Goal: Contribute content: Contribute content

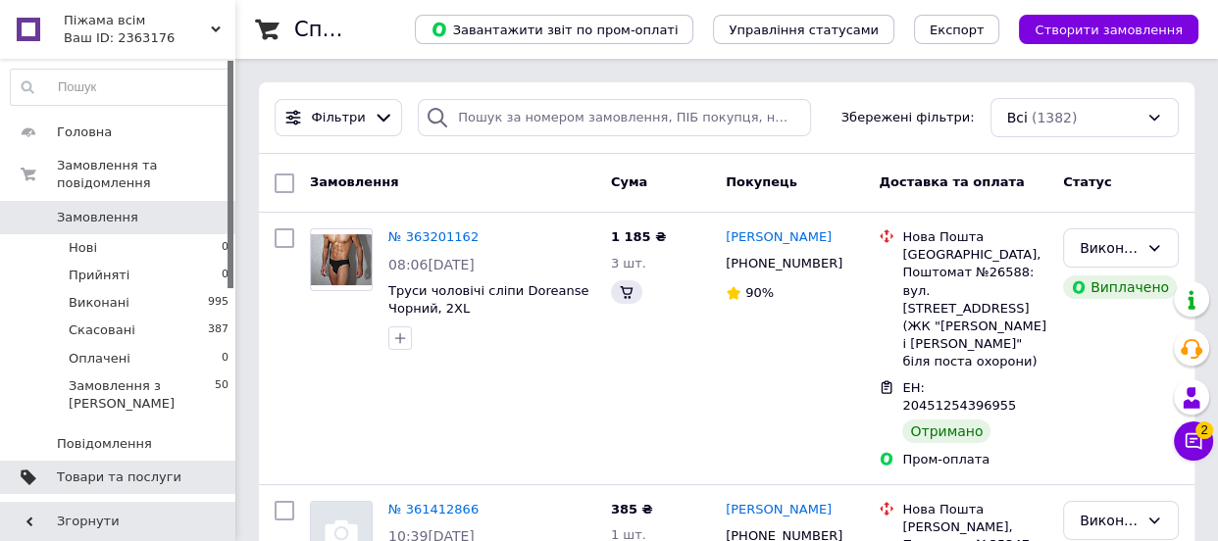
click at [125, 469] on span "Товари та послуги" at bounding box center [119, 478] width 125 height 18
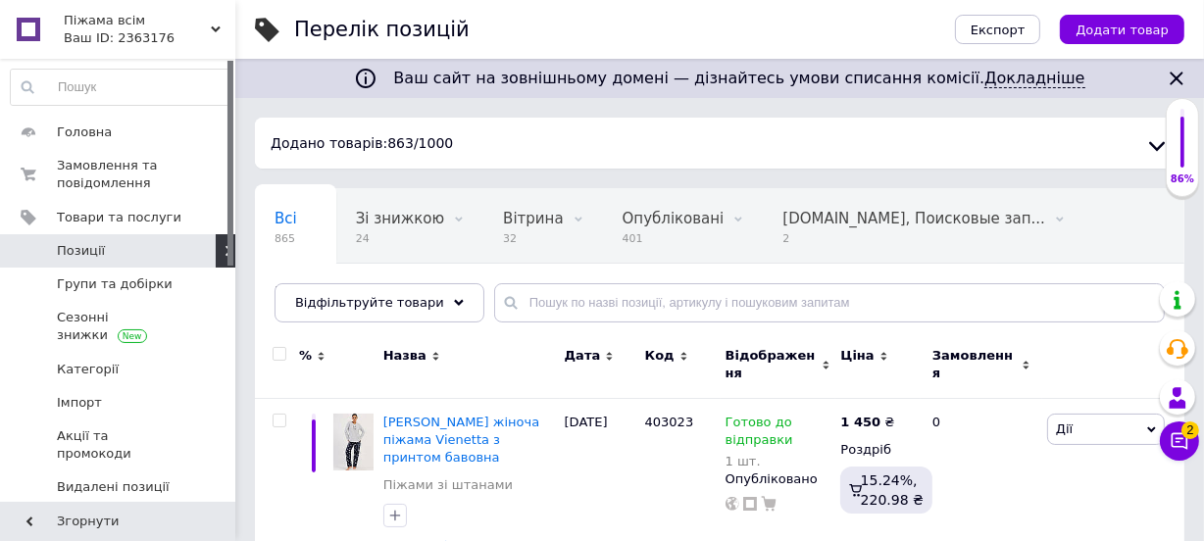
click at [1112, 33] on span "Додати товар" at bounding box center [1122, 30] width 93 height 15
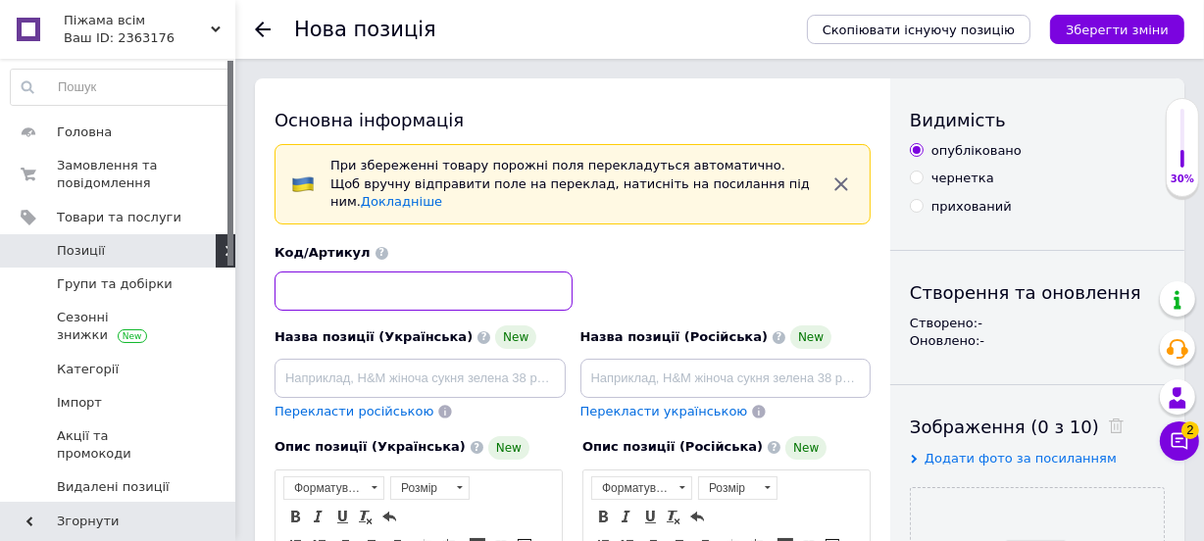
click at [357, 276] on input at bounding box center [424, 291] width 298 height 39
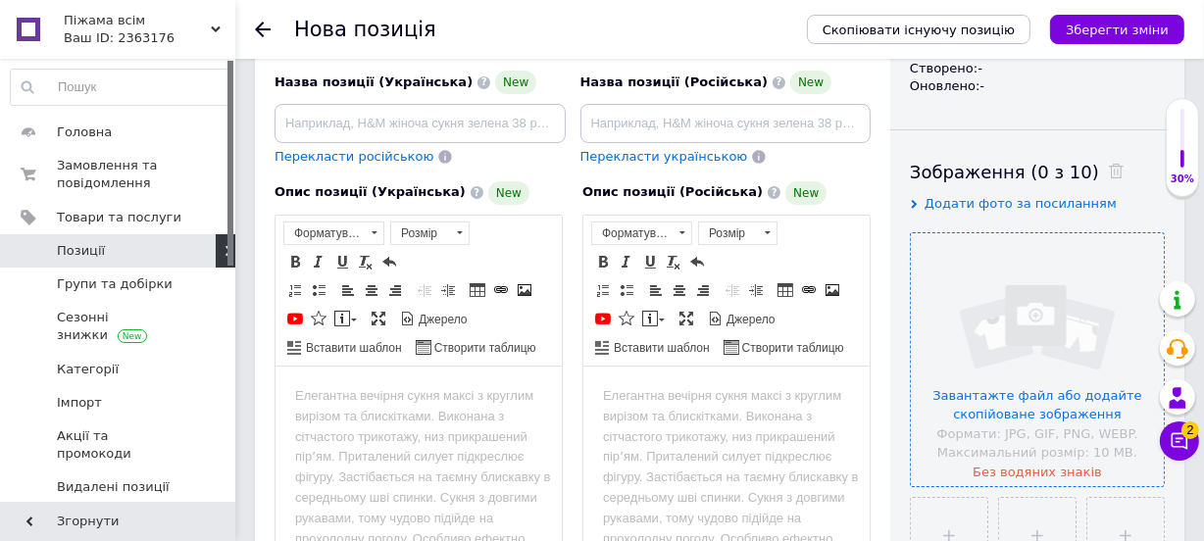
scroll to position [267, 0]
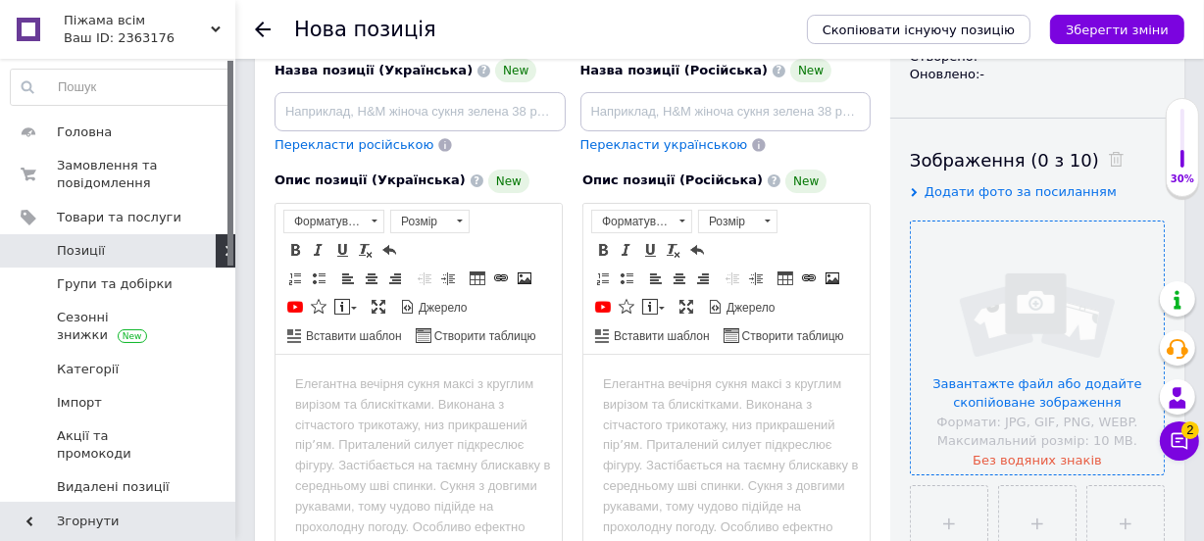
type input "504049"
click at [1076, 387] on input "file" at bounding box center [1037, 348] width 253 height 253
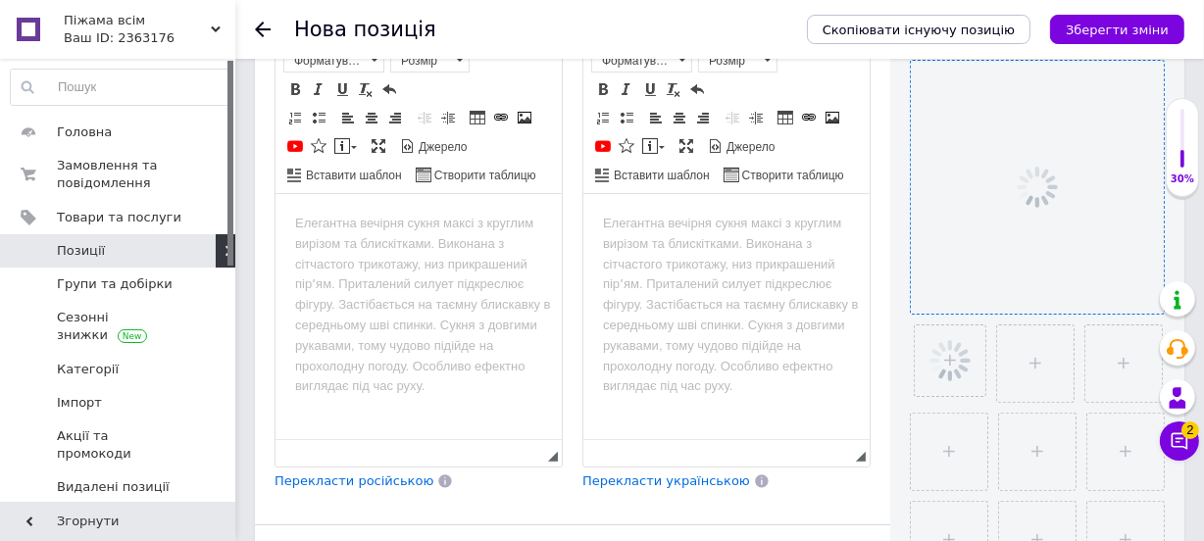
scroll to position [445, 0]
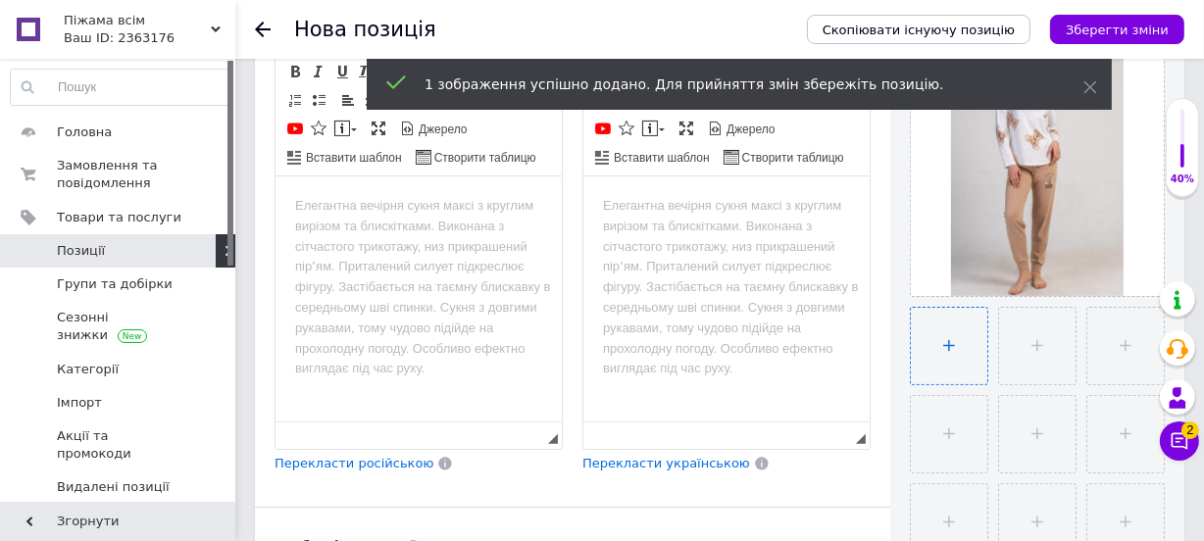
click at [932, 342] on input "file" at bounding box center [949, 346] width 76 height 76
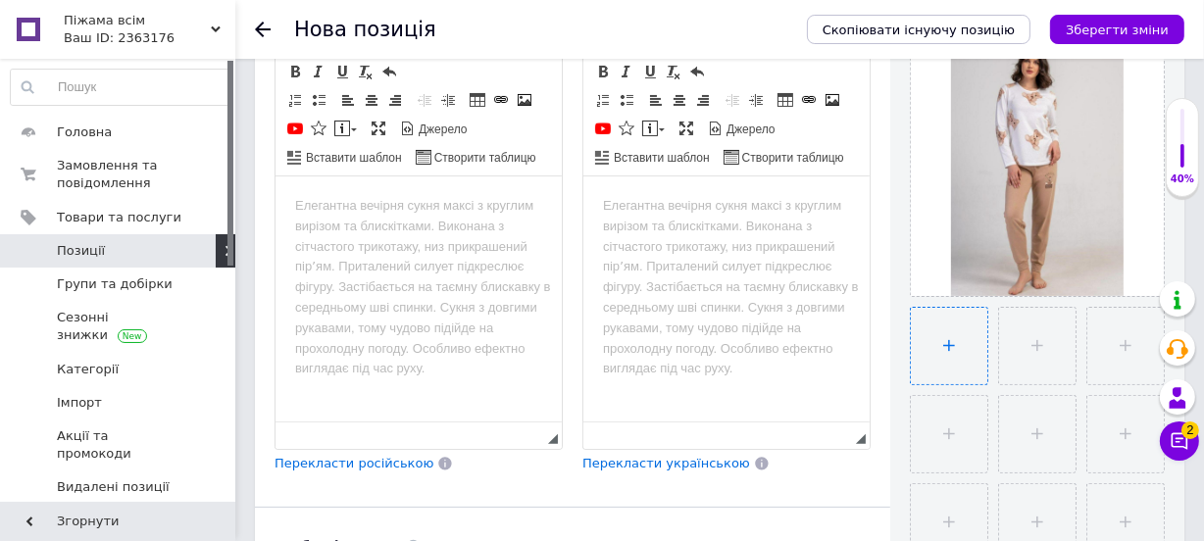
type input "C:\fakepath\504049.jpg"
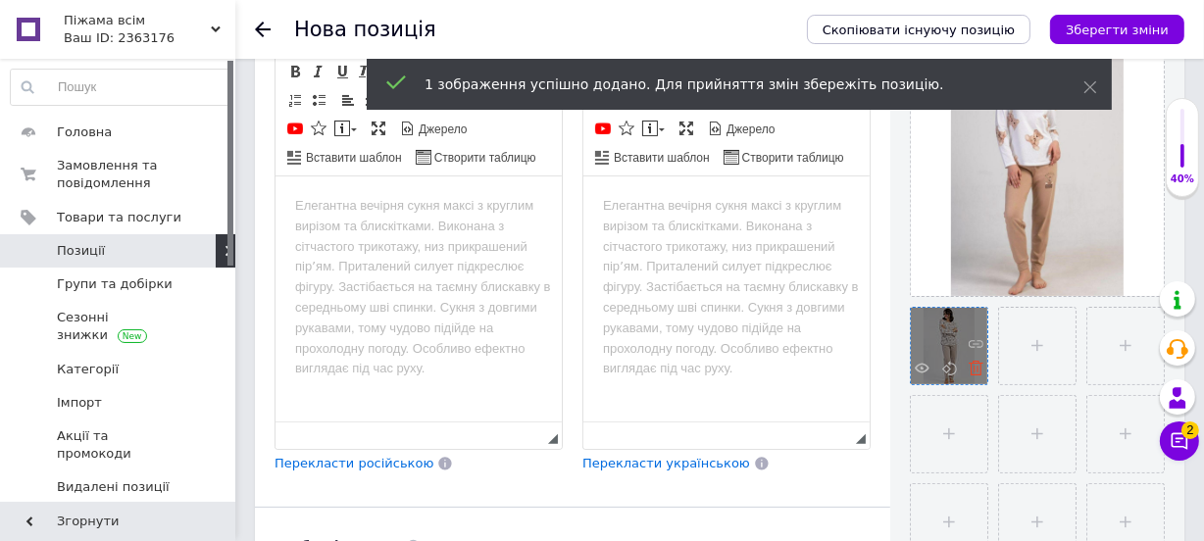
click at [974, 374] on use at bounding box center [976, 368] width 15 height 15
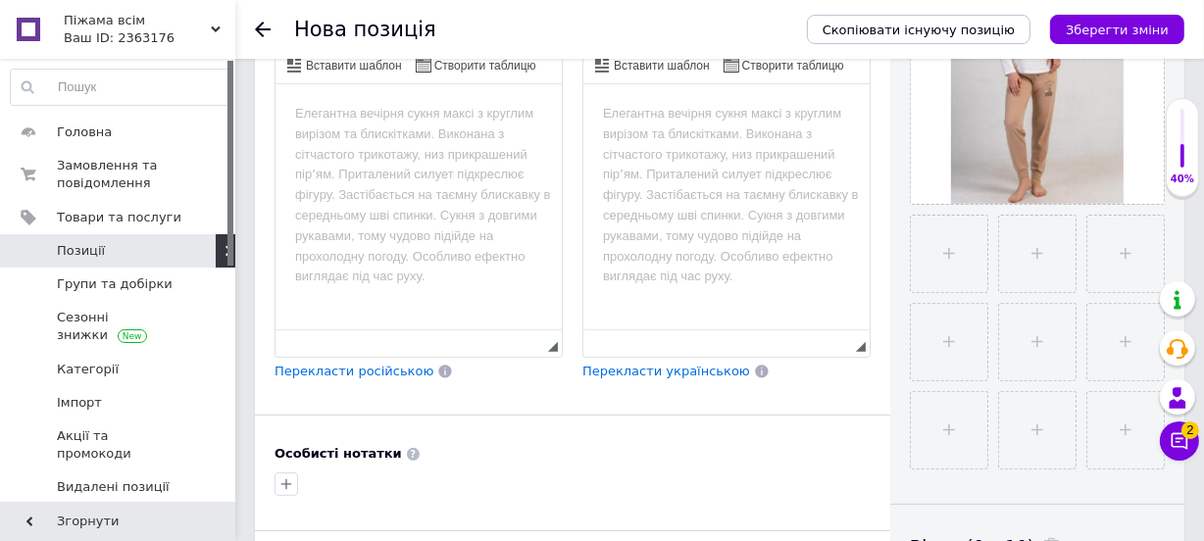
scroll to position [713, 0]
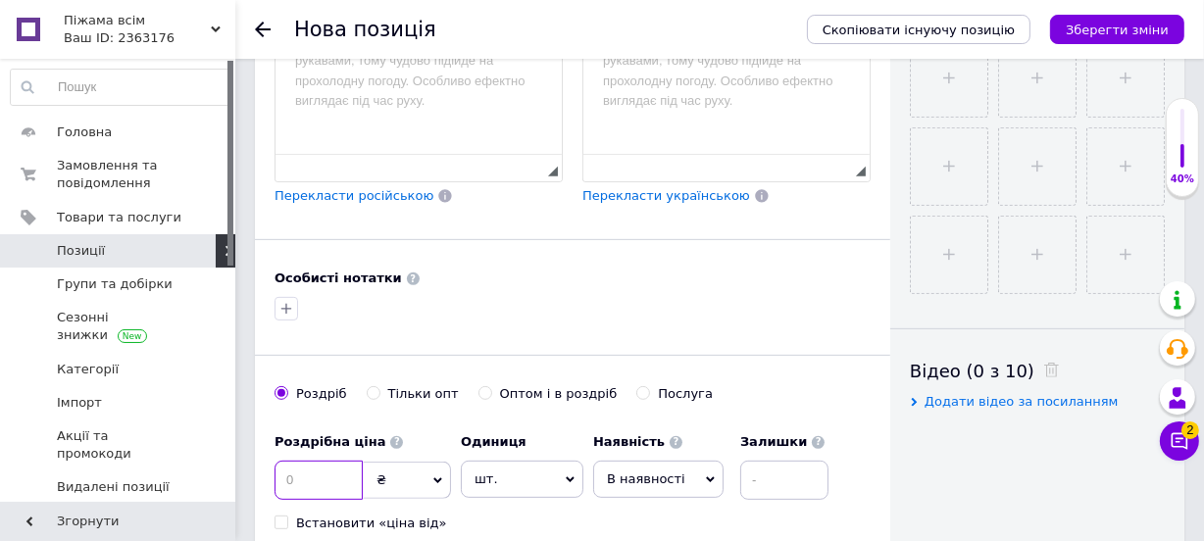
click at [298, 464] on input at bounding box center [319, 480] width 88 height 39
type input "1500"
click at [706, 476] on icon at bounding box center [710, 480] width 9 height 9
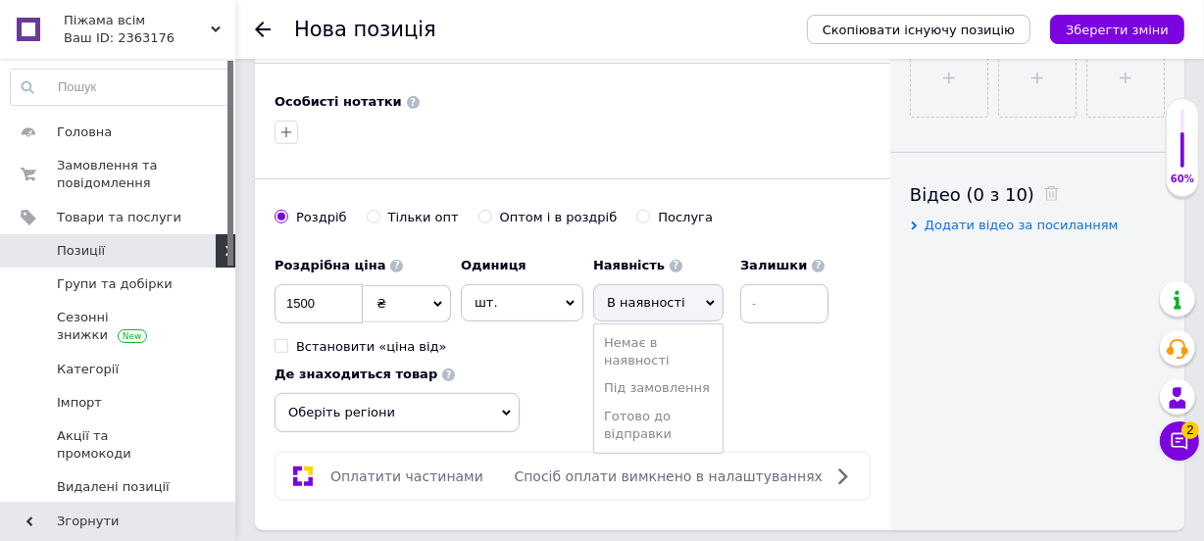
scroll to position [891, 0]
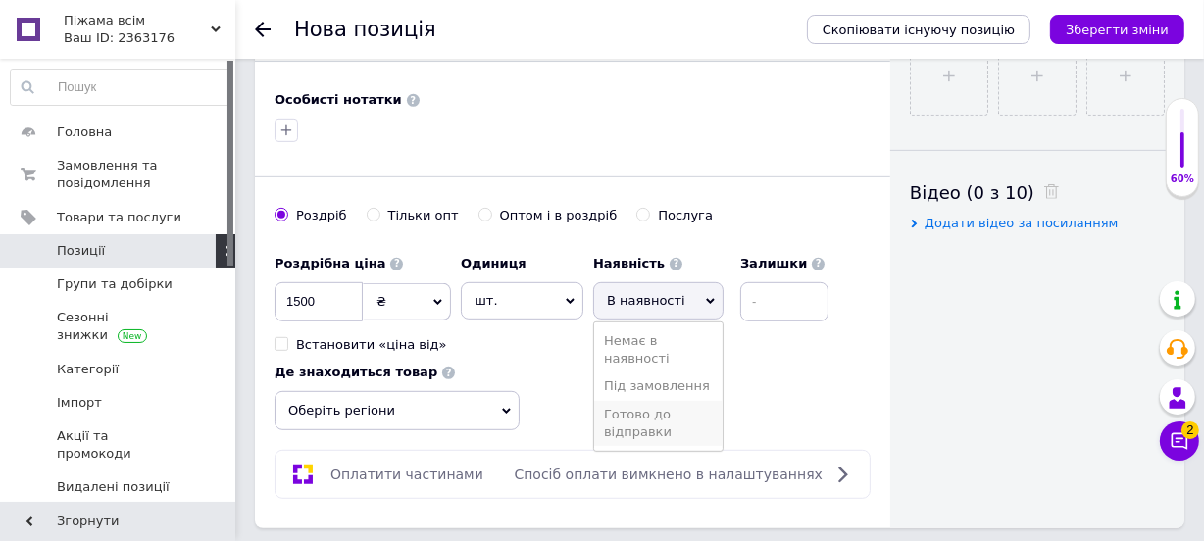
click at [640, 405] on li "Готово до відправки" at bounding box center [658, 423] width 128 height 45
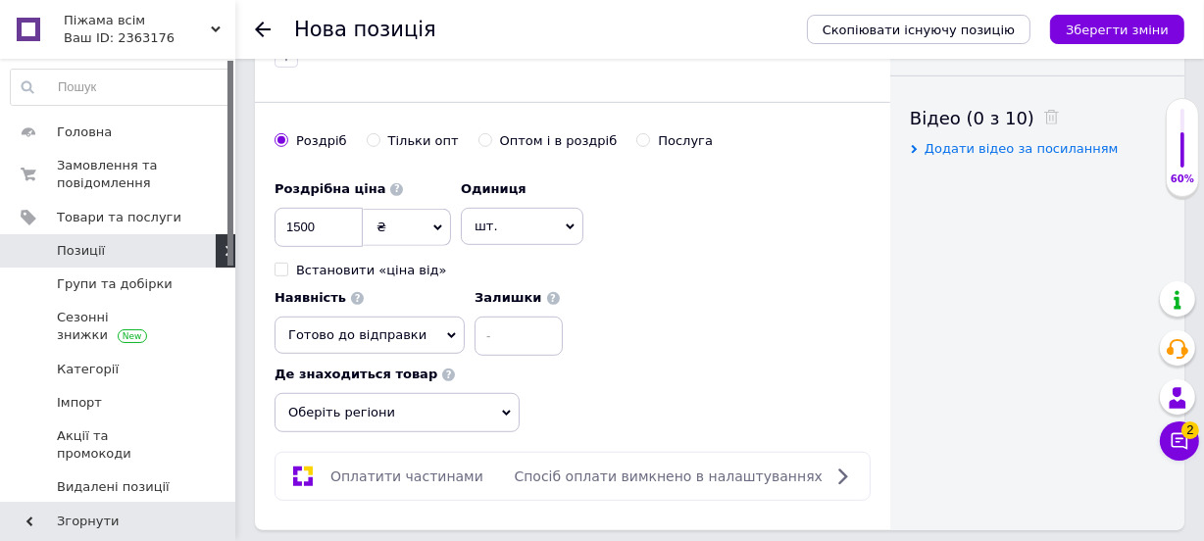
scroll to position [981, 0]
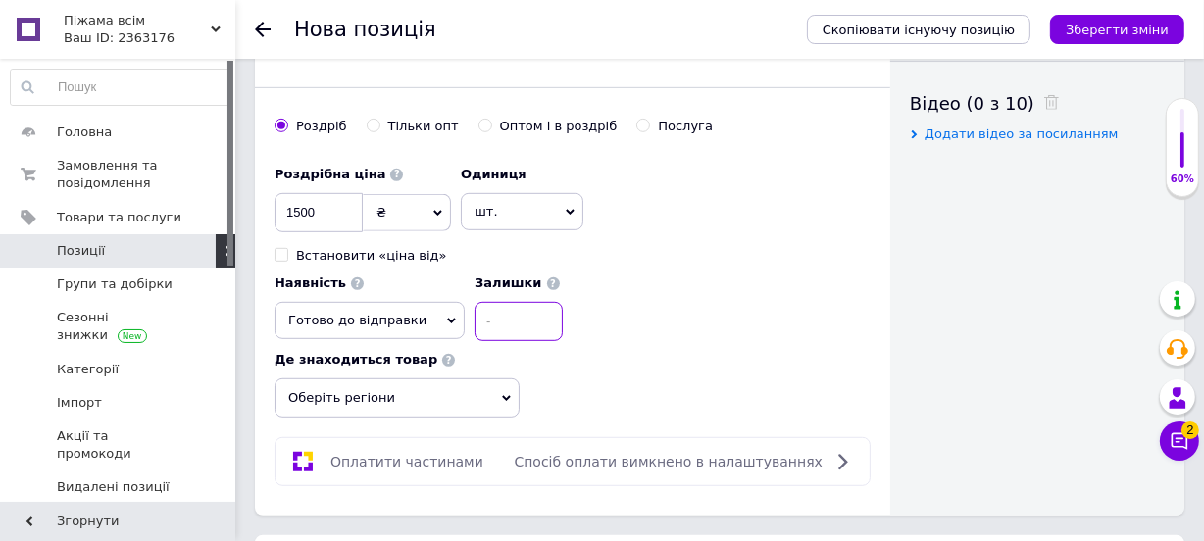
click at [517, 302] on input at bounding box center [519, 321] width 88 height 39
type input "1"
click at [499, 378] on span "Оберіть регіони" at bounding box center [397, 397] width 245 height 39
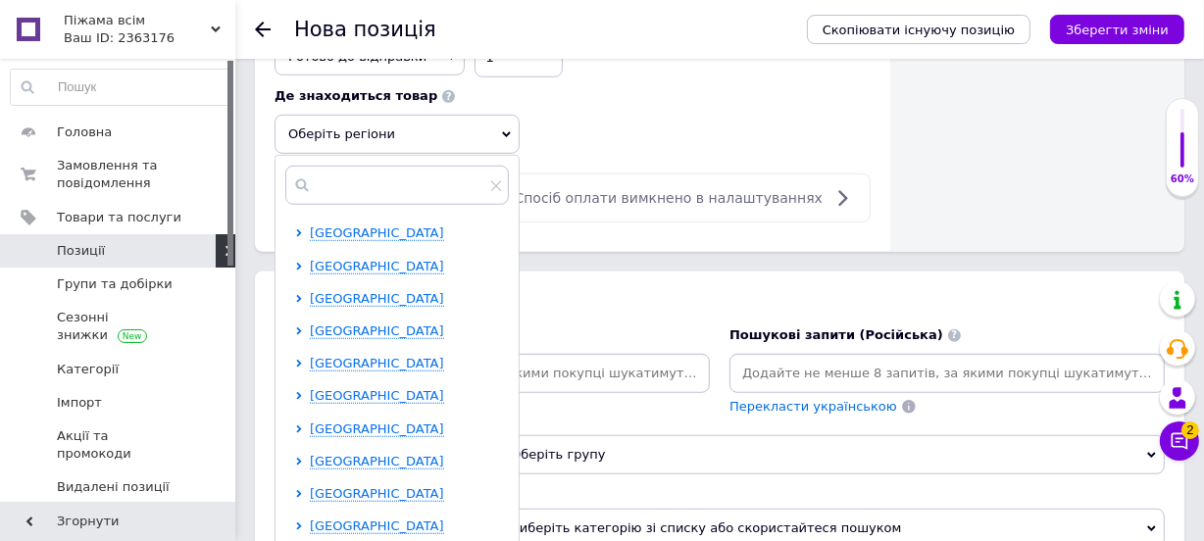
scroll to position [1247, 0]
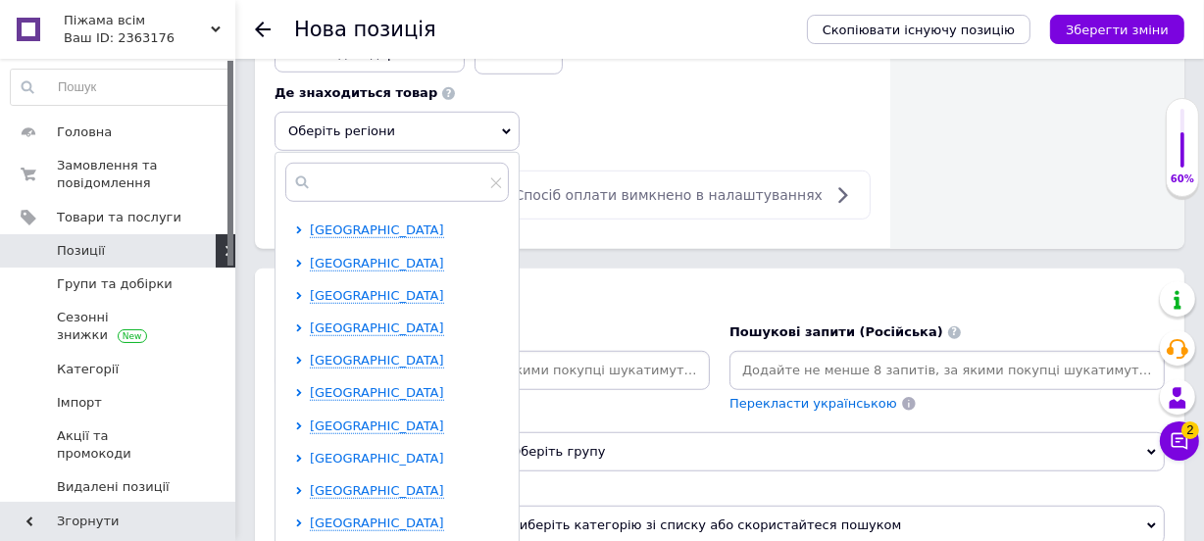
click at [350, 451] on span "[GEOGRAPHIC_DATA]" at bounding box center [377, 458] width 134 height 15
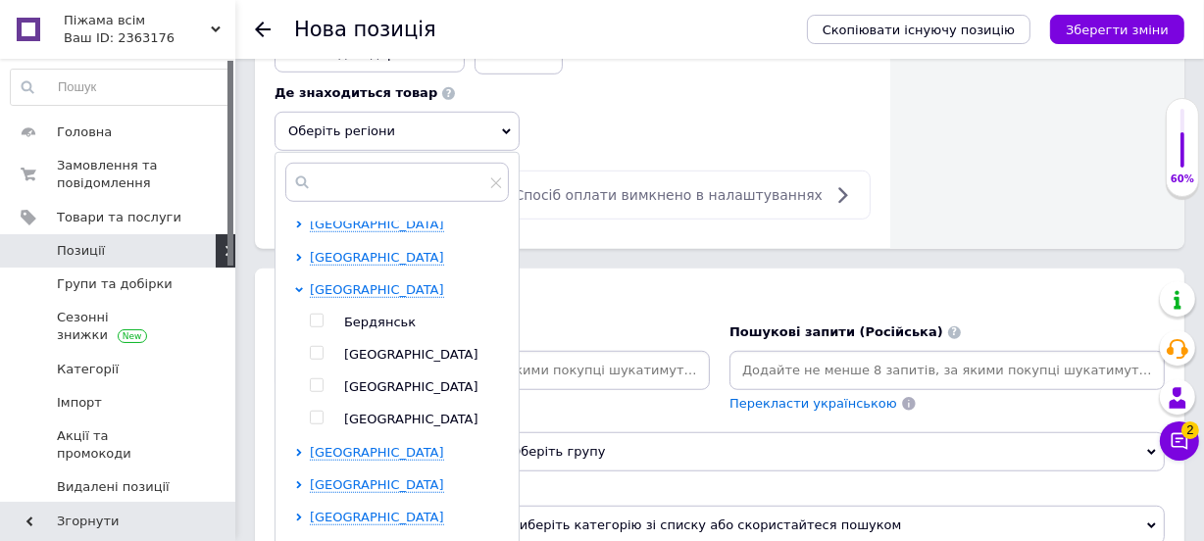
scroll to position [177, 0]
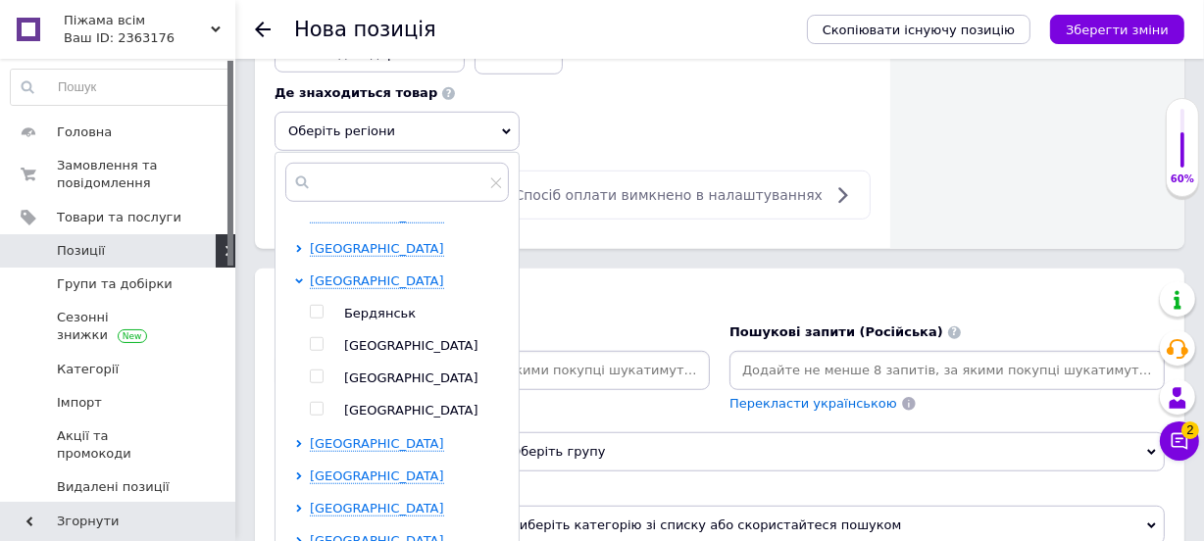
click at [315, 371] on input "checkbox" at bounding box center [316, 377] width 13 height 13
checkbox input "true"
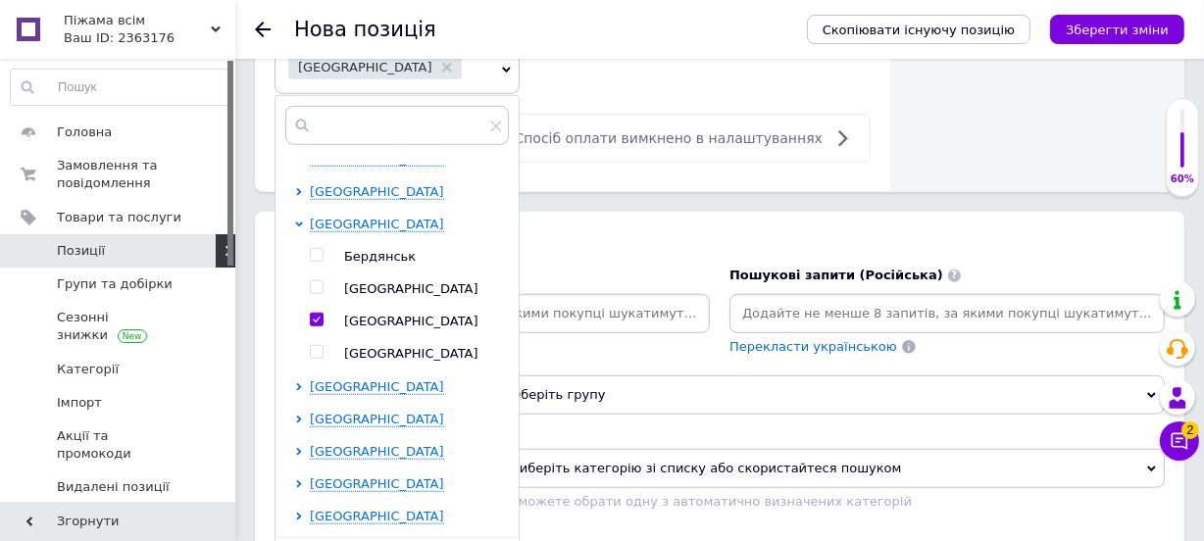
scroll to position [1515, 0]
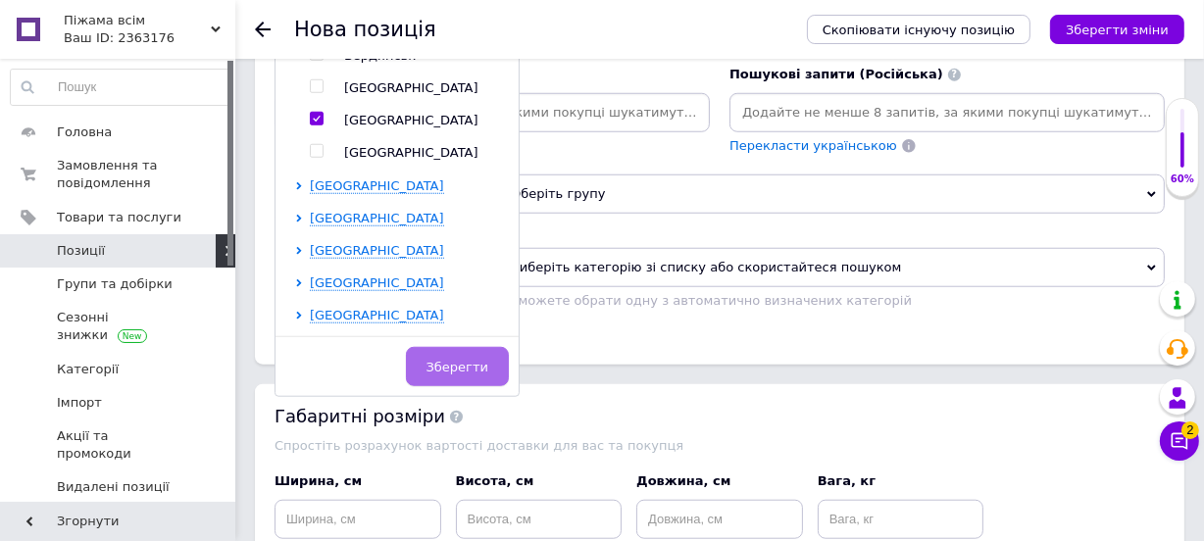
click at [481, 360] on span "Зберегти" at bounding box center [458, 367] width 62 height 15
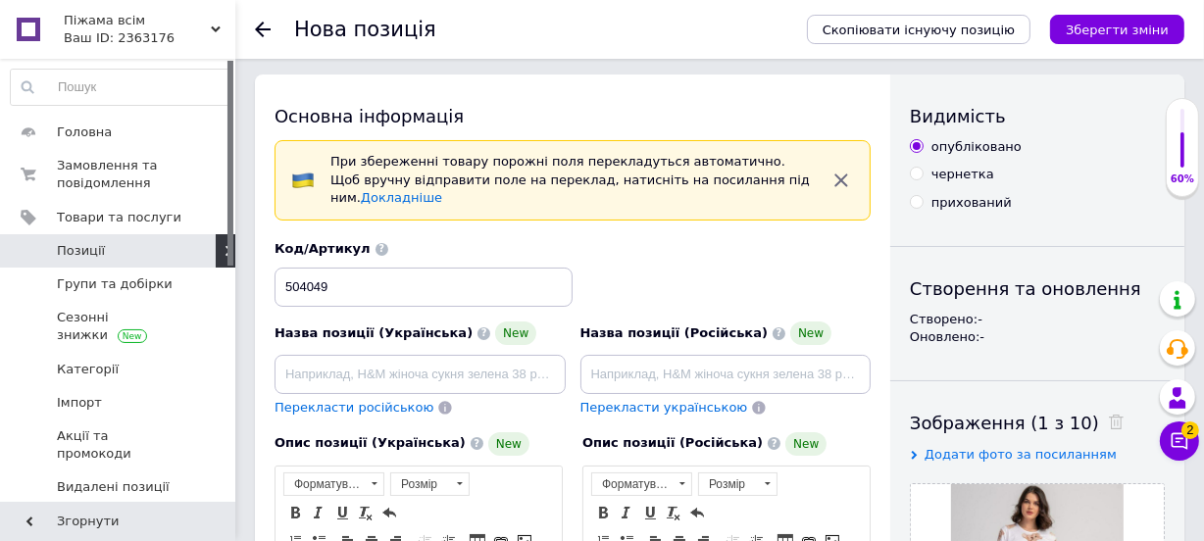
scroll to position [0, 0]
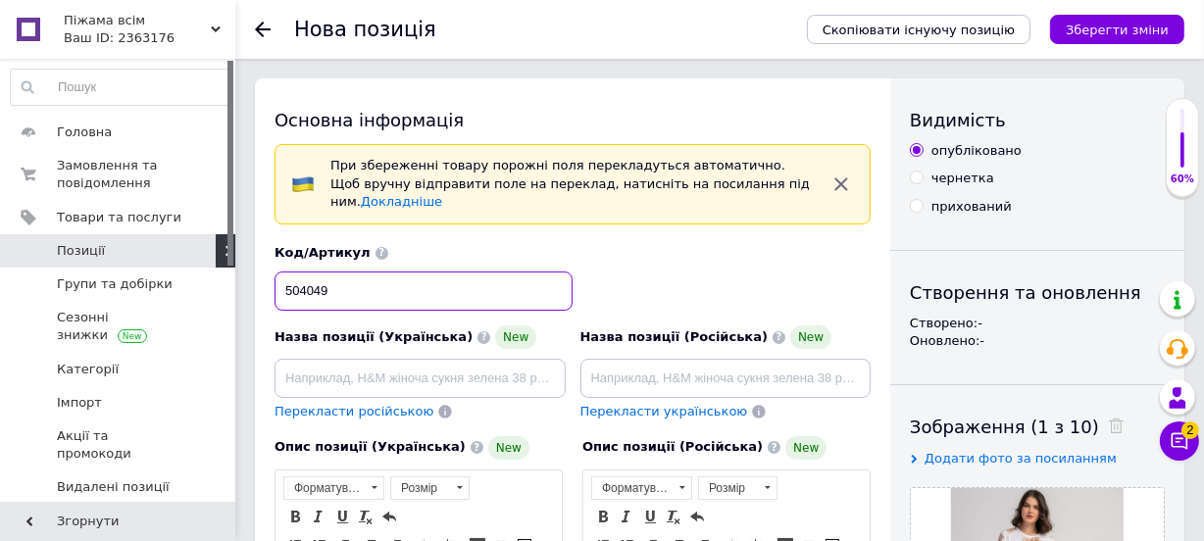
click at [459, 272] on input "504049" at bounding box center [424, 291] width 298 height 39
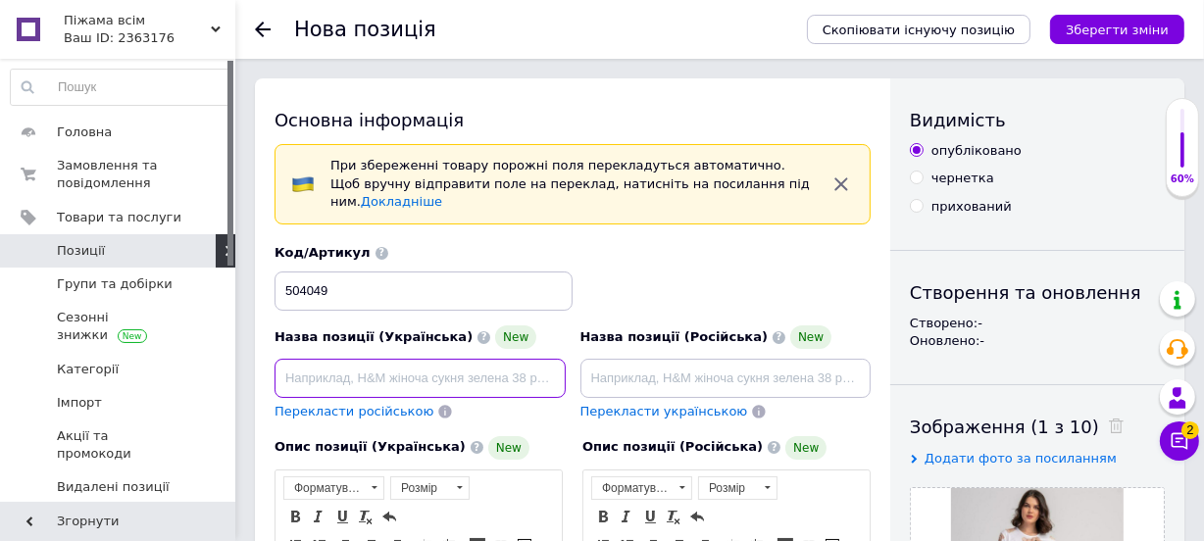
click at [430, 359] on input at bounding box center [420, 378] width 291 height 39
paste input "[PERSON_NAME] жіноча піжама Vienetta з принтом бавовна"
drag, startPoint x: 499, startPoint y: 363, endPoint x: 438, endPoint y: 352, distance: 61.7
click at [438, 359] on input "[PERSON_NAME] жіноча піжама Vienetta з принтом бавовна" at bounding box center [420, 378] width 291 height 39
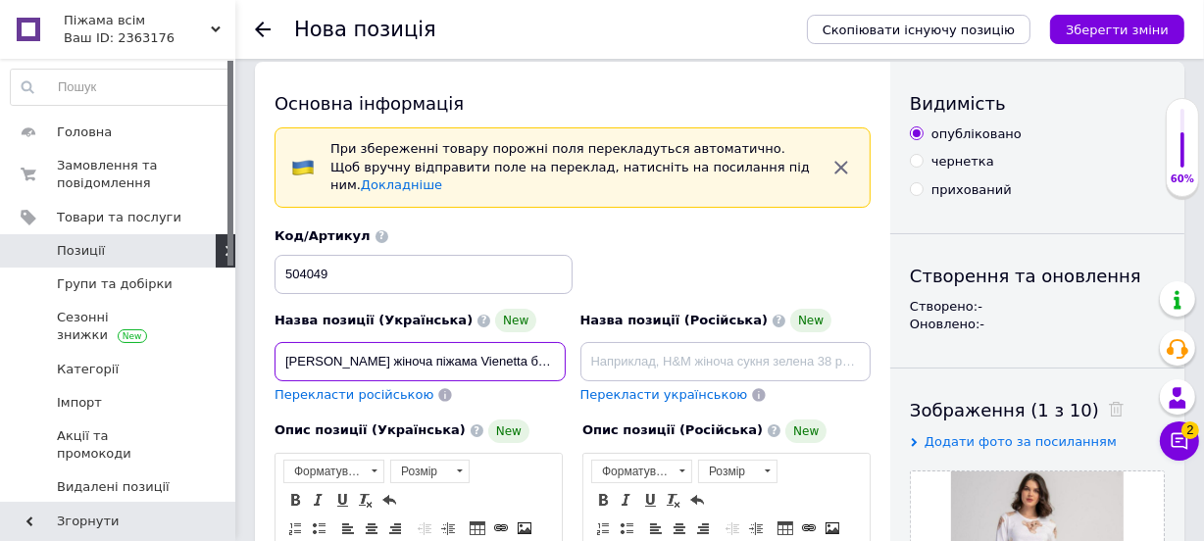
scroll to position [0, 0]
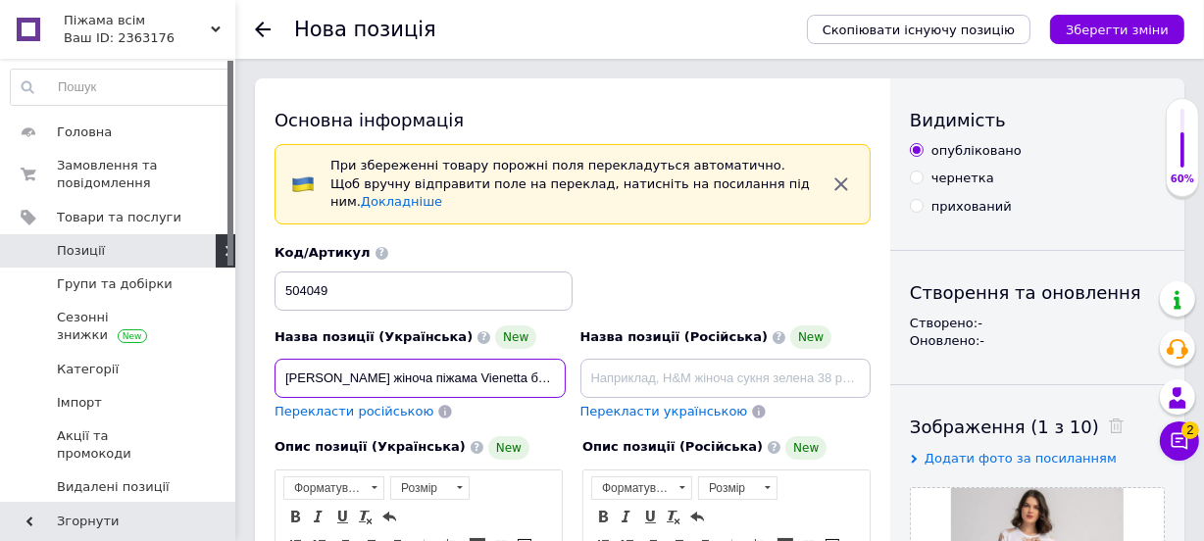
drag, startPoint x: 424, startPoint y: 358, endPoint x: 327, endPoint y: 365, distance: 97.3
click at [327, 365] on input "[PERSON_NAME] жіноча піжама Vienetta бавовна" at bounding box center [420, 378] width 291 height 39
type input "Байковий жіночий комплект Vienetta бавовна"
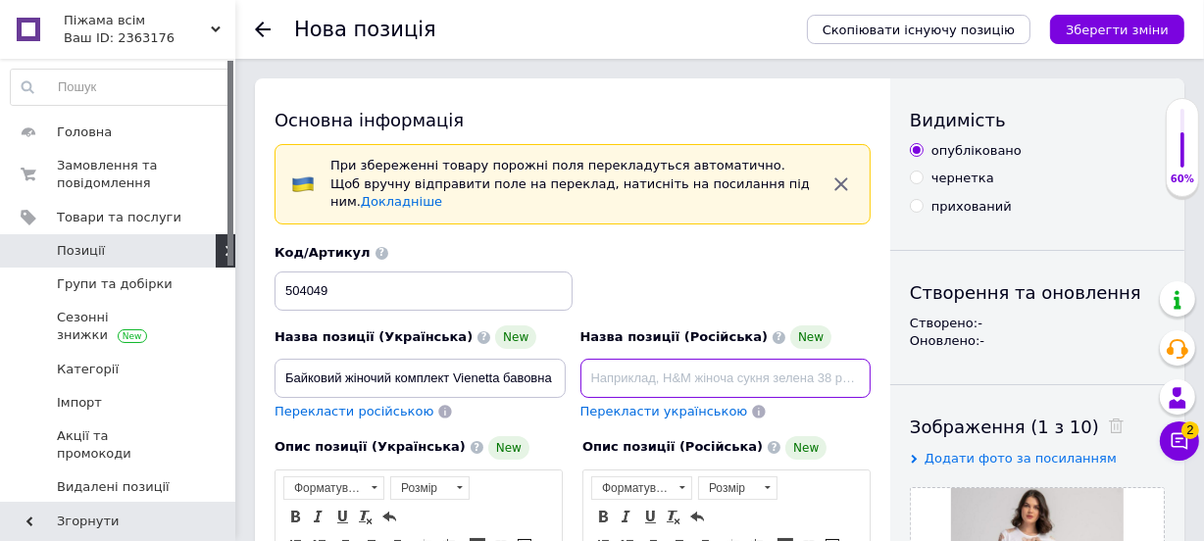
click at [647, 359] on input at bounding box center [725, 378] width 291 height 39
paste input "Байковая женская пижама Vienetta с принтом хлопок"
drag, startPoint x: 817, startPoint y: 363, endPoint x: 752, endPoint y: 362, distance: 64.7
click at [752, 362] on input "Байковая женская пижама Vienetta с принтом хлопок" at bounding box center [725, 378] width 291 height 39
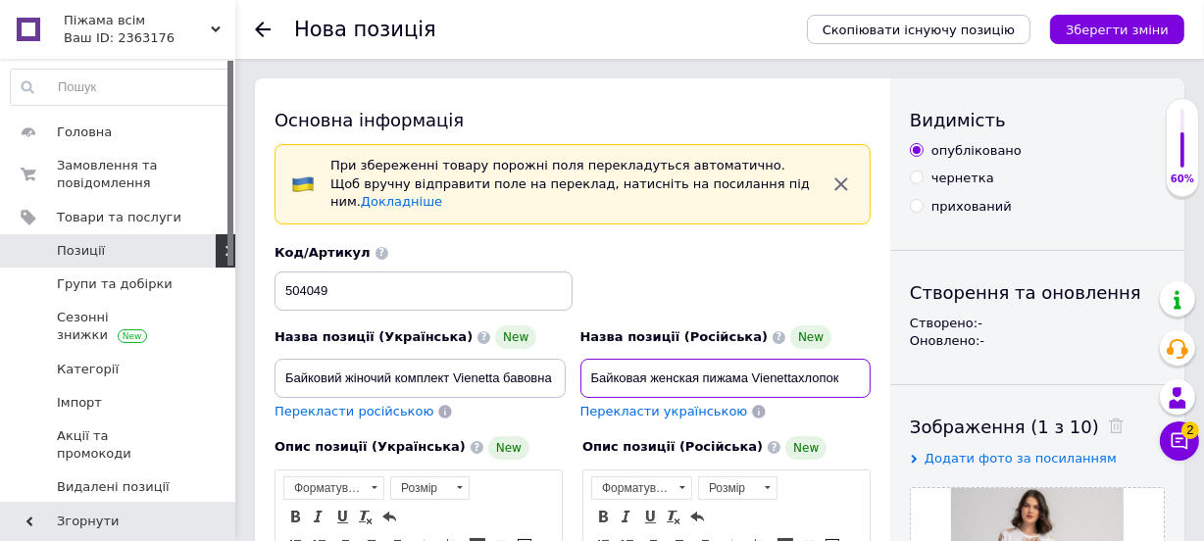
scroll to position [0, 0]
drag, startPoint x: 746, startPoint y: 363, endPoint x: 634, endPoint y: 369, distance: 111.9
click at [634, 369] on input "Байковая женская пижама Vienetta хлопок" at bounding box center [725, 378] width 291 height 39
type input "Байковый женский комплект Vienetta хлопок"
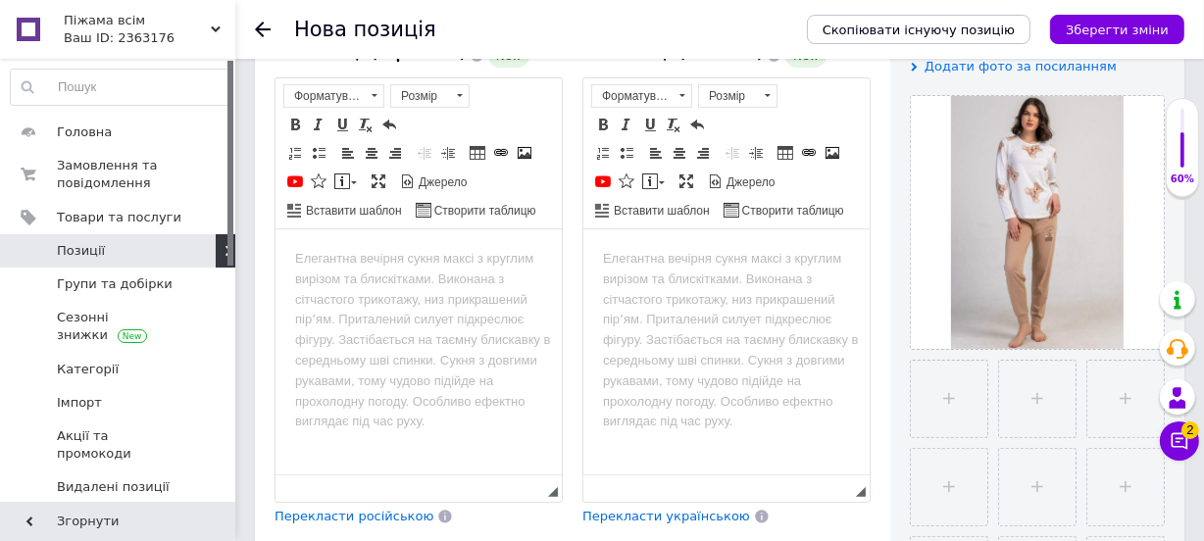
scroll to position [445, 0]
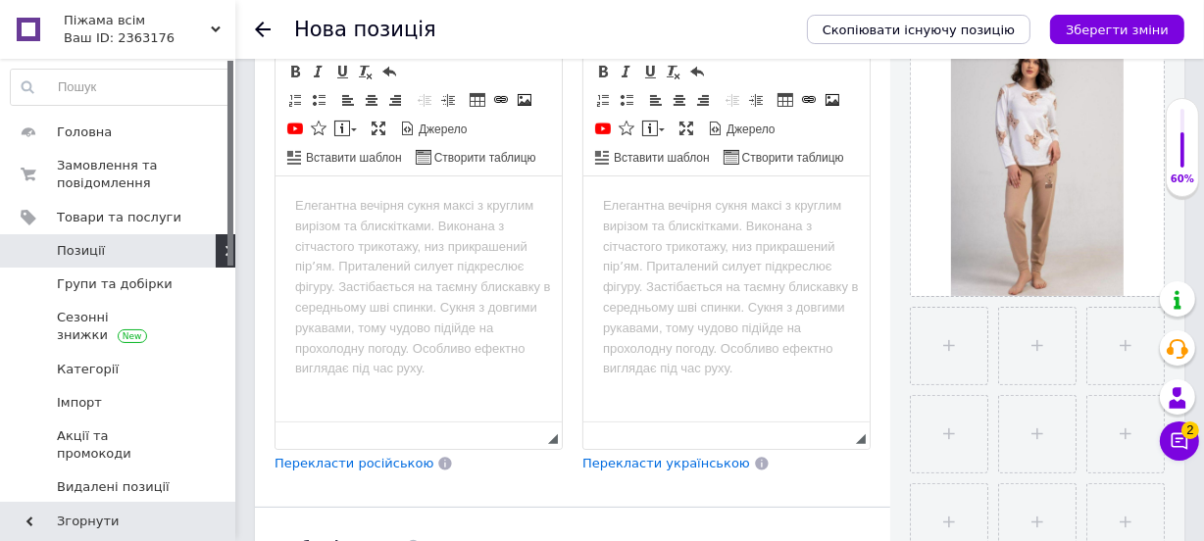
click at [446, 211] on body "Редактор, A7C6DF16-7D34-4934-B384-EB587D3E6082" at bounding box center [417, 205] width 247 height 21
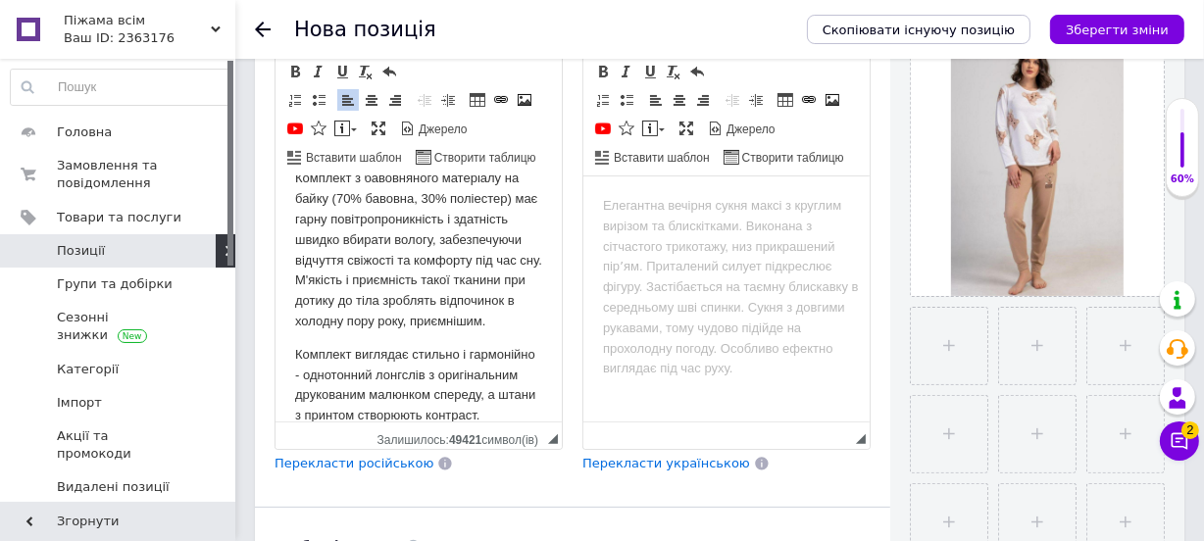
scroll to position [0, 0]
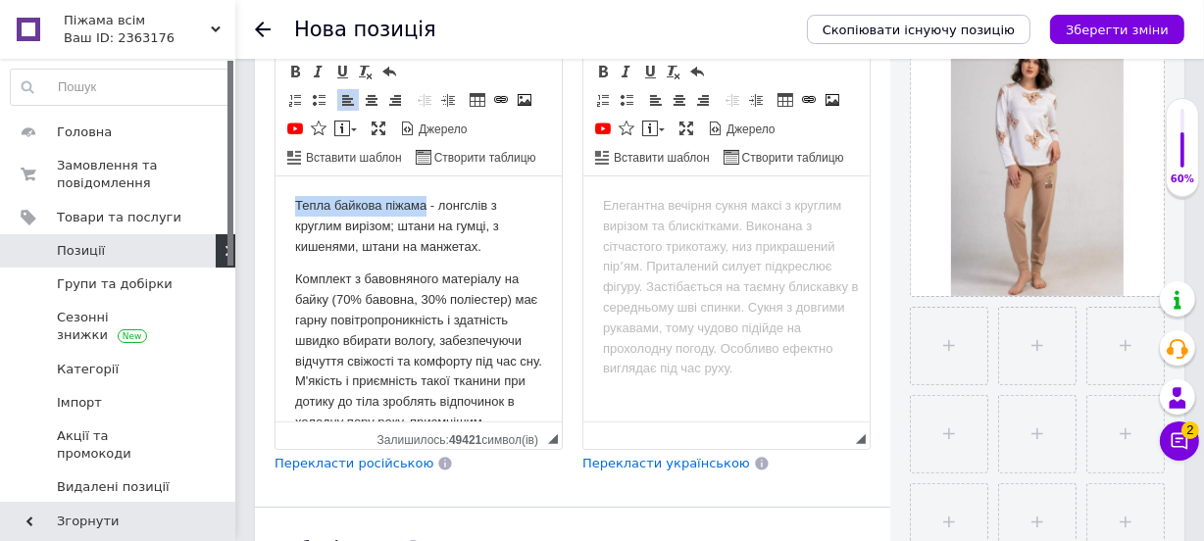
drag, startPoint x: 426, startPoint y: 207, endPoint x: 294, endPoint y: 207, distance: 131.4
click at [294, 207] on p "Тепла байкова піжама - лонгслів з круглим вирізом; штани на гумці, з кишенями, …" at bounding box center [417, 225] width 247 height 61
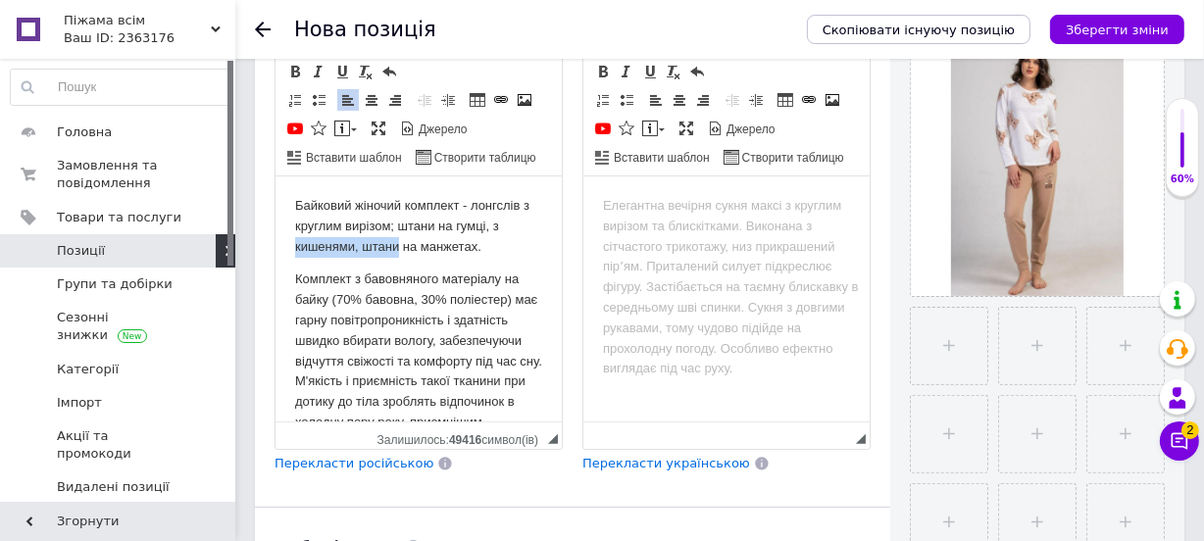
drag, startPoint x: 396, startPoint y: 248, endPoint x: 294, endPoint y: 255, distance: 102.2
click at [294, 255] on p "Байковий жіночий комплект - лонгслів з круглим вирізом; штани на гумці, з кишен…" at bounding box center [417, 225] width 247 height 61
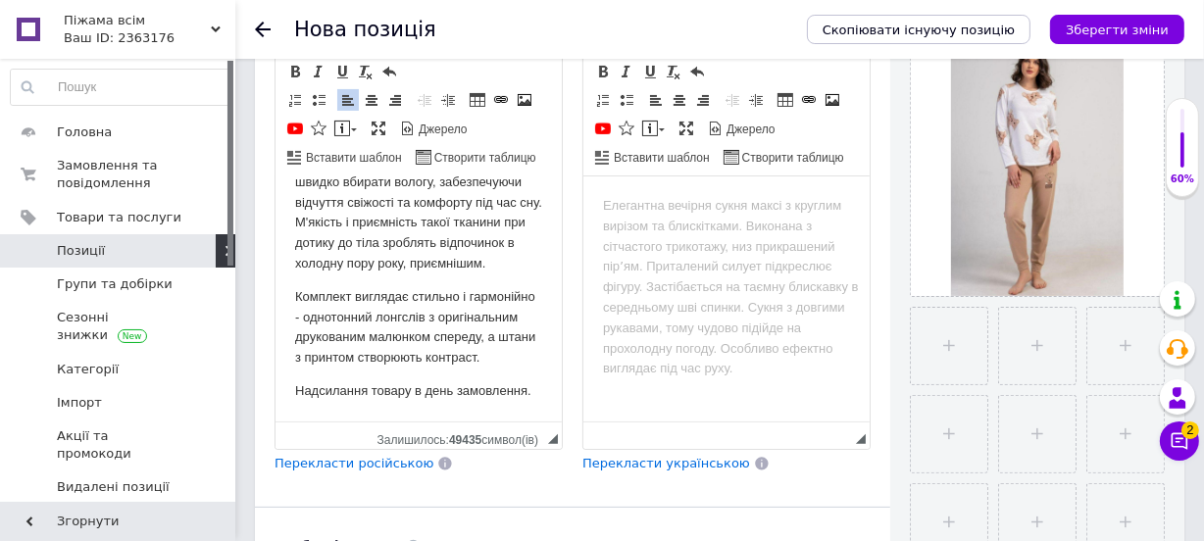
scroll to position [220, 0]
click at [681, 235] on html at bounding box center [725, 206] width 286 height 60
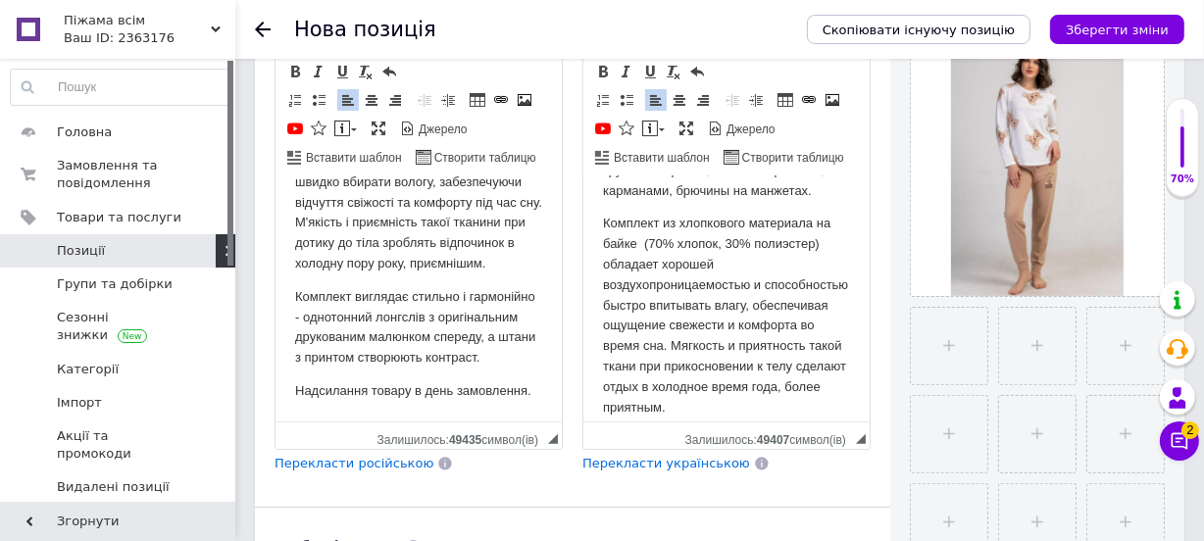
scroll to position [0, 0]
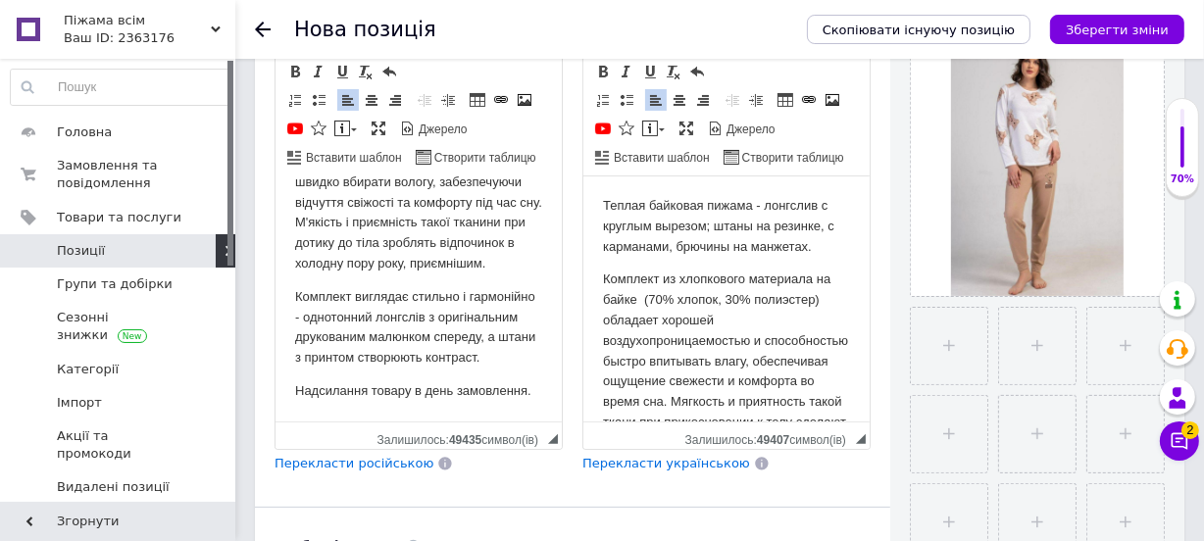
drag, startPoint x: 744, startPoint y: 206, endPoint x: 605, endPoint y: 209, distance: 139.3
click at [605, 209] on p "Теплая байковая пижама - лонгслив с круглым вырезом; штаны на резинке, с карман…" at bounding box center [725, 225] width 247 height 61
click at [748, 202] on p "Теплая байковая пижама - лонгслив с круглым вырезом; штаны на резинке, с карман…" at bounding box center [725, 225] width 247 height 61
drag, startPoint x: 752, startPoint y: 202, endPoint x: 629, endPoint y: 203, distance: 122.6
click at [629, 203] on p "Теплая байковая пижама - лонгслив с круглым вырезом; штаны на резинке, с карман…" at bounding box center [725, 225] width 247 height 61
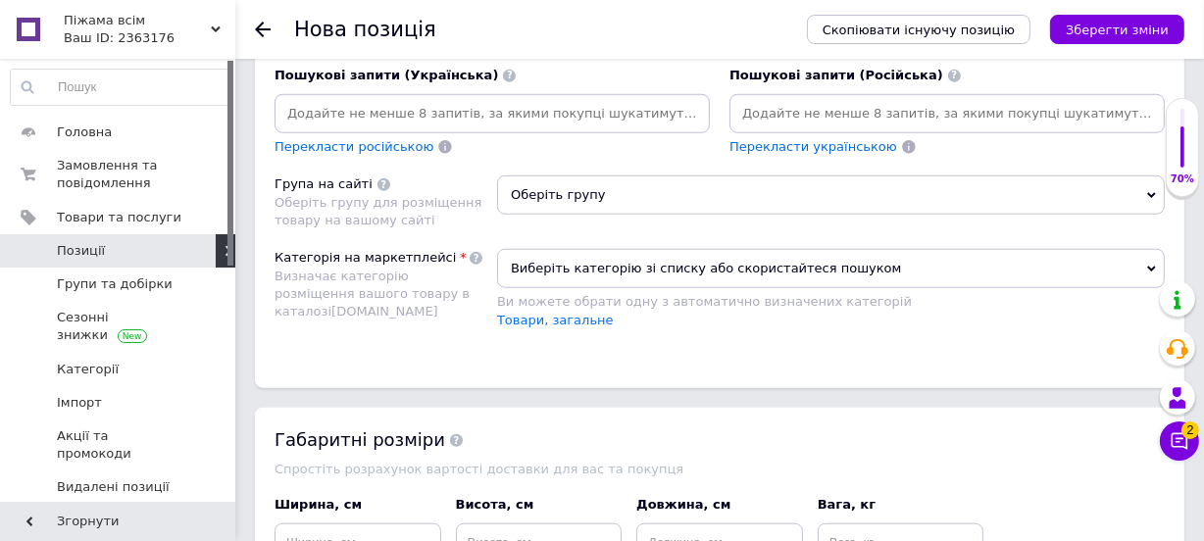
scroll to position [1515, 0]
click at [658, 175] on span "Оберіть групу" at bounding box center [831, 194] width 668 height 39
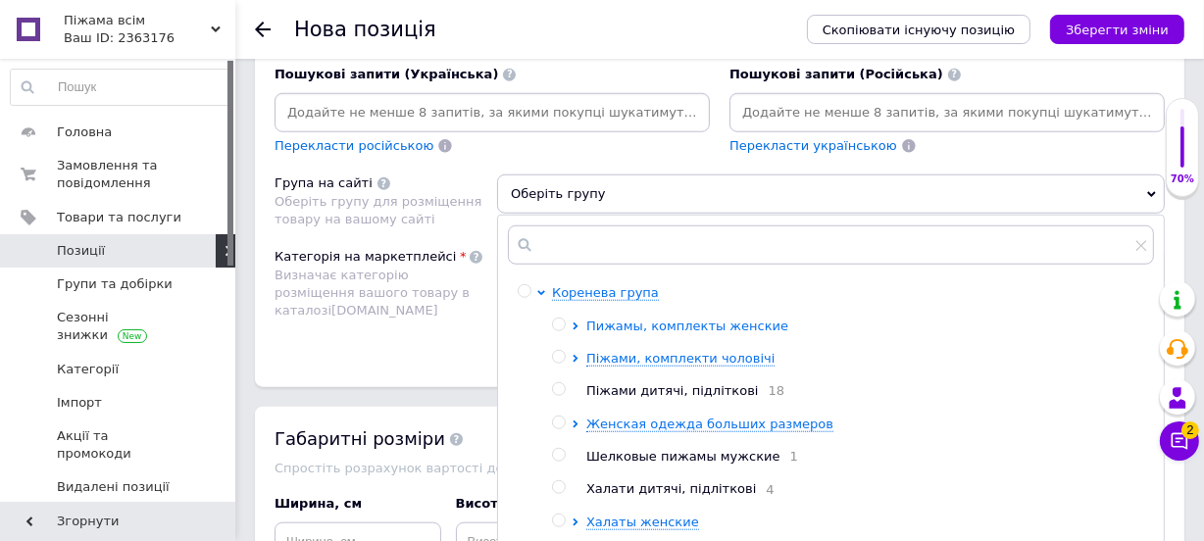
click at [686, 319] on span "Пижамы, комплекты женские" at bounding box center [687, 326] width 202 height 15
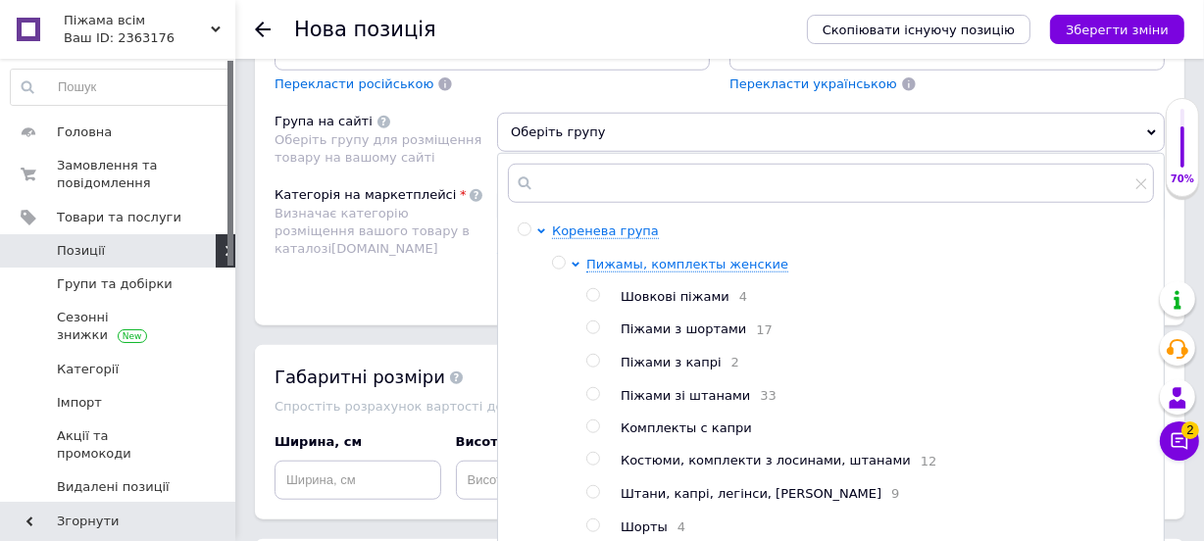
scroll to position [1693, 0]
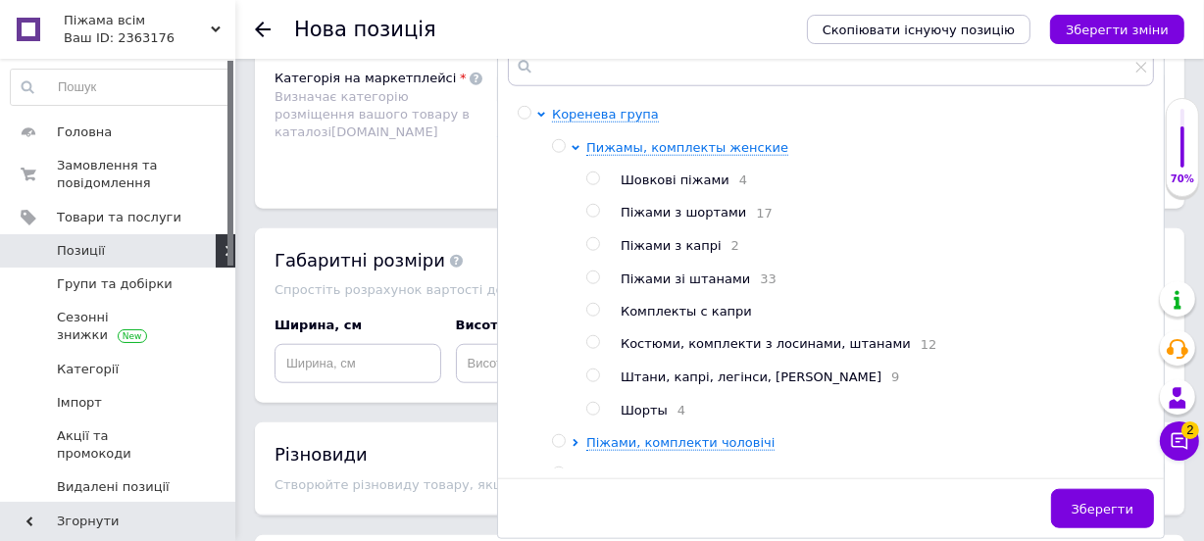
click at [595, 272] on input "radio" at bounding box center [592, 278] width 13 height 13
radio input "true"
click at [1122, 502] on span "Зберегти" at bounding box center [1103, 509] width 62 height 15
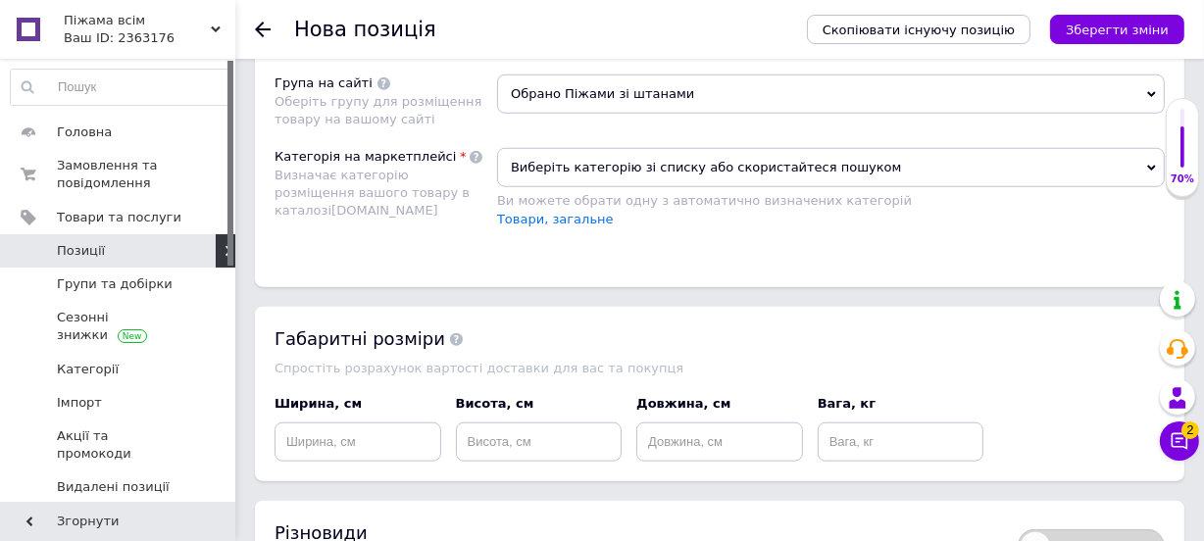
scroll to position [1515, 0]
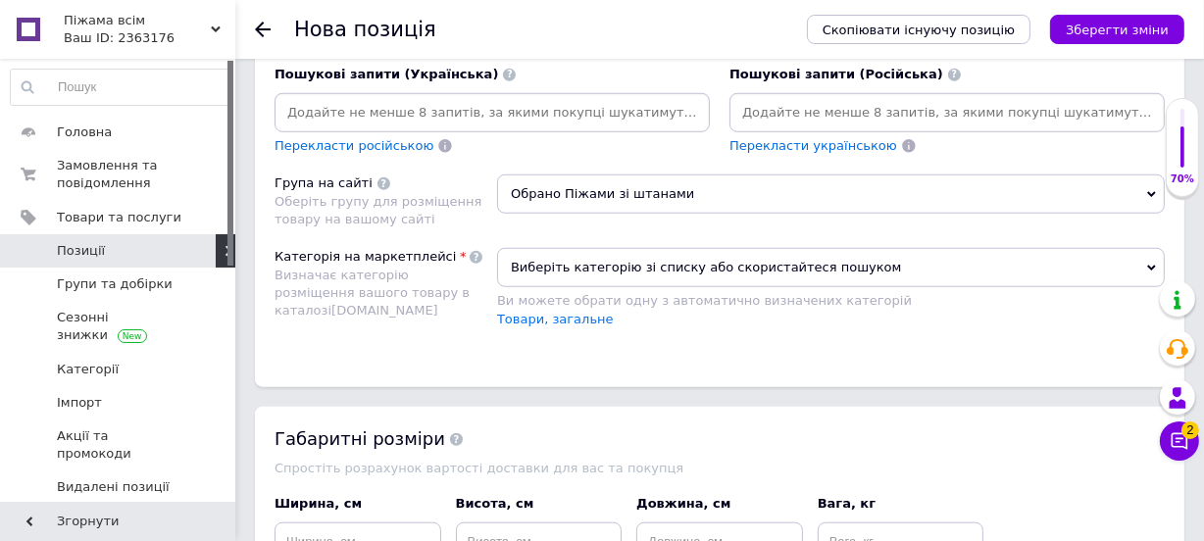
click at [613, 248] on span "Виберіть категорію зі списку або скористайтеся пошуком" at bounding box center [831, 267] width 668 height 39
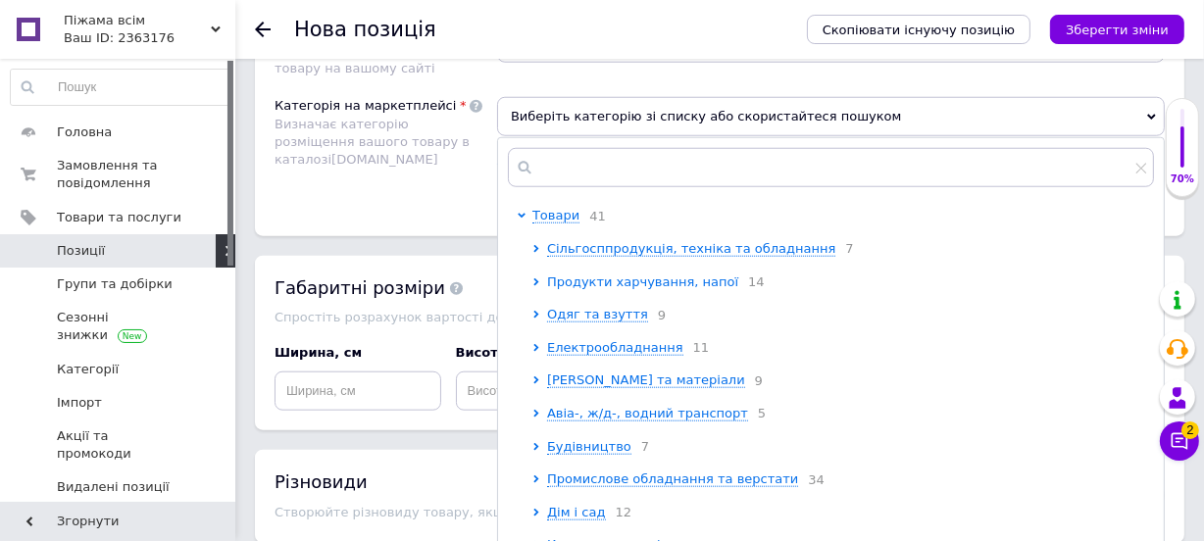
scroll to position [1693, 0]
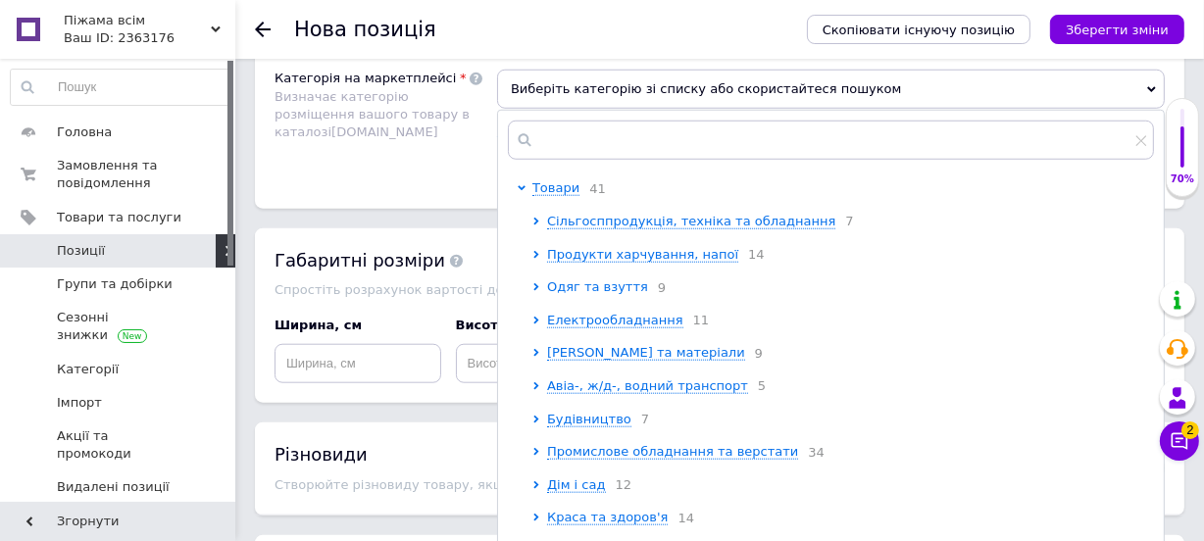
click at [613, 279] on span "Одяг та взуття" at bounding box center [597, 286] width 101 height 15
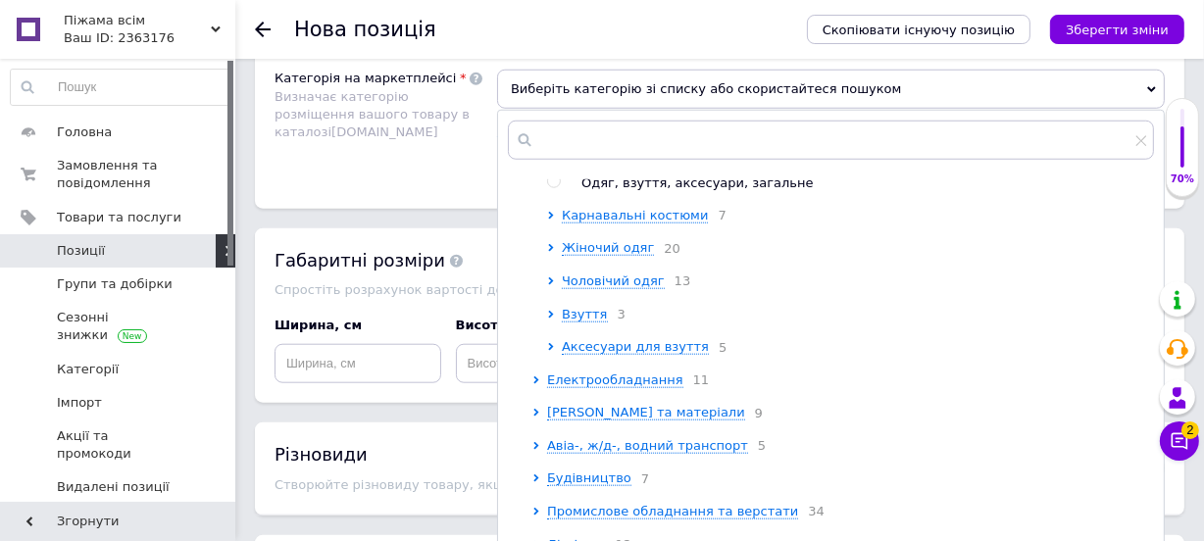
scroll to position [267, 0]
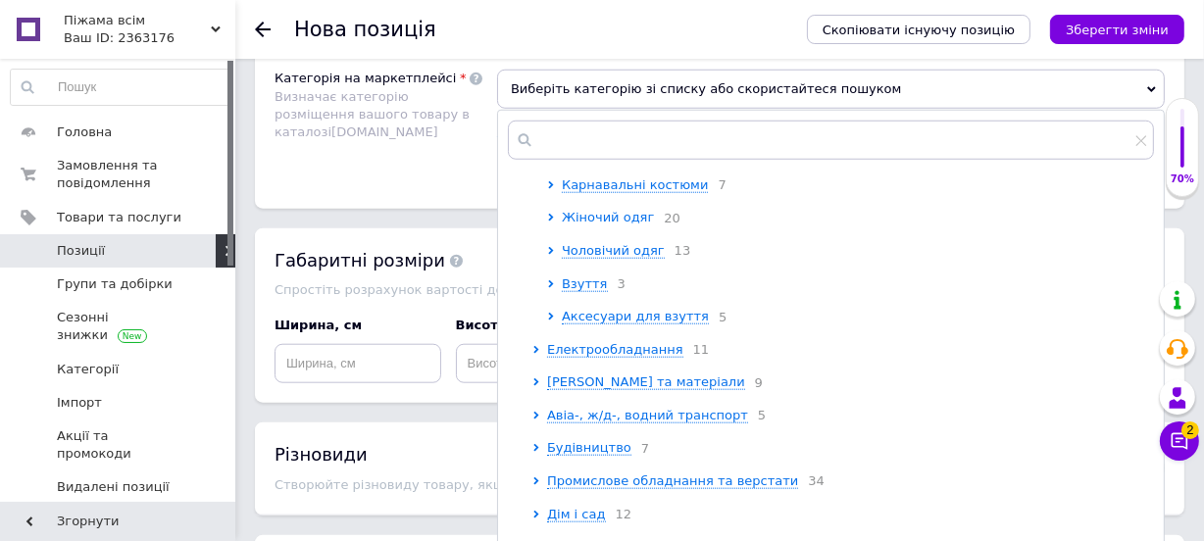
click at [615, 210] on span "Жіночий одяг" at bounding box center [608, 217] width 92 height 15
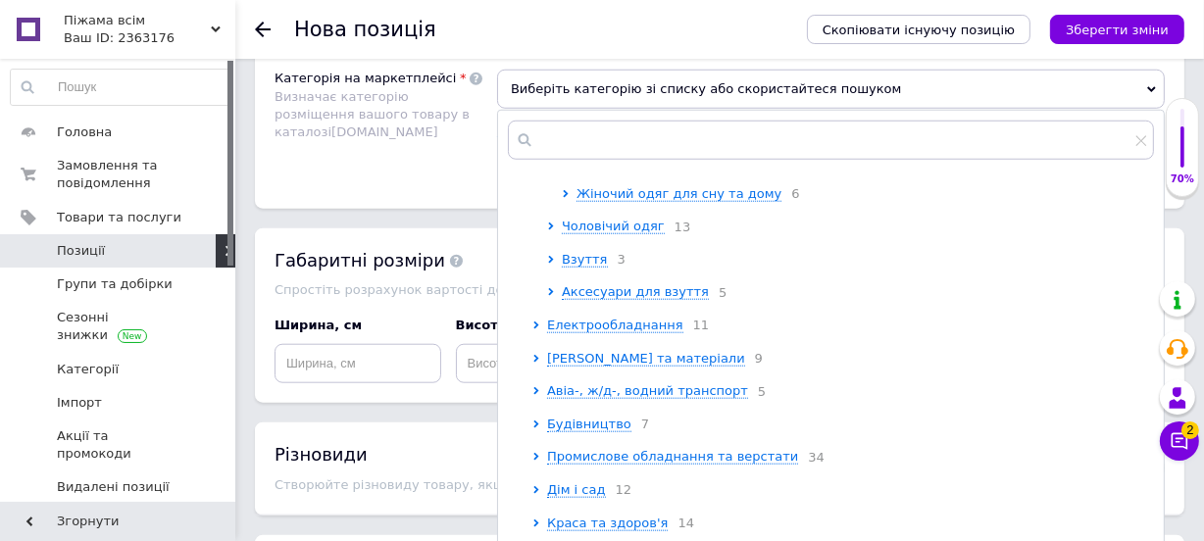
scroll to position [802, 0]
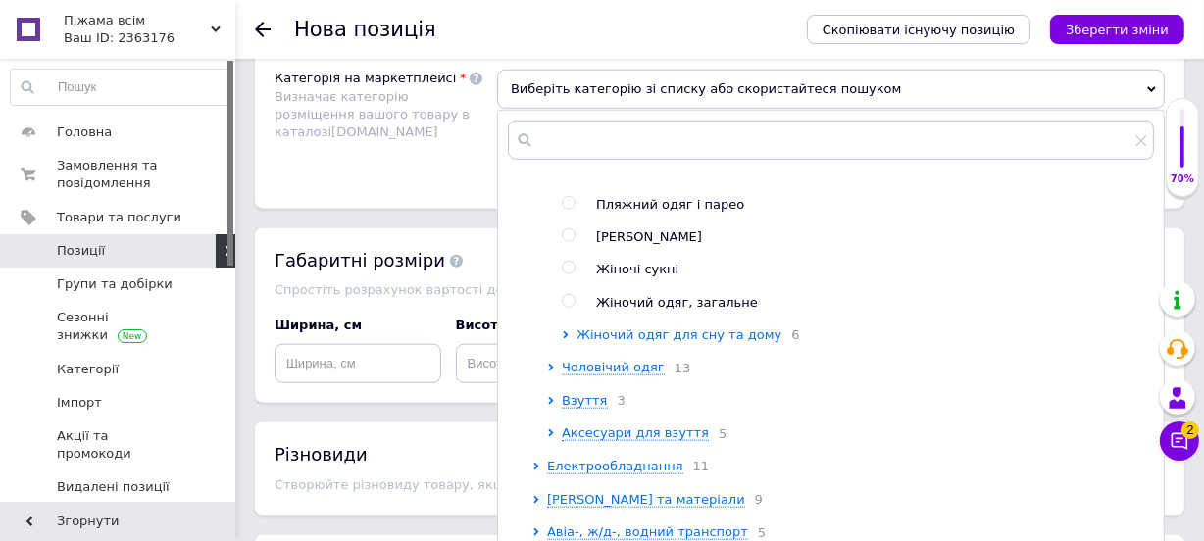
click at [657, 327] on span "Жіночий одяг для сну та дому" at bounding box center [679, 334] width 205 height 15
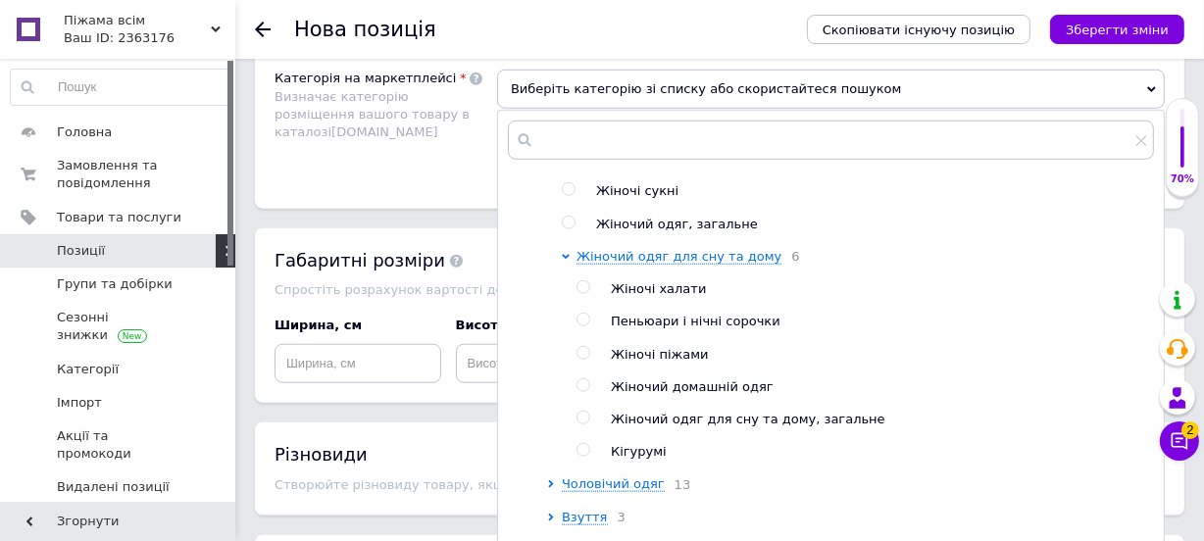
scroll to position [981, 0]
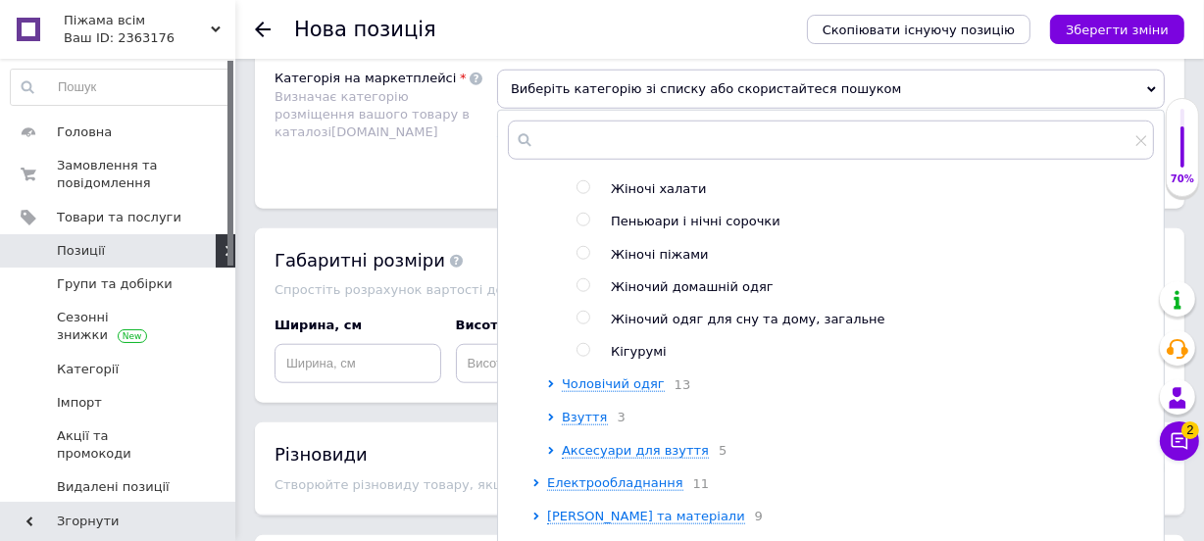
click at [588, 279] on input "radio" at bounding box center [583, 285] width 13 height 13
radio input "true"
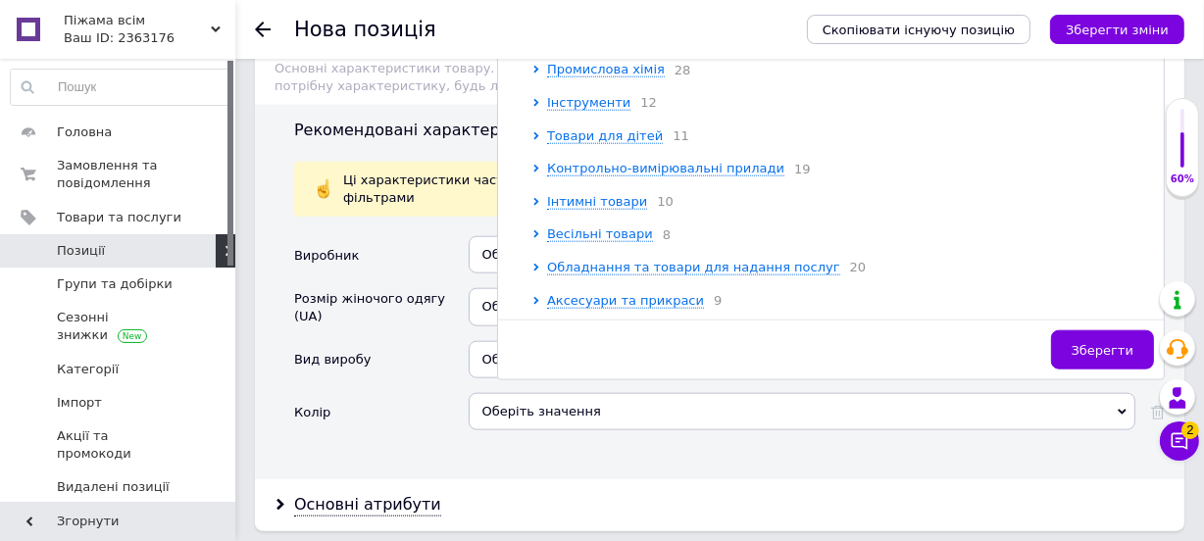
scroll to position [1961, 0]
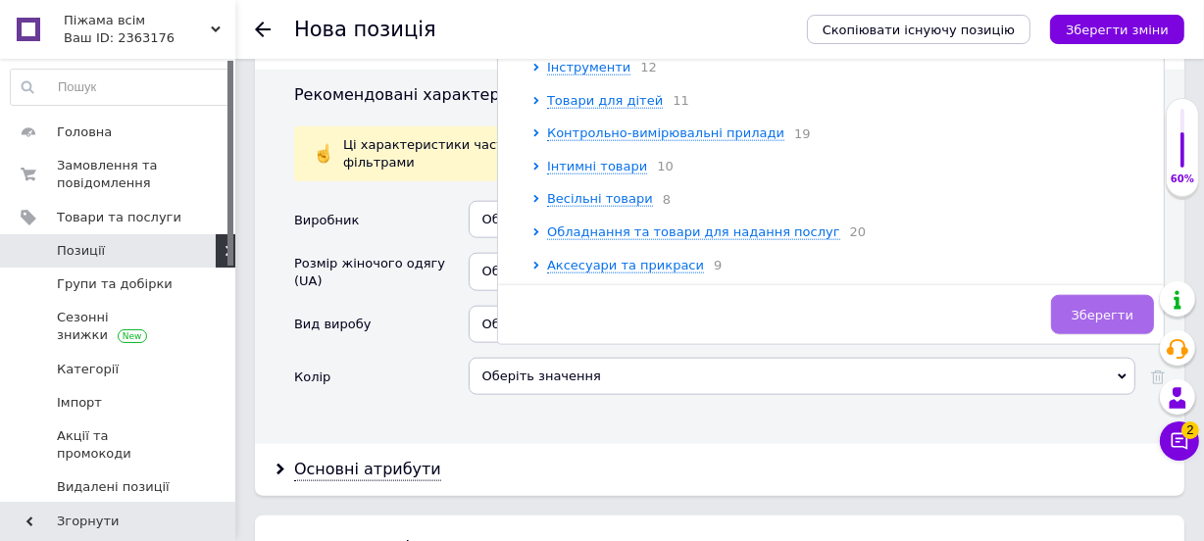
click at [1068, 295] on button "Зберегти" at bounding box center [1102, 314] width 103 height 39
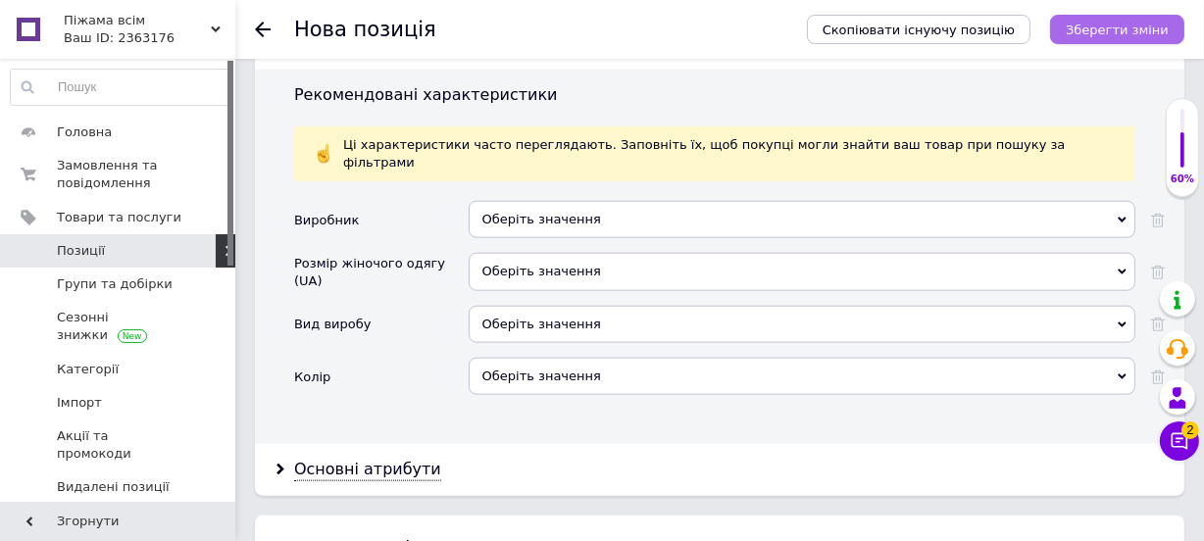
click at [1097, 33] on icon "Зберегти зміни" at bounding box center [1117, 30] width 103 height 15
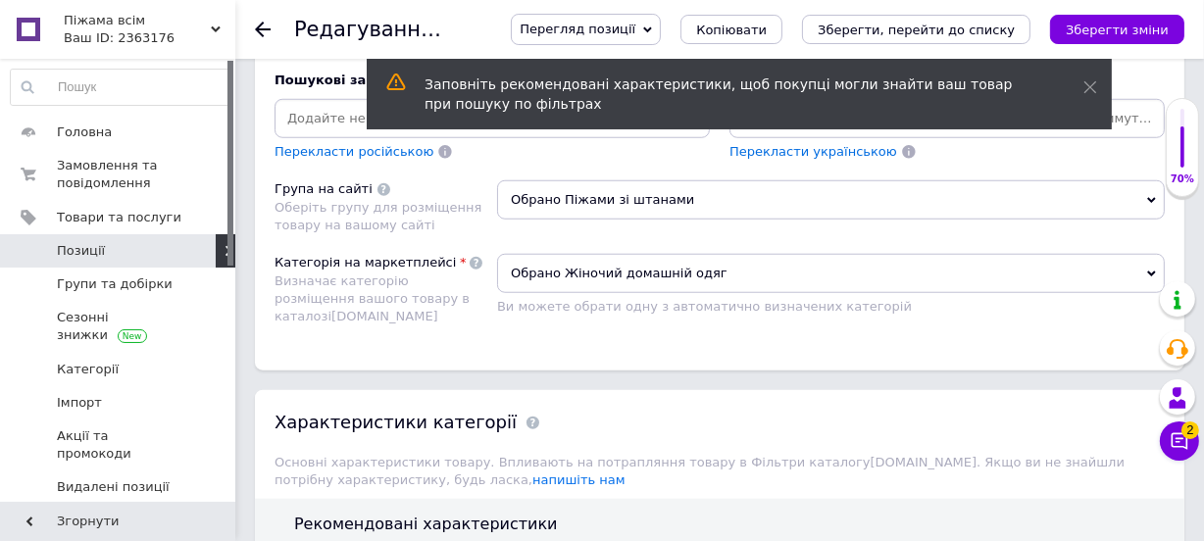
scroll to position [1783, 0]
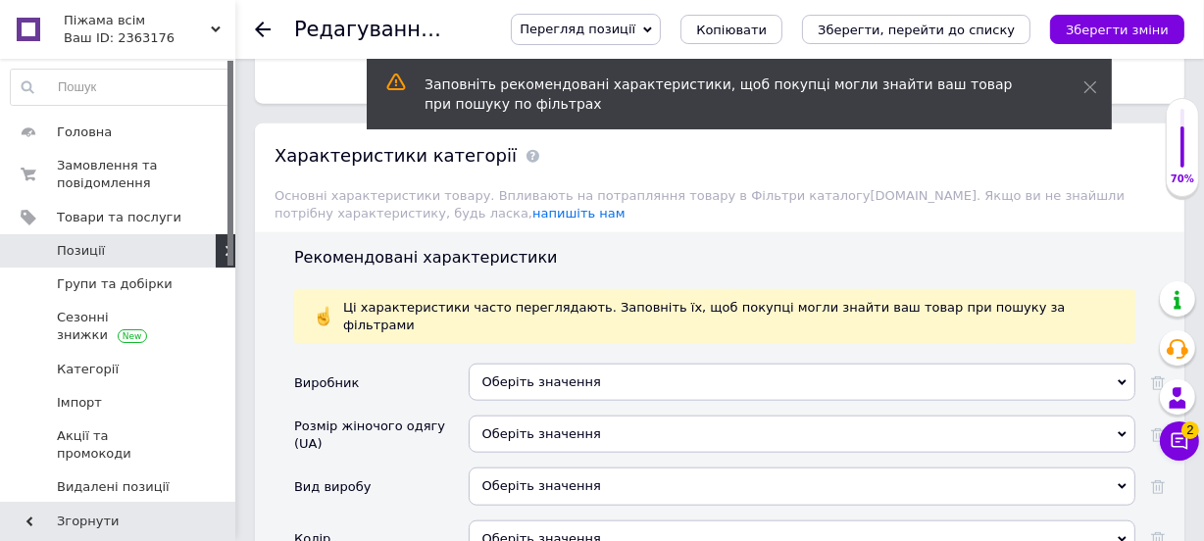
click at [638, 364] on div "Оберіть значення" at bounding box center [802, 382] width 667 height 37
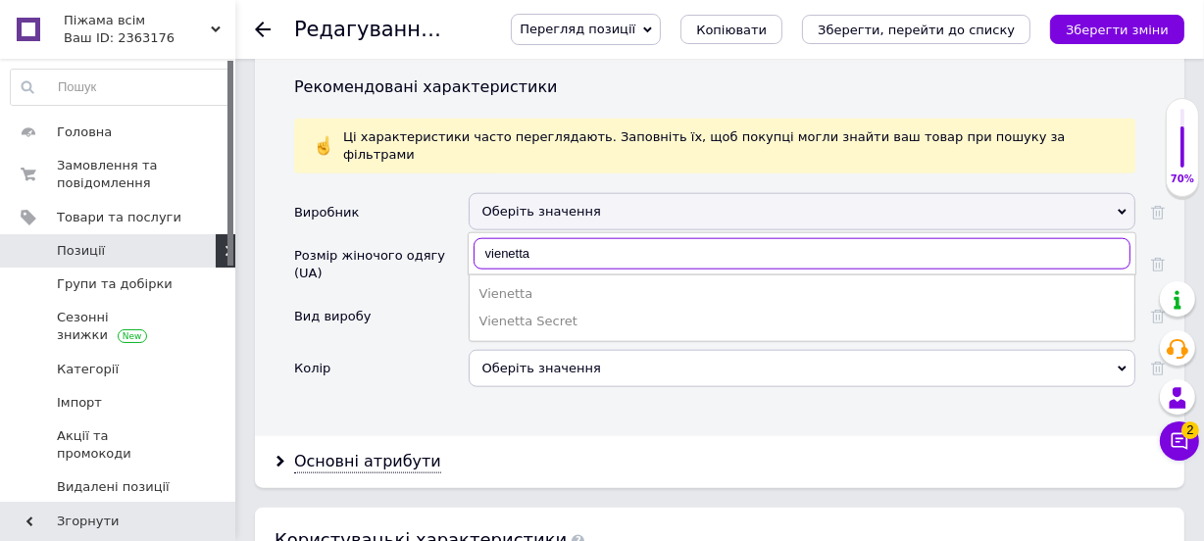
scroll to position [1961, 0]
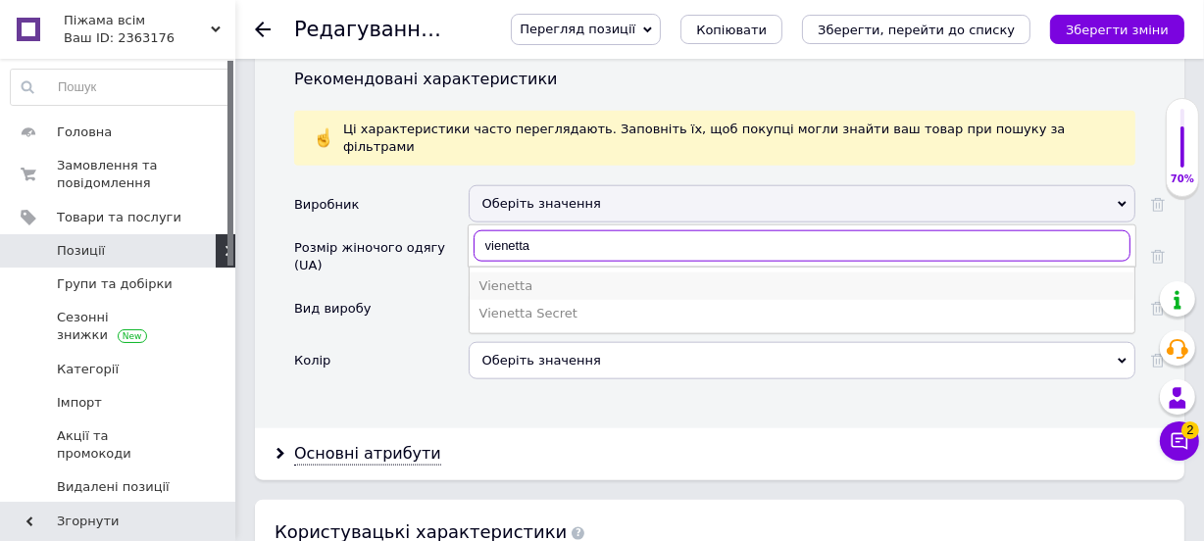
type input "vienetta"
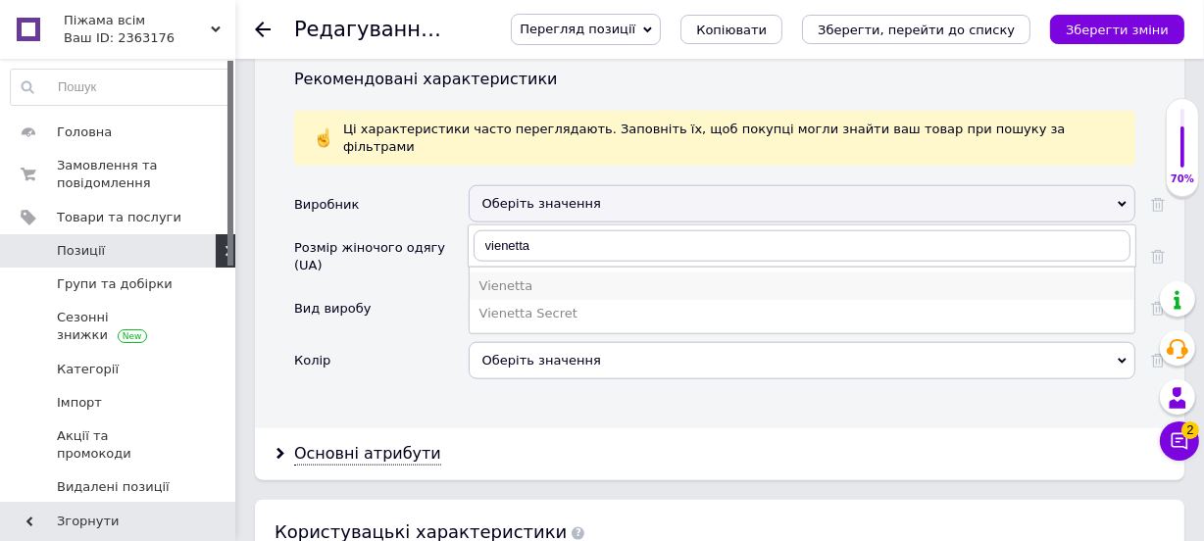
click at [541, 277] on div "Vienetta" at bounding box center [801, 286] width 645 height 18
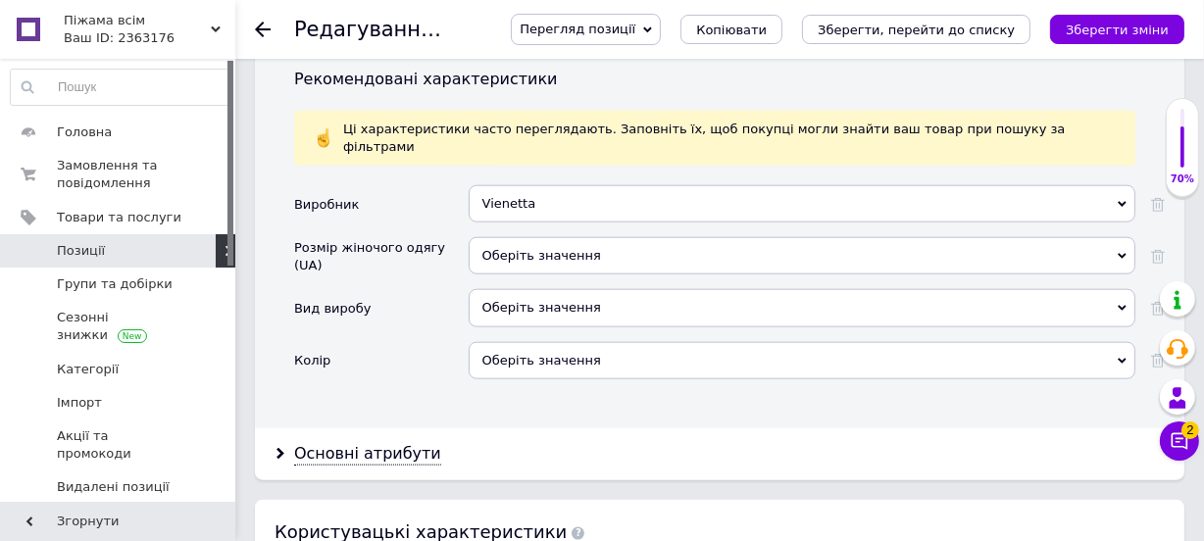
click at [548, 289] on div "Оберіть значення" at bounding box center [802, 307] width 667 height 37
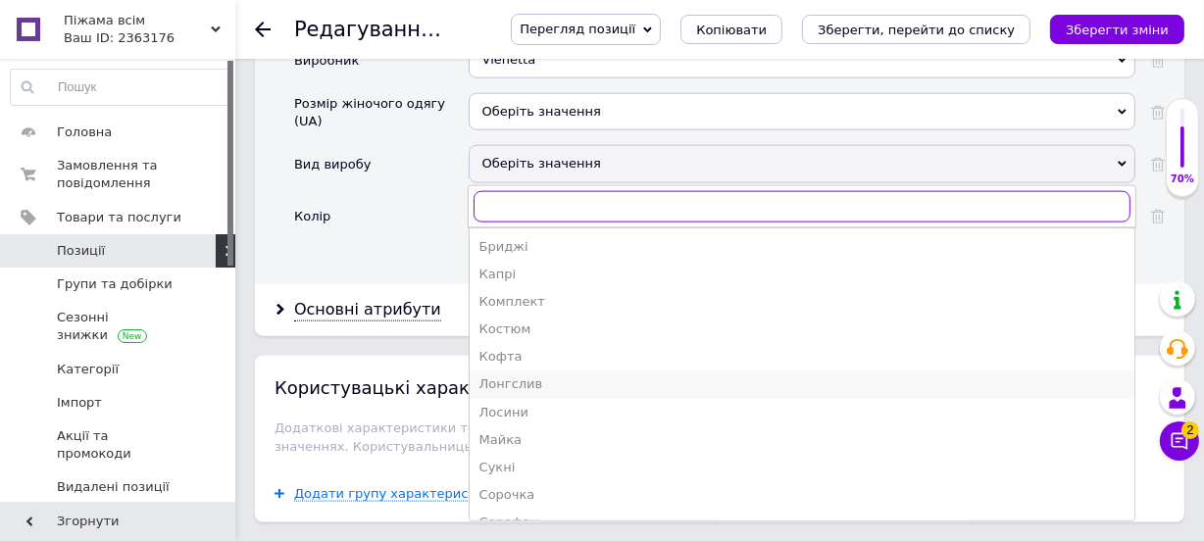
scroll to position [2138, 0]
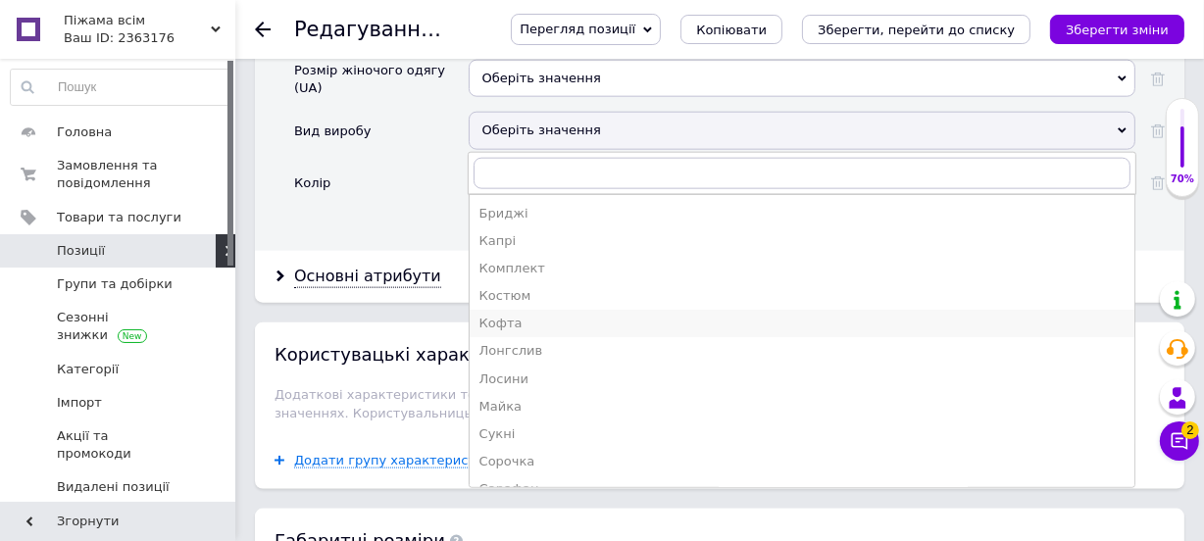
click at [528, 315] on div "Кофта" at bounding box center [801, 324] width 645 height 18
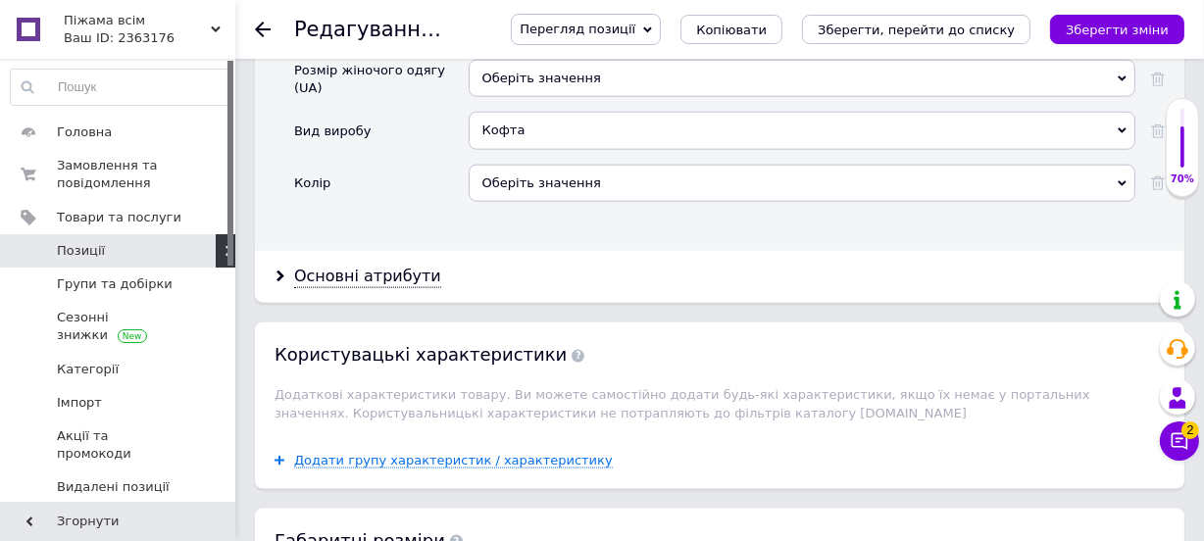
click at [549, 112] on div "Кофта" at bounding box center [802, 130] width 667 height 37
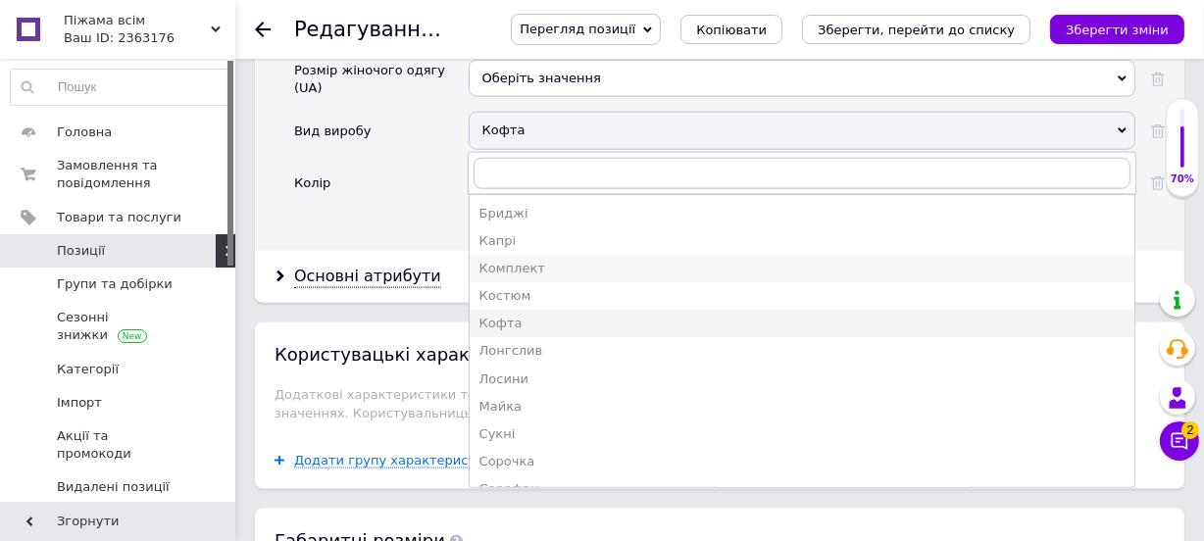
click at [532, 255] on li "Комплект" at bounding box center [802, 268] width 665 height 27
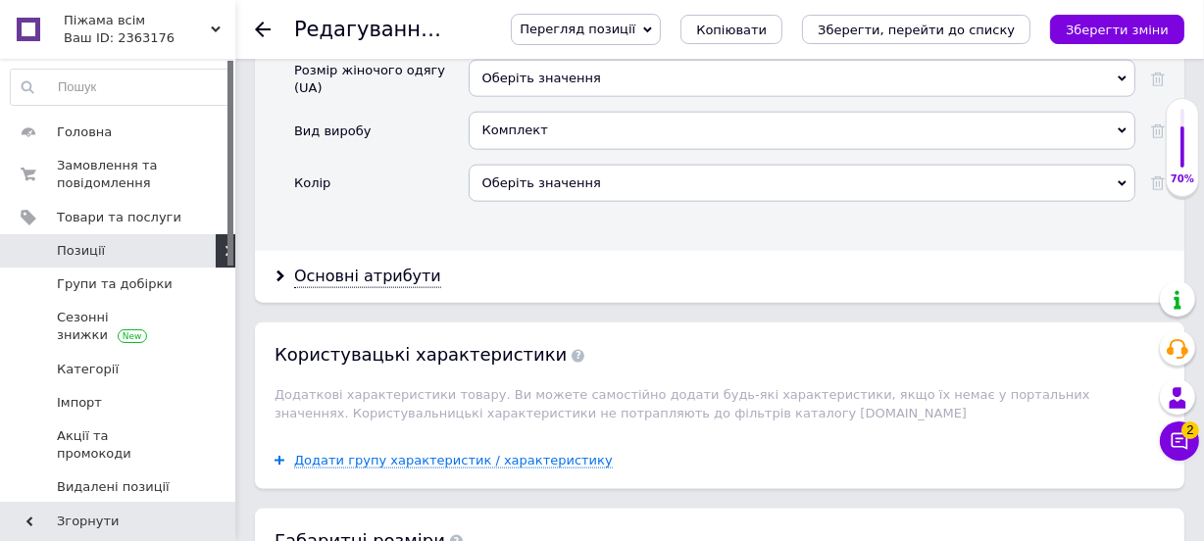
click at [529, 165] on div "Оберіть значення" at bounding box center [802, 183] width 667 height 37
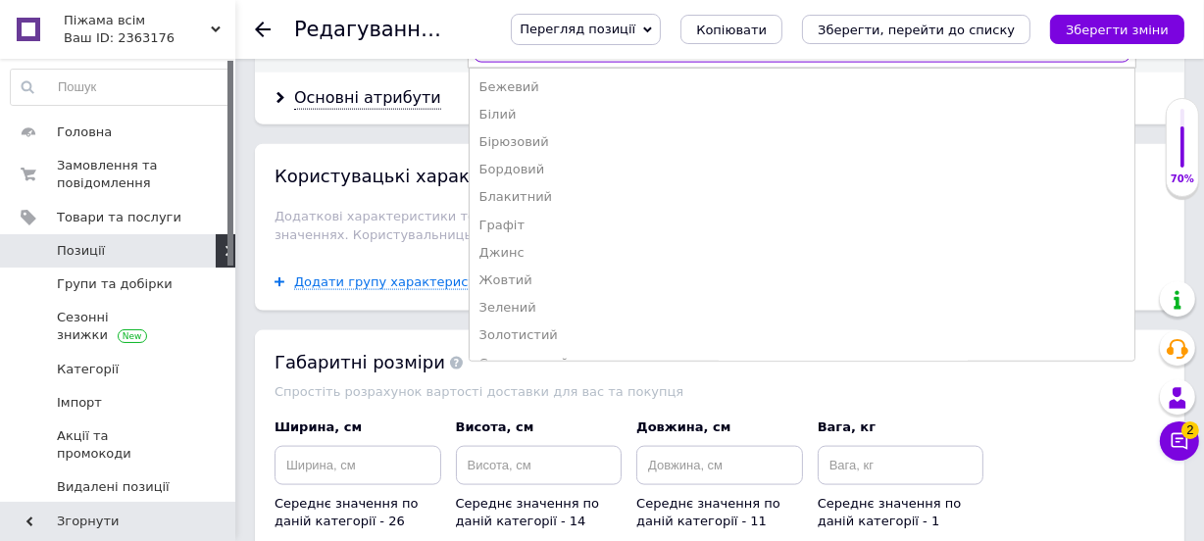
scroll to position [2246, 0]
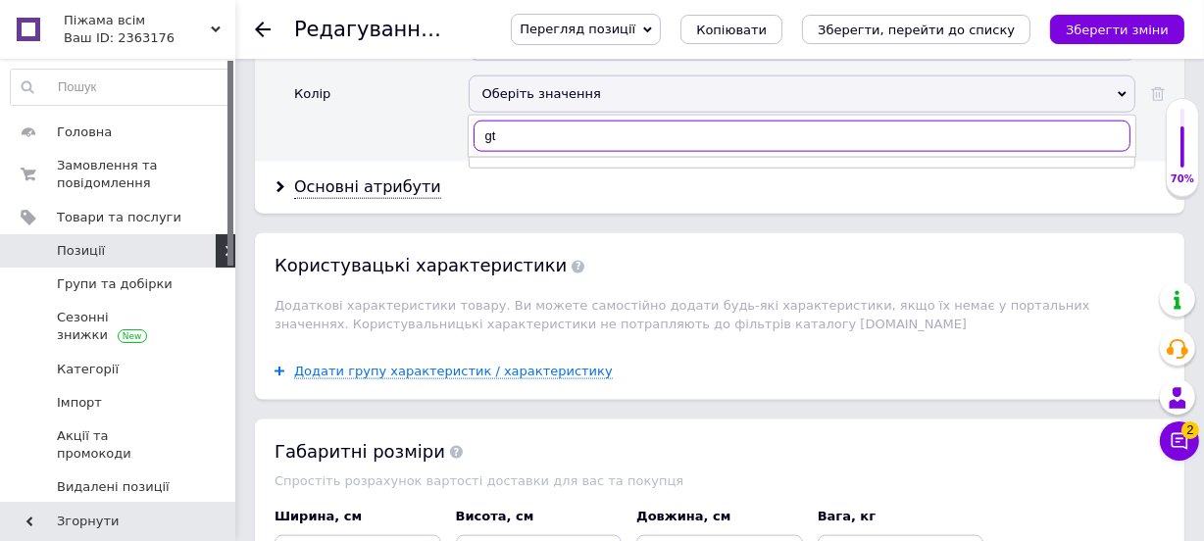
type input "g"
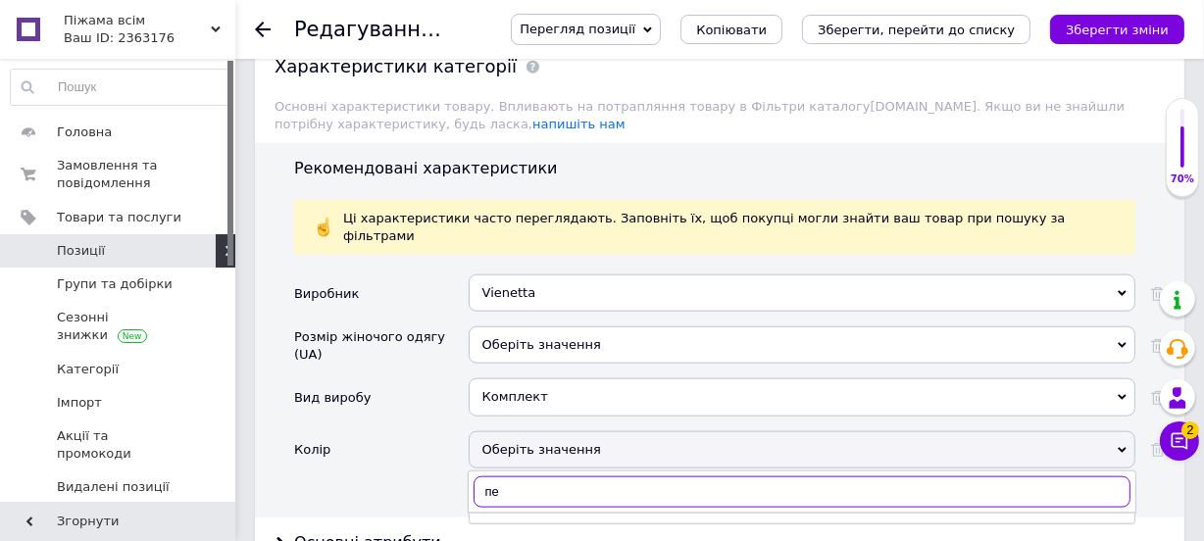
scroll to position [2157, 0]
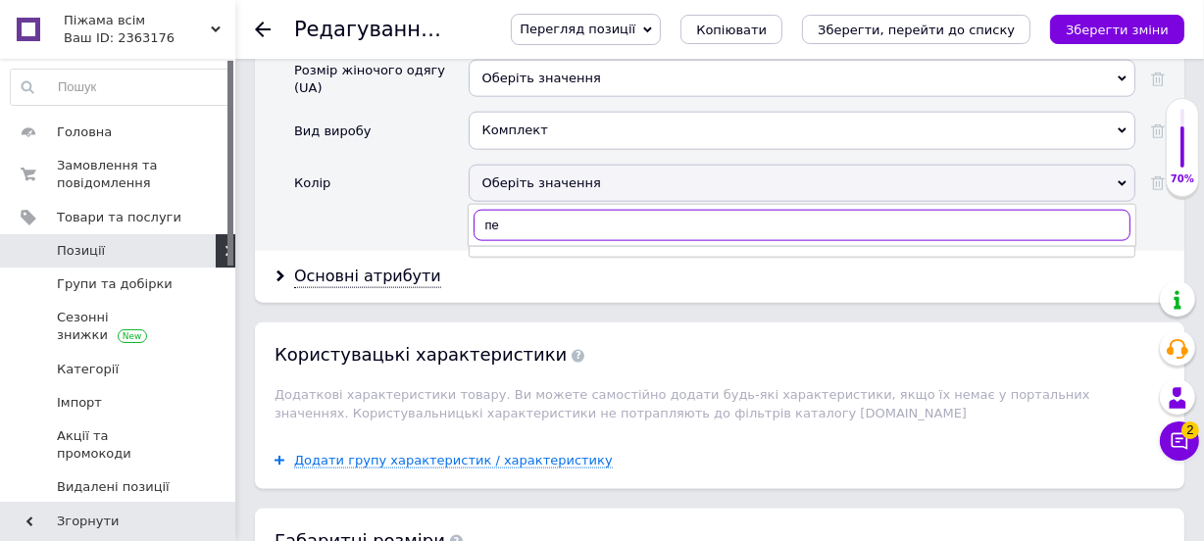
type input "п"
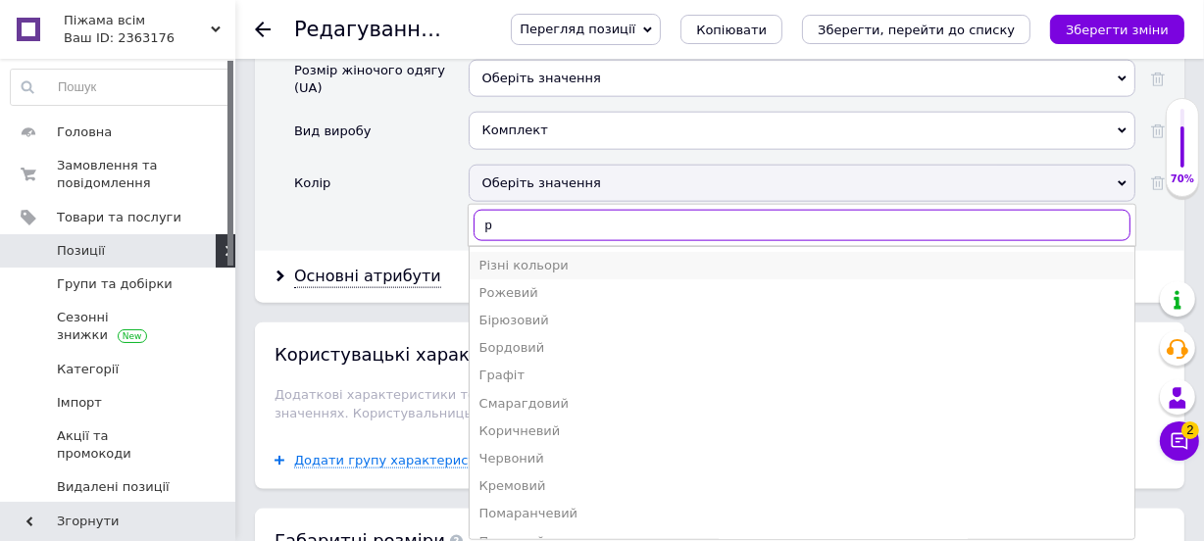
type input "р"
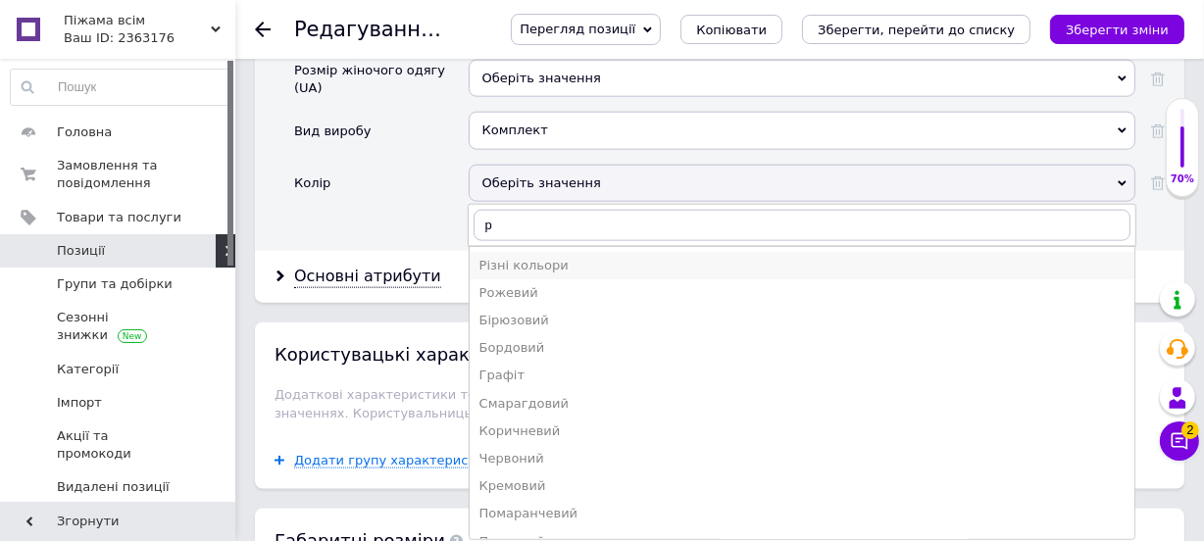
click at [583, 257] on div "Різні кольори" at bounding box center [801, 266] width 645 height 18
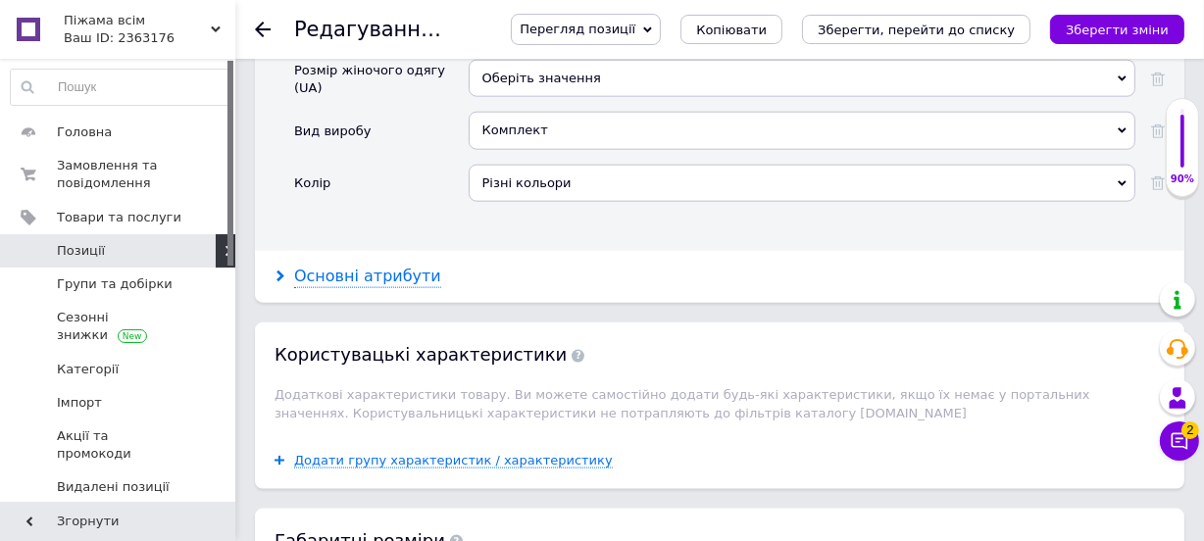
click at [416, 266] on div "Основні атрибути" at bounding box center [367, 277] width 147 height 23
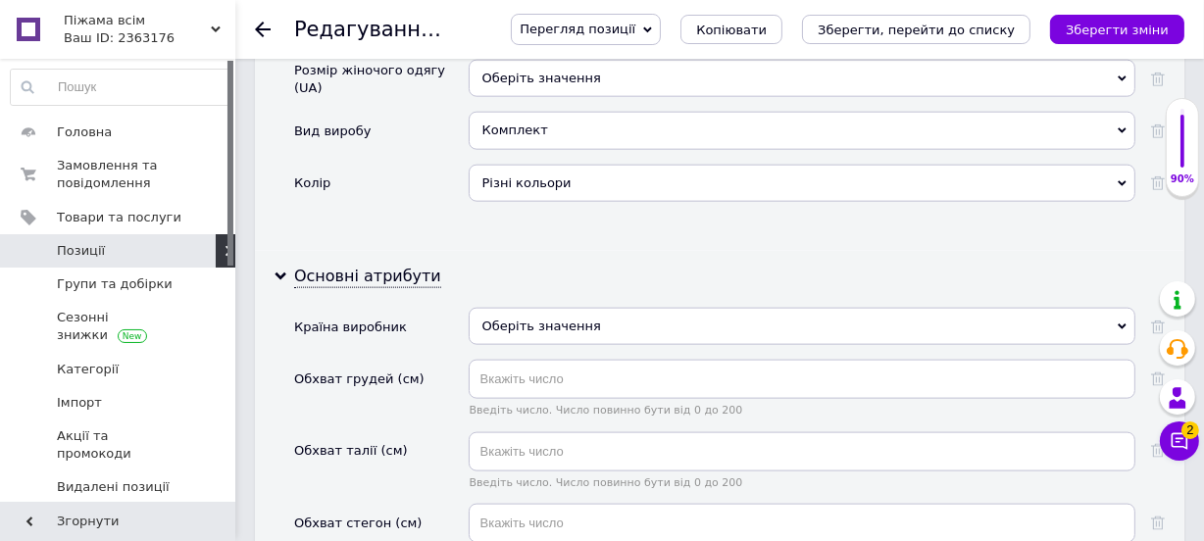
click at [489, 308] on div "Оберіть значення" at bounding box center [802, 326] width 667 height 37
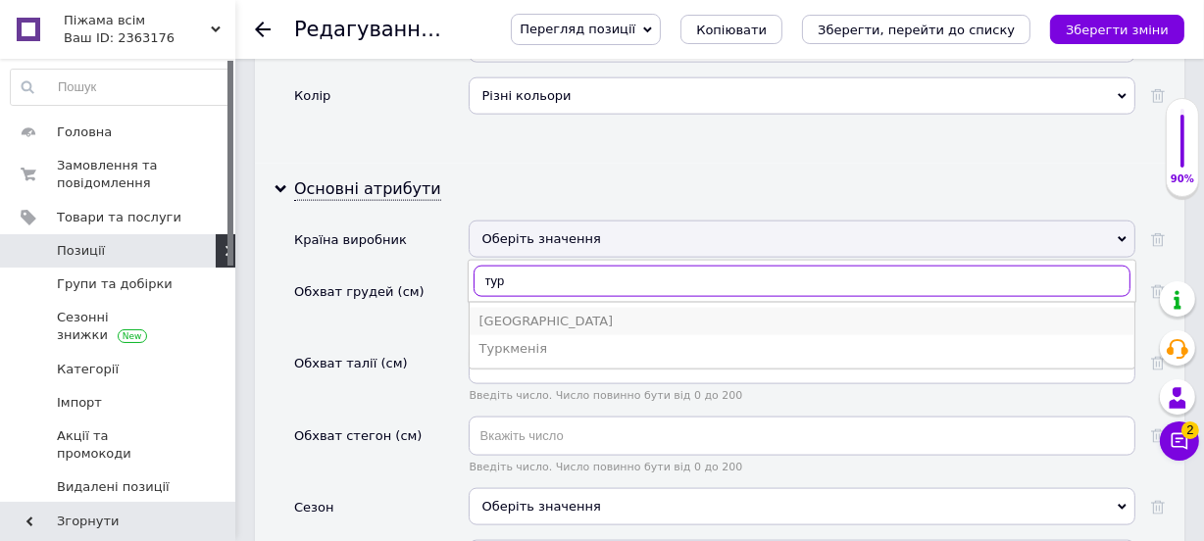
scroll to position [2425, 0]
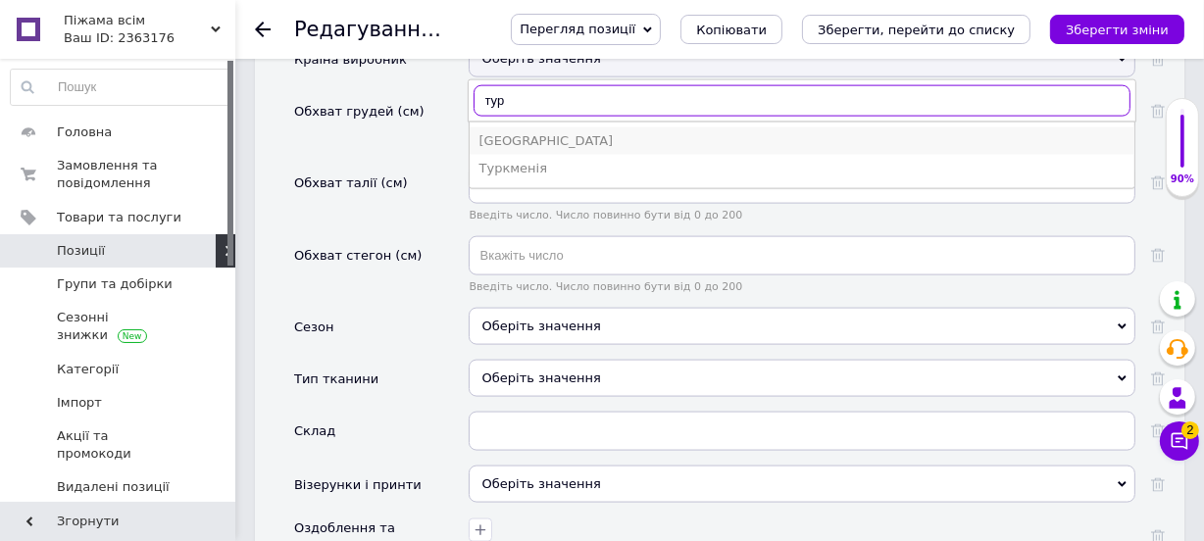
type input "тур"
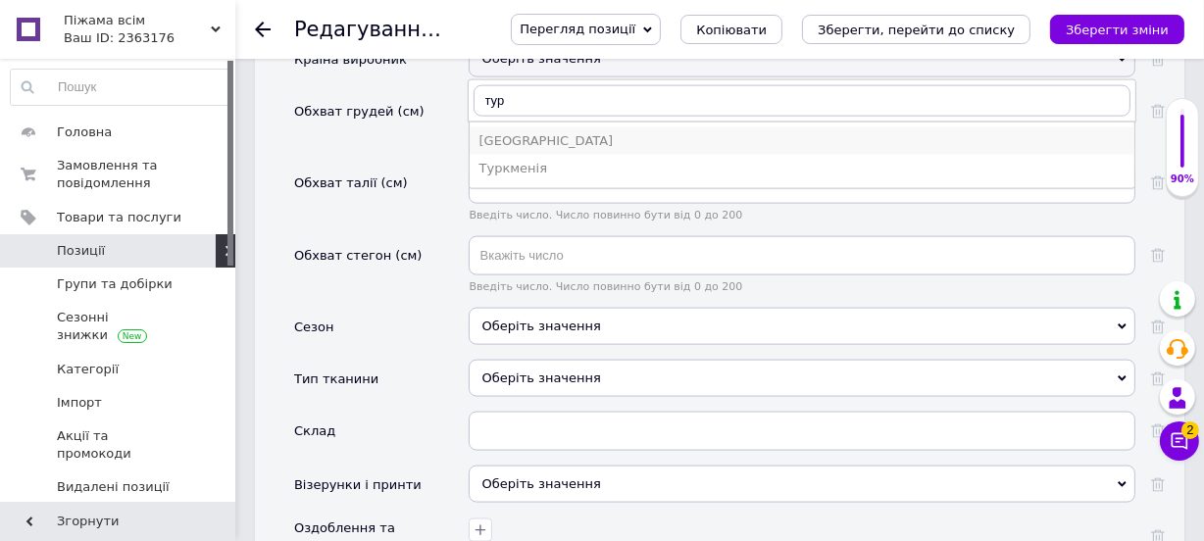
click at [507, 132] on div "[GEOGRAPHIC_DATA]" at bounding box center [801, 141] width 645 height 18
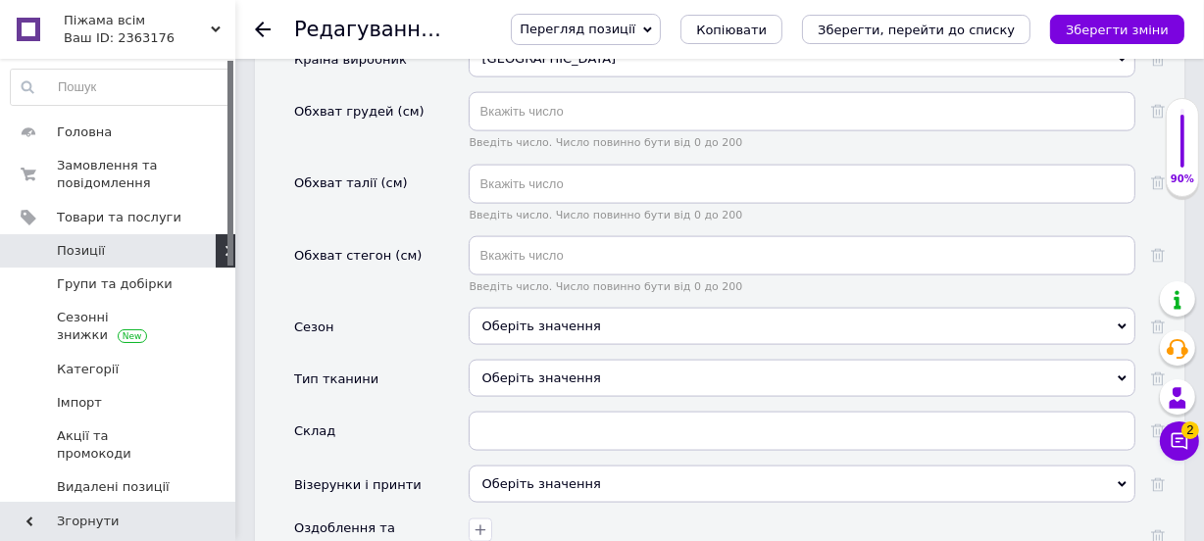
click at [547, 308] on div "Оберіть значення" at bounding box center [802, 326] width 667 height 37
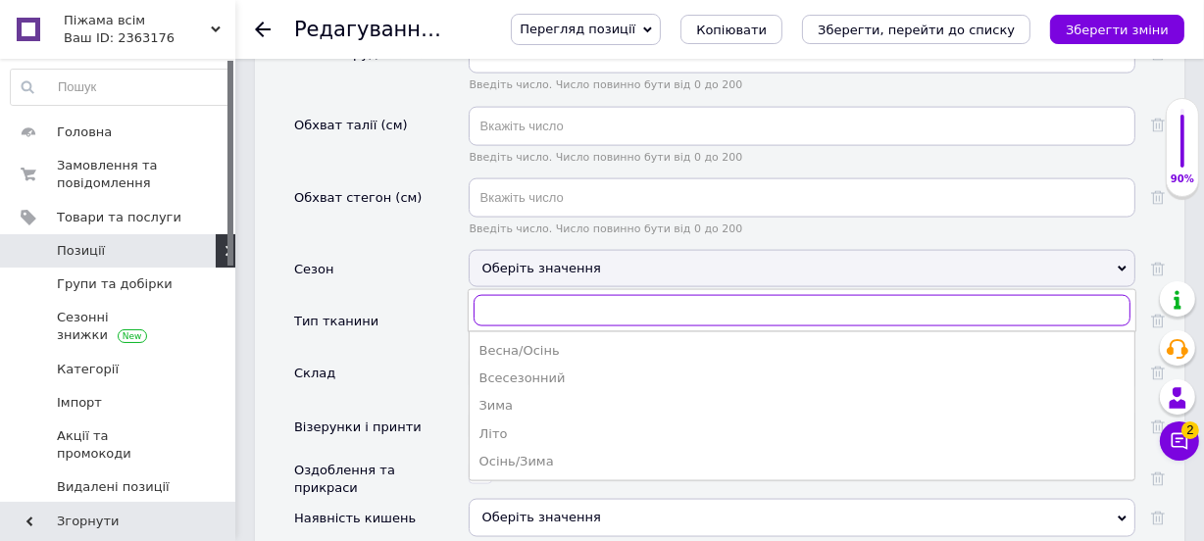
scroll to position [2514, 0]
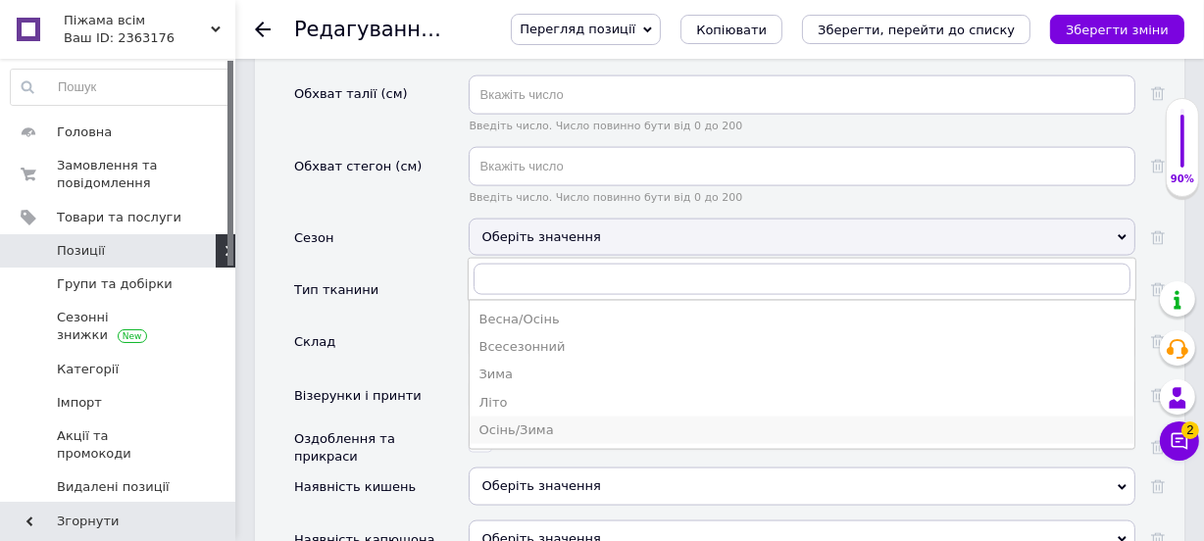
click at [529, 422] on div "Осінь/Зима" at bounding box center [801, 431] width 645 height 18
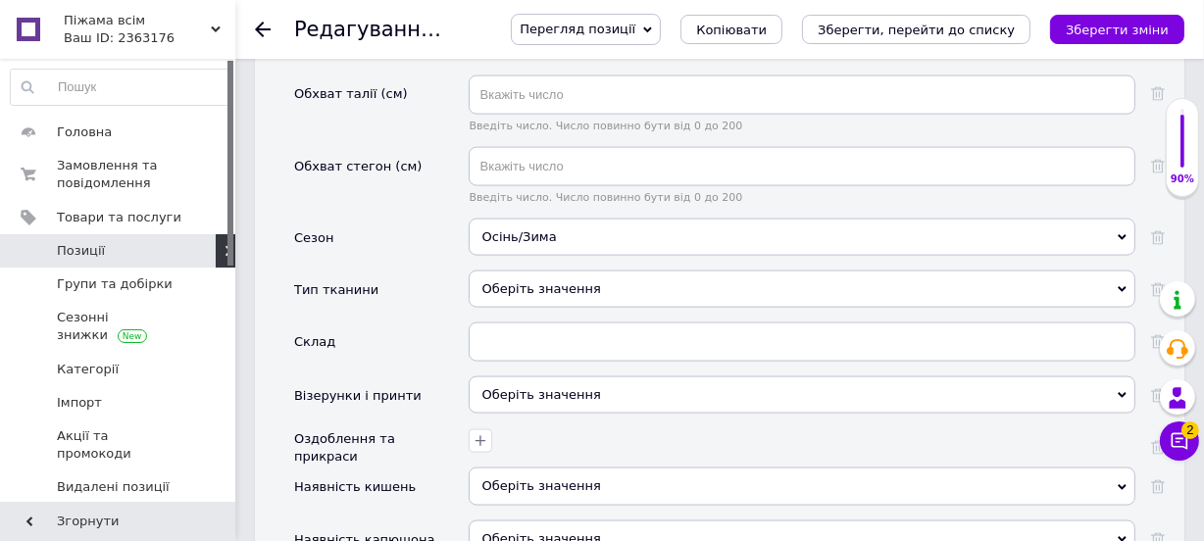
click at [521, 271] on div "Оберіть значення" at bounding box center [802, 289] width 667 height 37
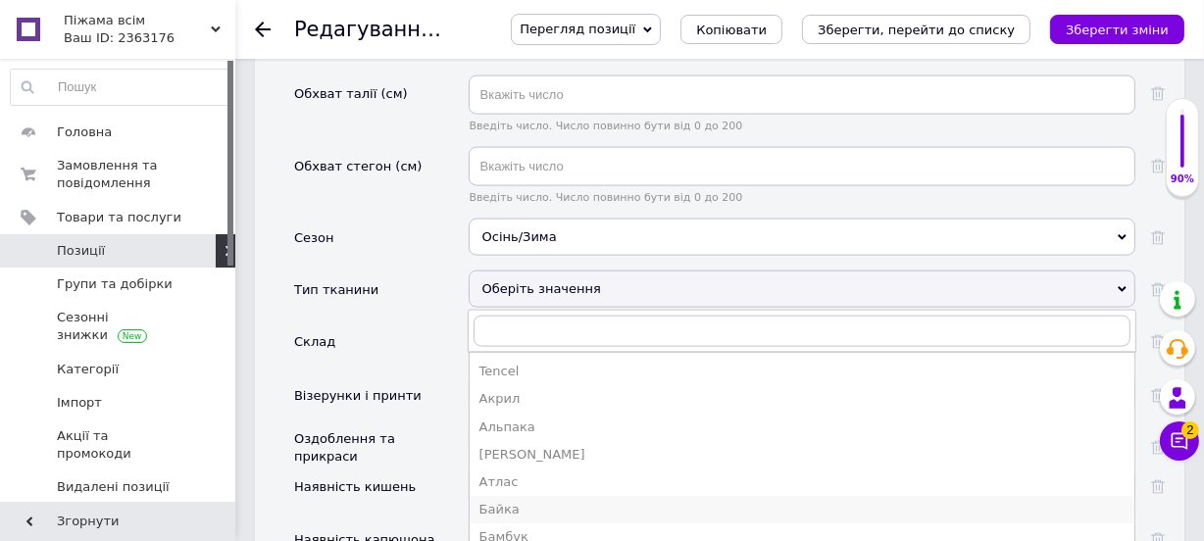
click at [524, 501] on div "Байка" at bounding box center [801, 510] width 645 height 18
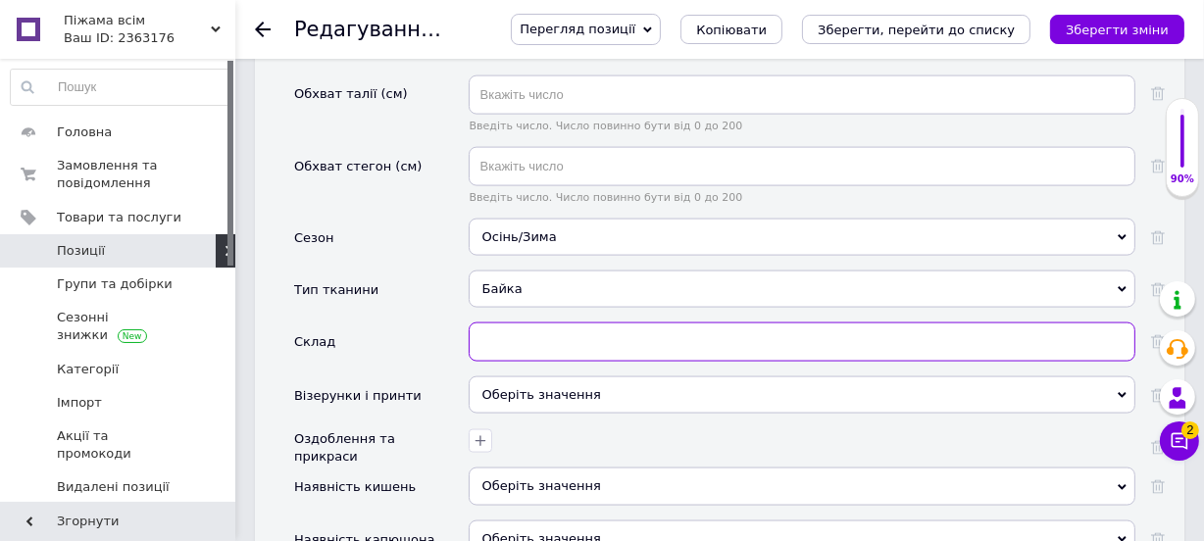
click at [577, 323] on input "text" at bounding box center [802, 342] width 667 height 39
click at [591, 323] on input "70% бавовна, 30%поліестер" at bounding box center [802, 342] width 667 height 39
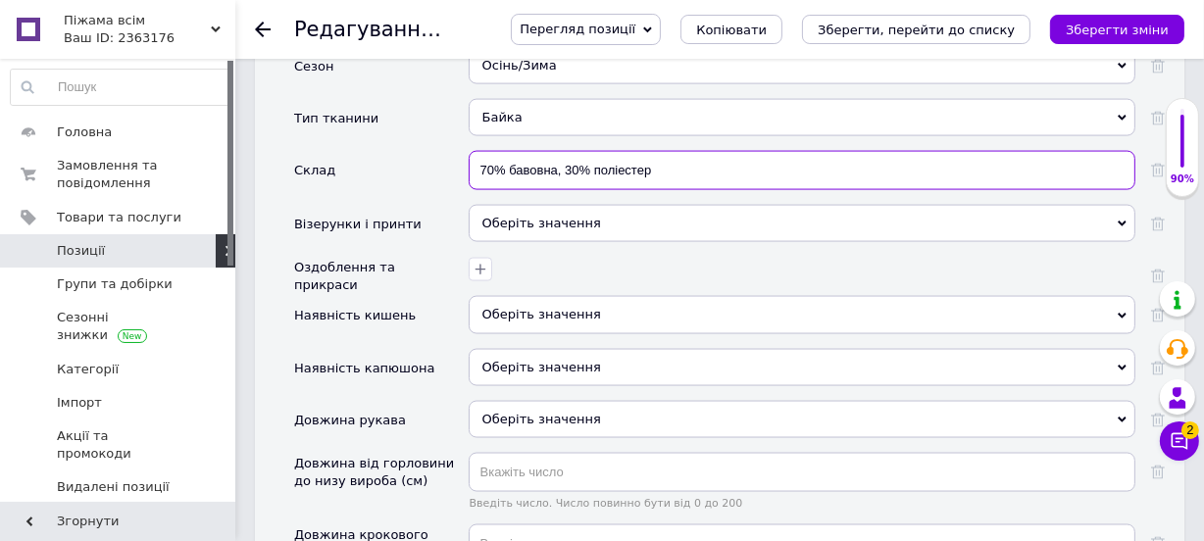
scroll to position [2692, 0]
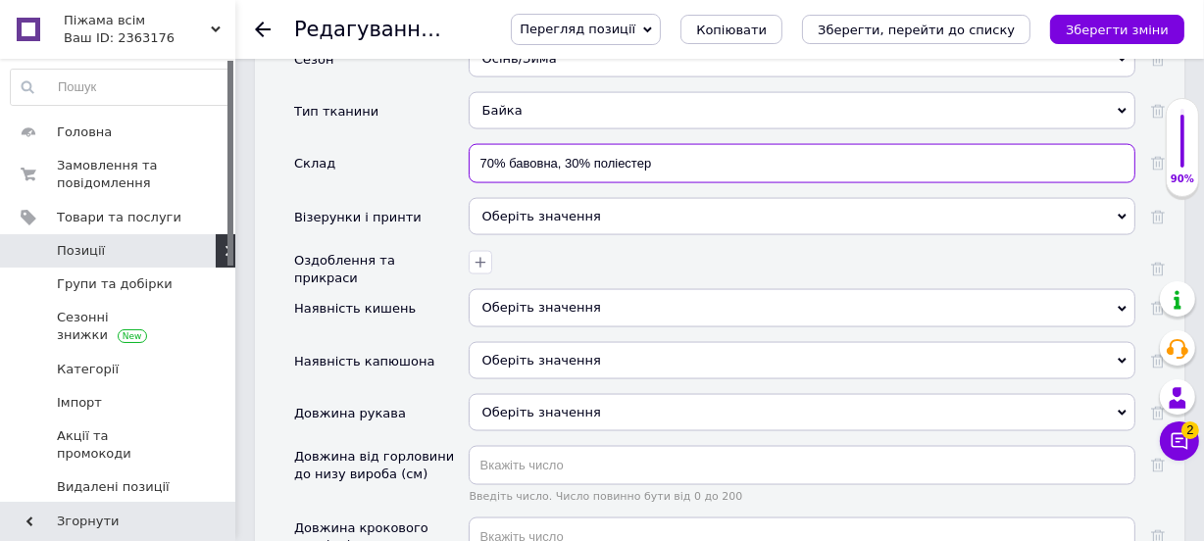
type input "70% бавовна, 30% поліестер"
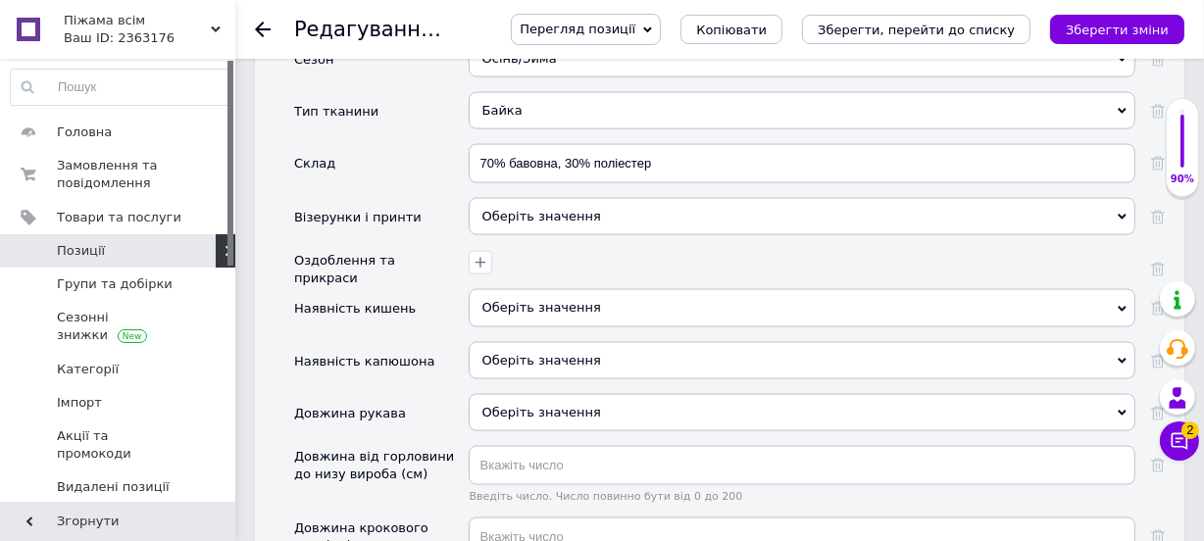
click at [633, 198] on div "Оберіть значення" at bounding box center [802, 216] width 667 height 37
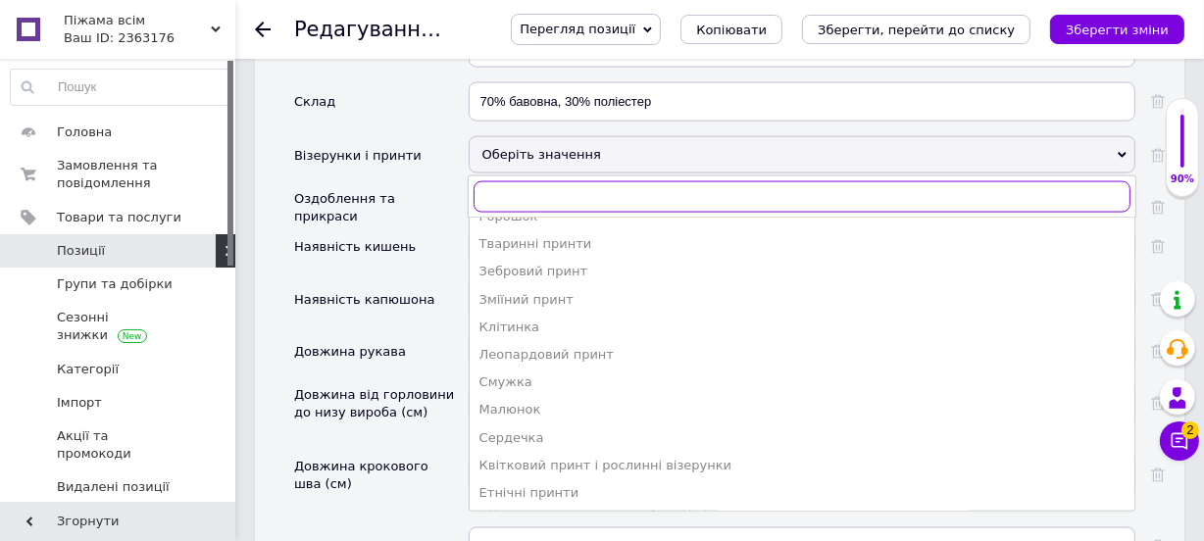
scroll to position [2782, 0]
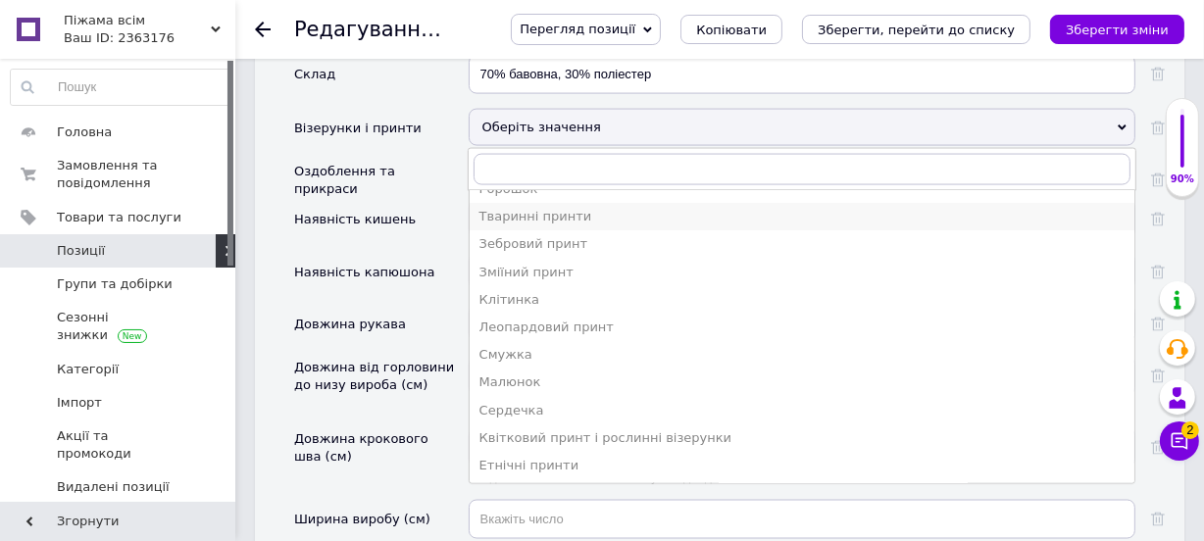
click at [510, 208] on div "Тваринні принти" at bounding box center [801, 217] width 645 height 18
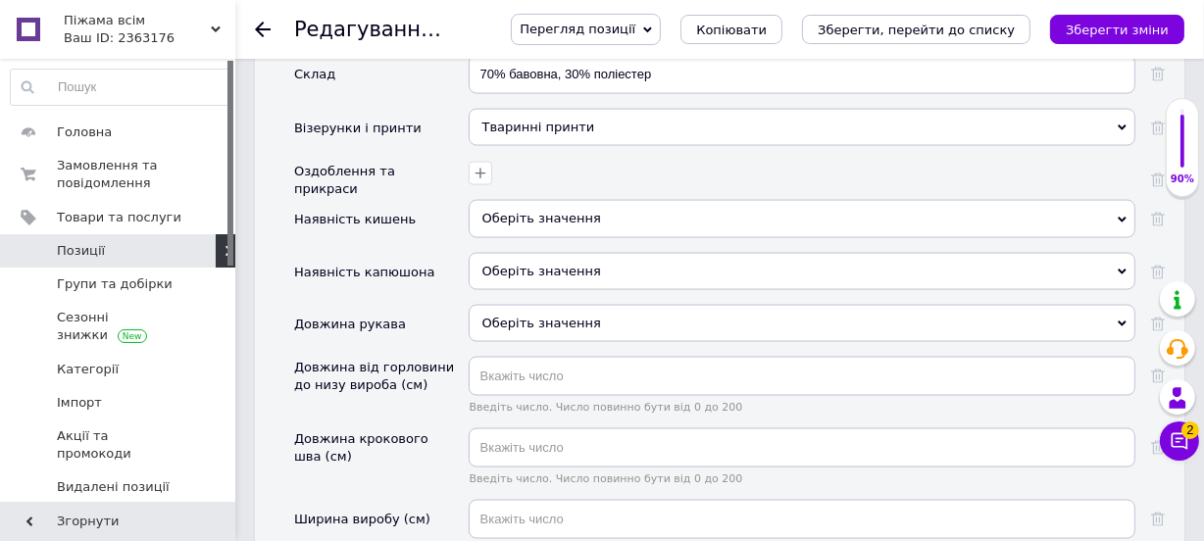
click at [542, 305] on div "Оберіть значення" at bounding box center [802, 323] width 667 height 37
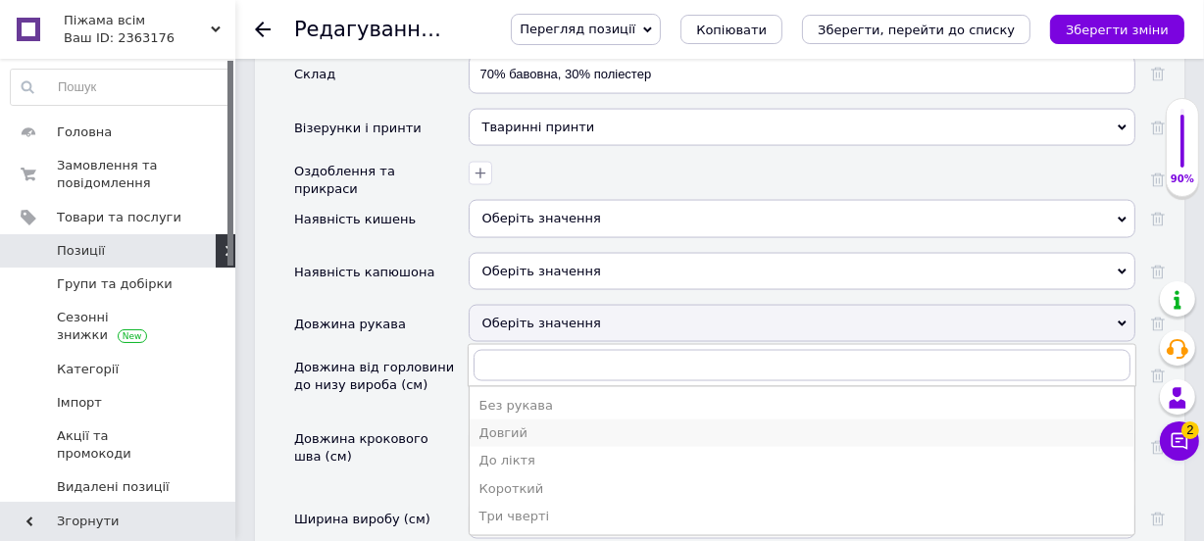
click at [520, 425] on div "Довгий" at bounding box center [801, 434] width 645 height 18
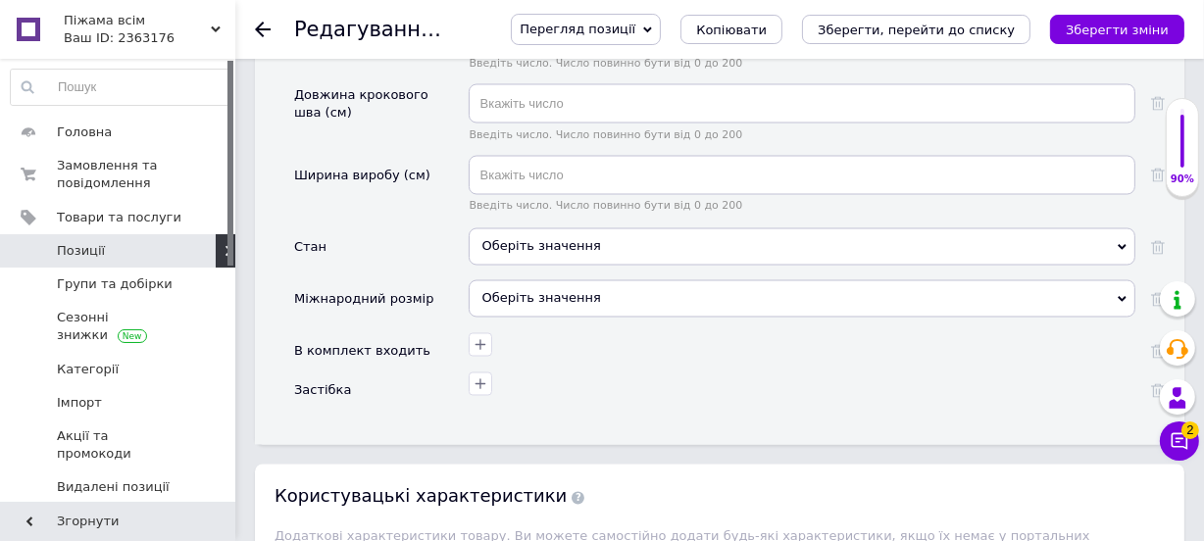
scroll to position [3138, 0]
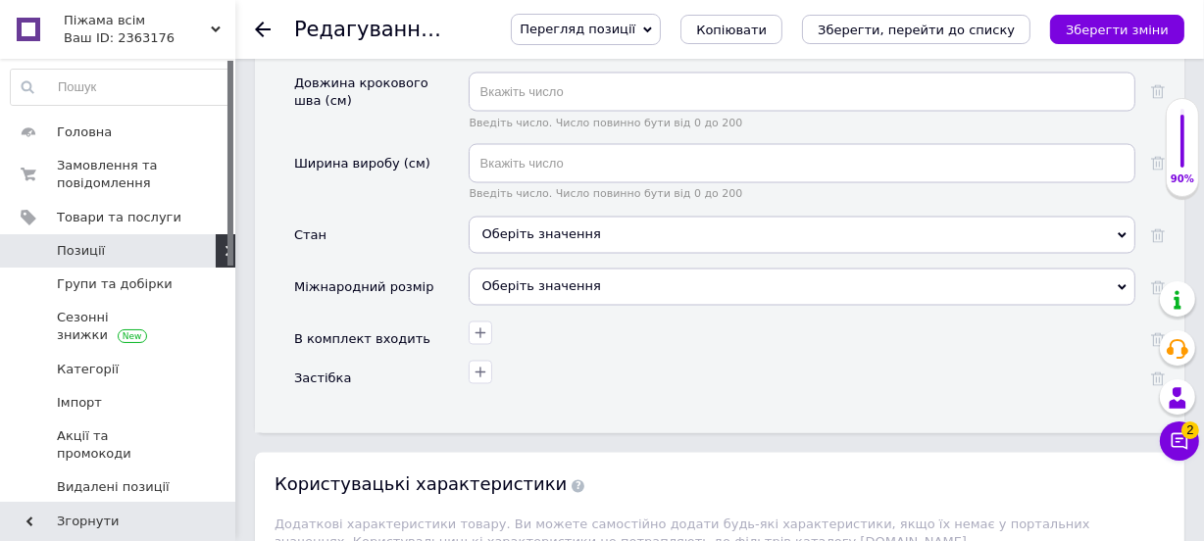
click at [600, 217] on div "Оберіть значення" at bounding box center [802, 235] width 667 height 37
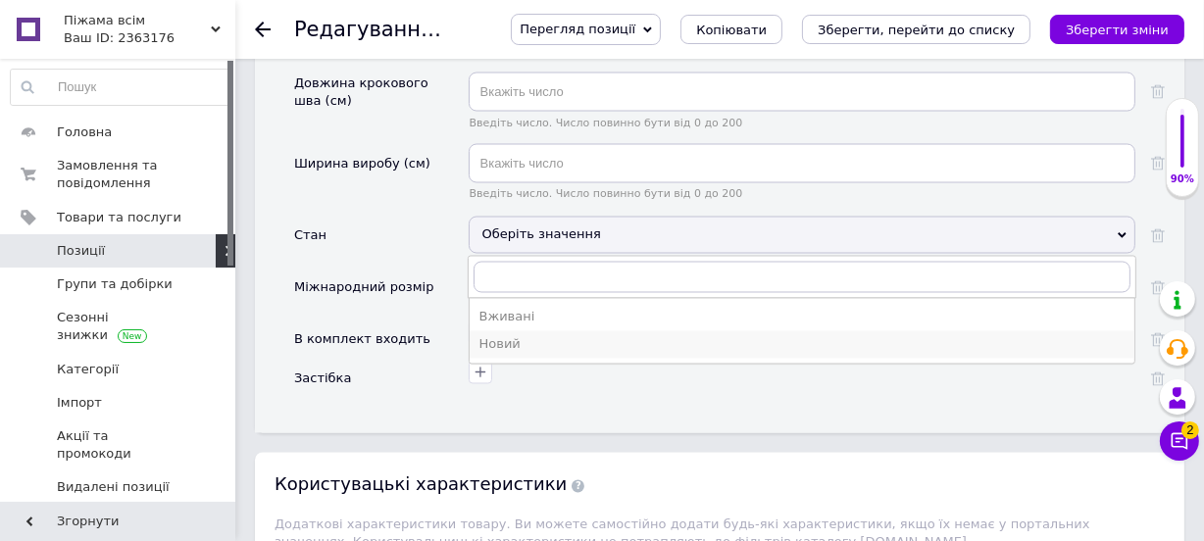
click at [531, 336] on div "Новий" at bounding box center [801, 345] width 645 height 18
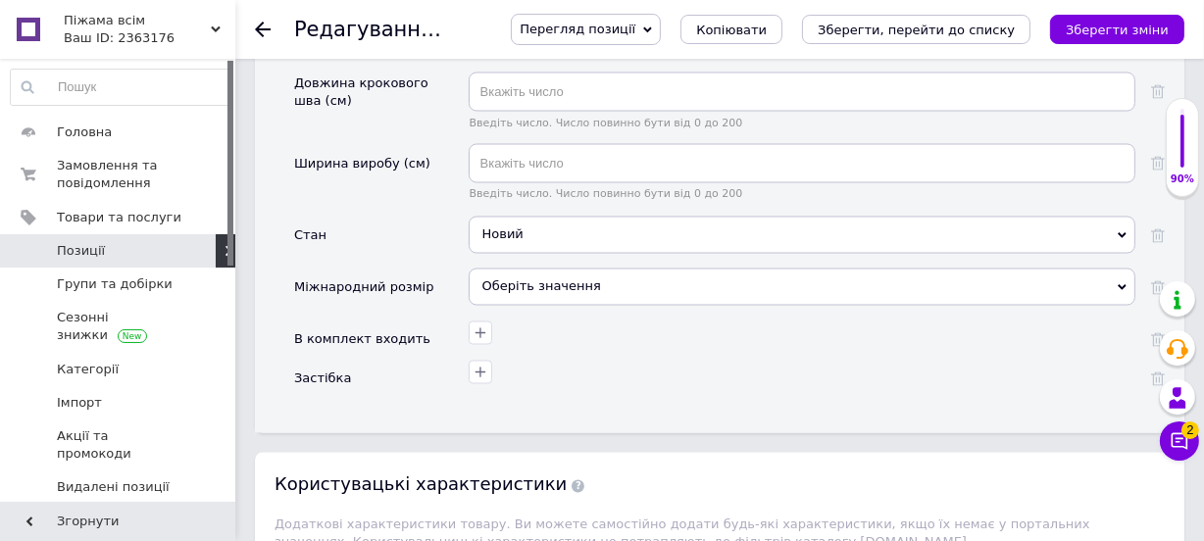
click at [551, 269] on div "Оберіть значення" at bounding box center [802, 287] width 667 height 37
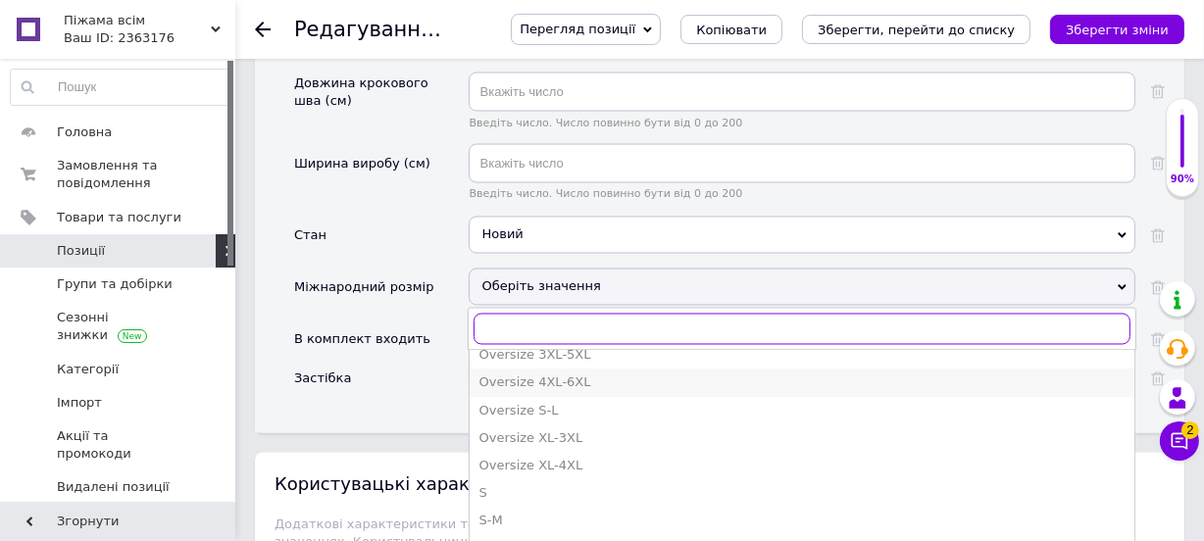
scroll to position [624, 0]
click at [519, 483] on div "S" at bounding box center [801, 492] width 645 height 18
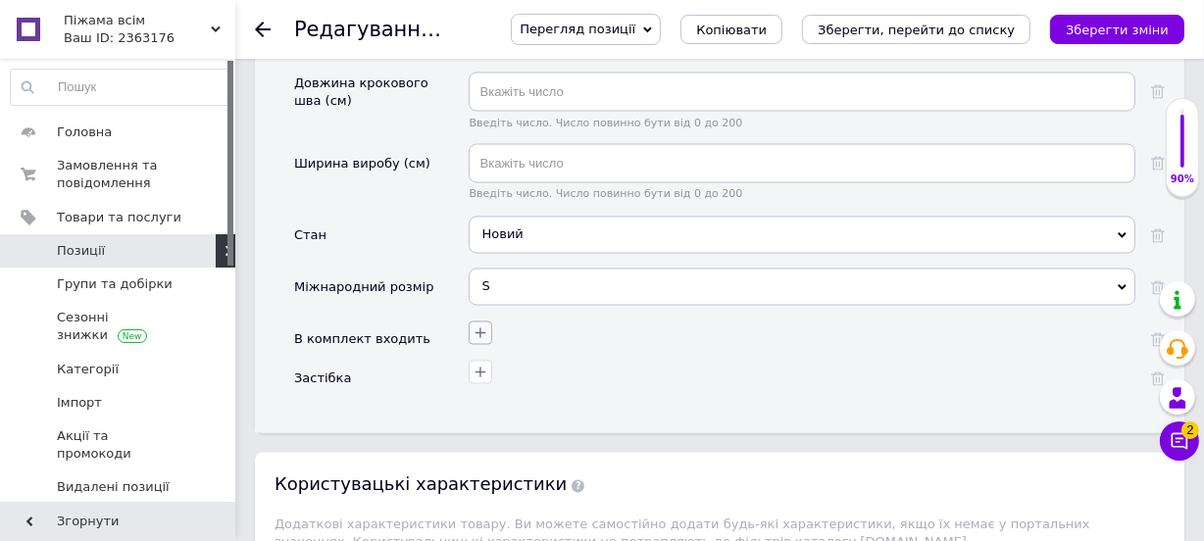
click at [479, 327] on icon "button" at bounding box center [480, 332] width 11 height 11
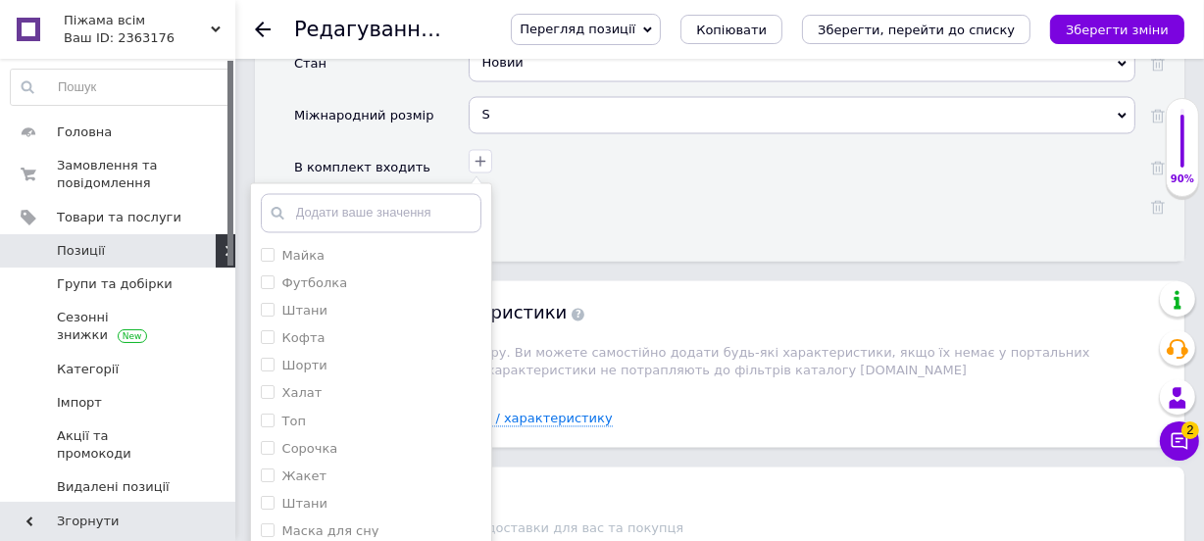
scroll to position [3316, 0]
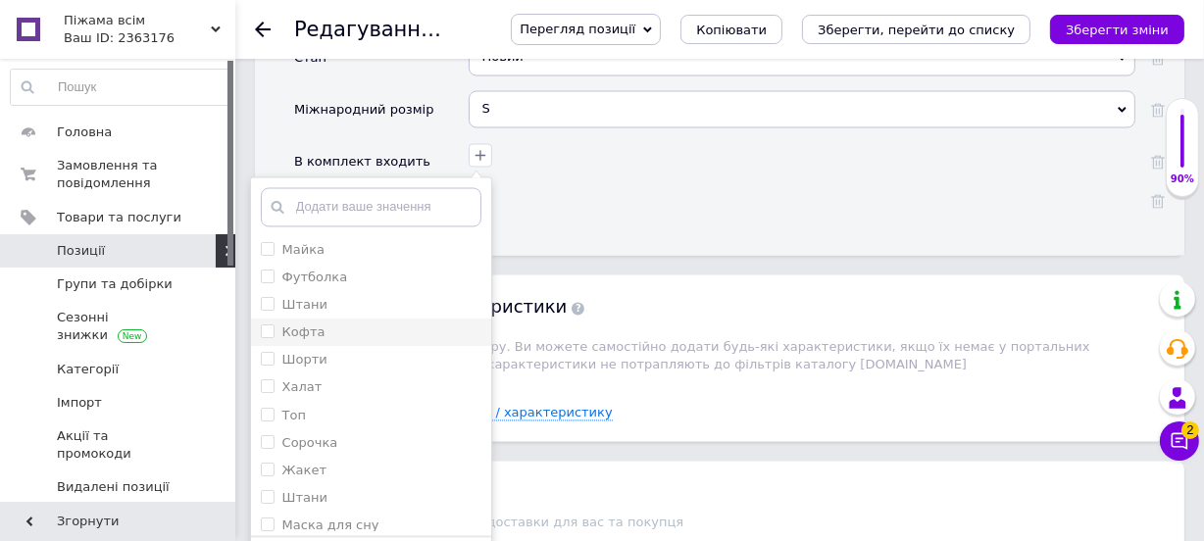
click at [268, 325] on input "Кофта" at bounding box center [267, 331] width 13 height 13
checkbox input "true"
click at [273, 297] on input "Штани" at bounding box center [267, 303] width 13 height 13
checkbox input "true"
click at [275, 489] on label "Штани" at bounding box center [294, 498] width 67 height 18
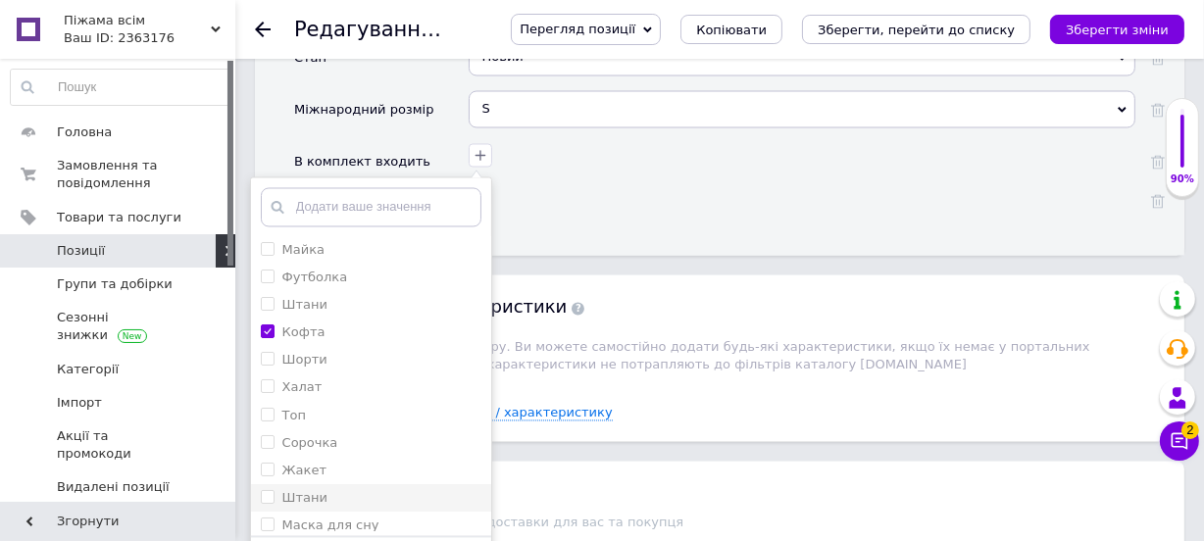
click at [274, 490] on input "Штани" at bounding box center [267, 496] width 13 height 13
checkbox input "true"
click at [268, 490] on input "Штани" at bounding box center [267, 496] width 13 height 13
checkbox input "false"
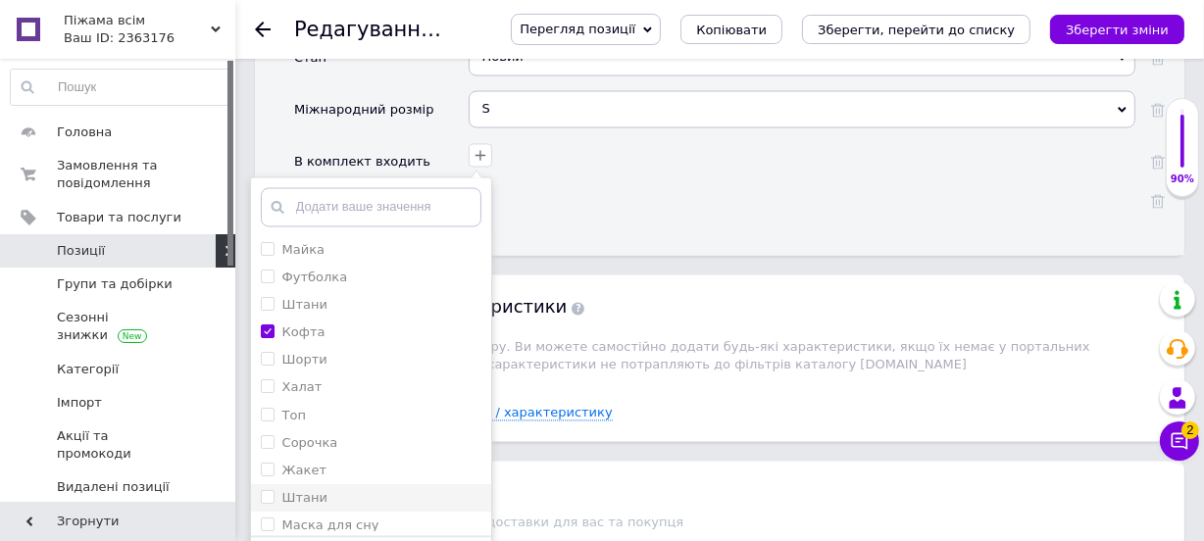
checkbox input "false"
click at [263, 490] on input "Штани" at bounding box center [267, 496] width 13 height 13
checkbox input "true"
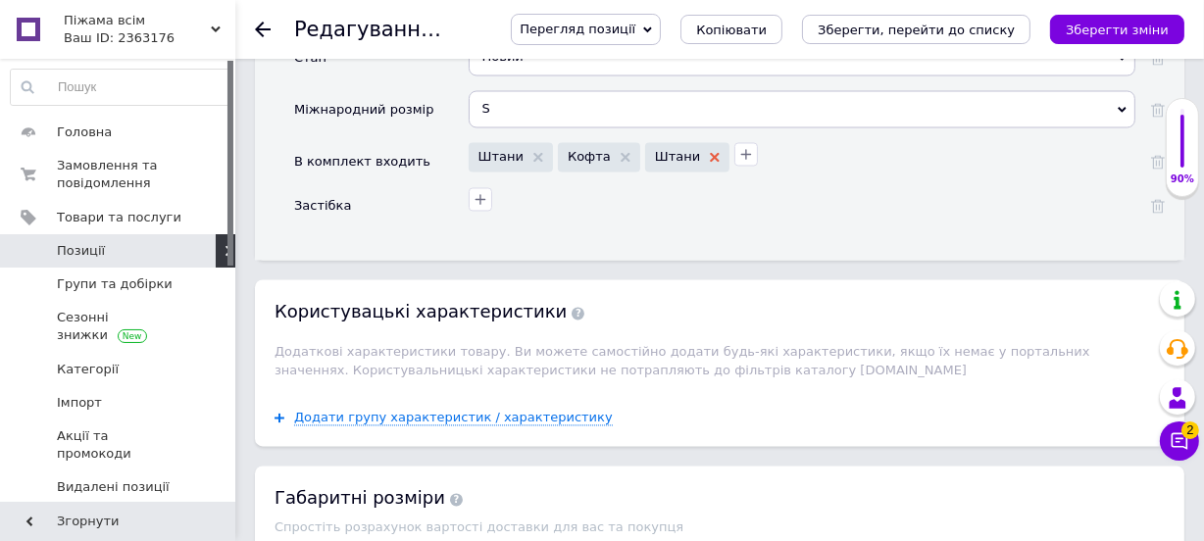
click at [710, 152] on icon at bounding box center [715, 157] width 10 height 10
click at [470, 187] on button "button" at bounding box center [481, 199] width 24 height 24
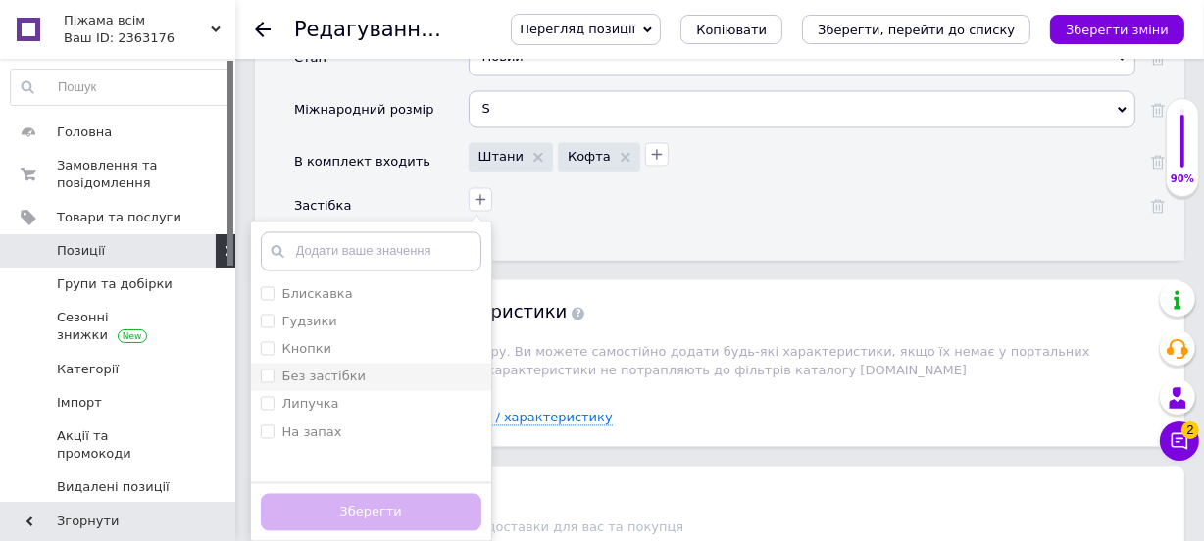
click at [266, 369] on застібки "Без застібки" at bounding box center [267, 375] width 13 height 13
checkbox застібки "true"
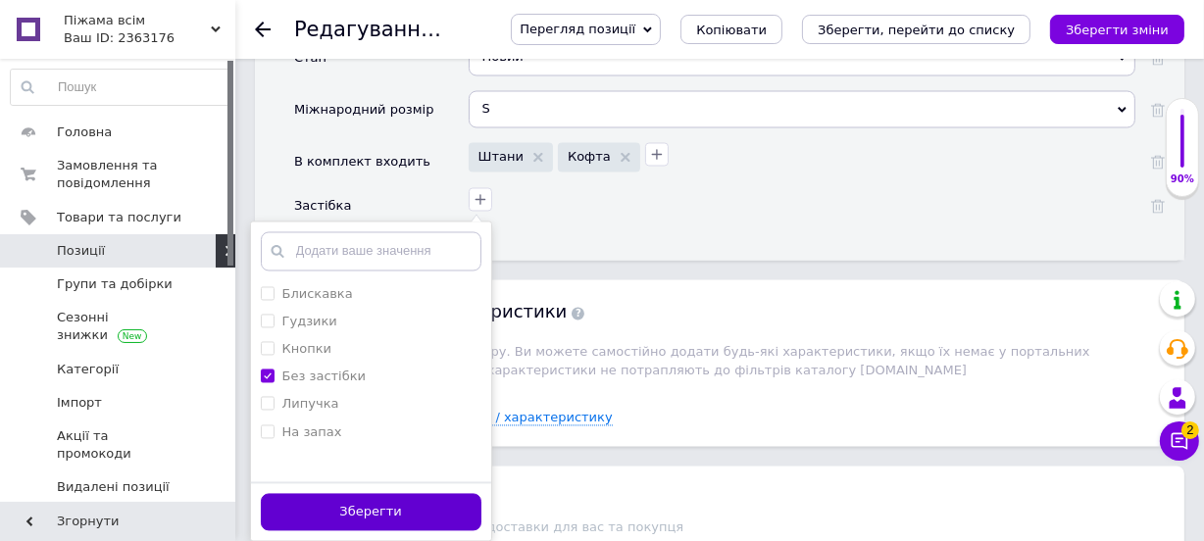
click at [390, 493] on button "Зберегти" at bounding box center [371, 512] width 221 height 38
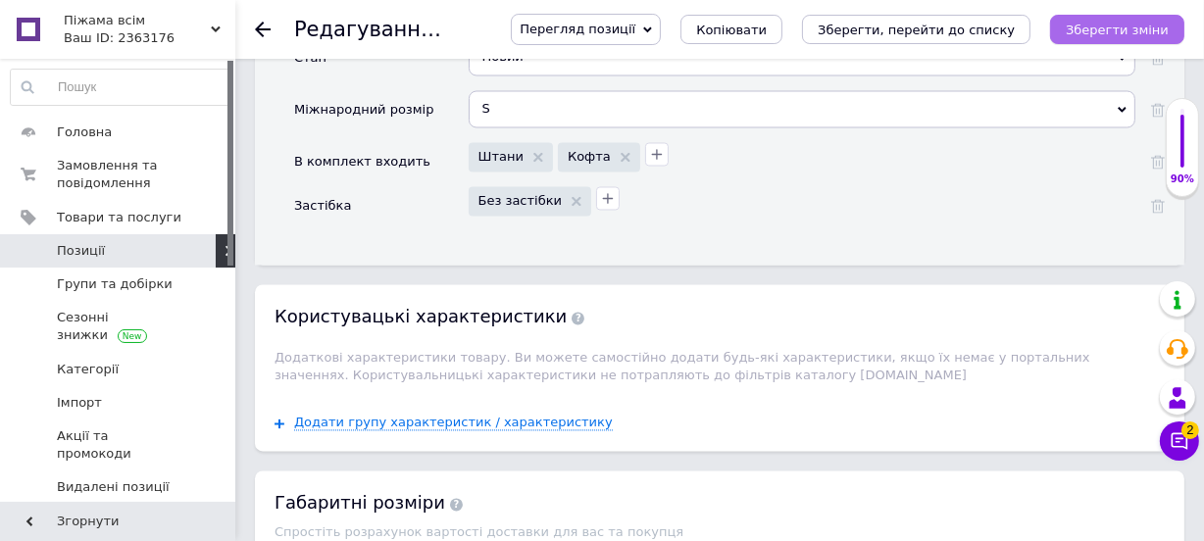
click at [1097, 33] on icon "Зберегти зміни" at bounding box center [1117, 30] width 103 height 15
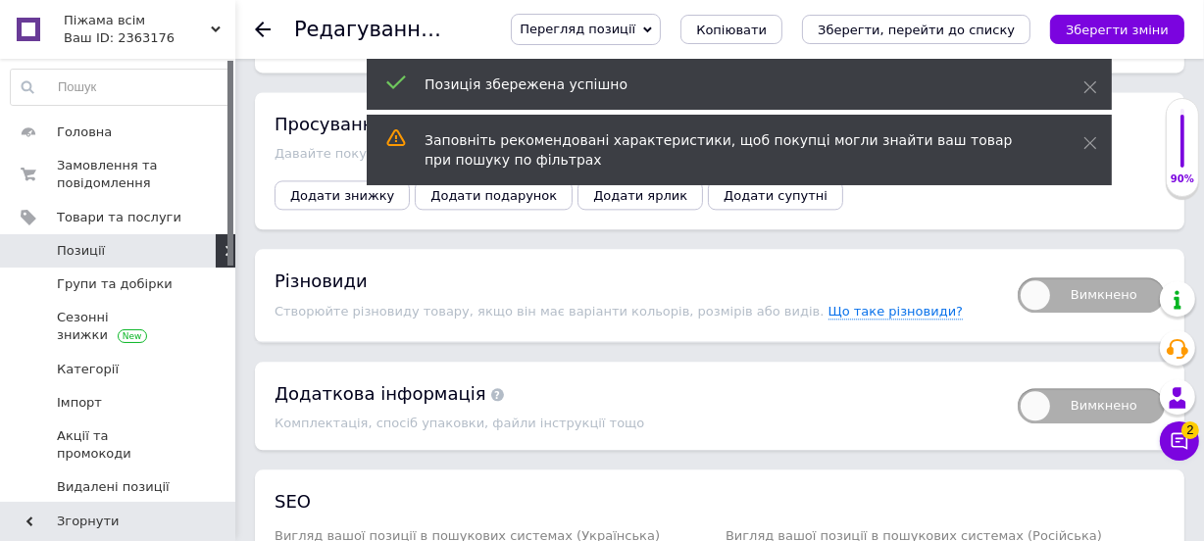
scroll to position [3941, 0]
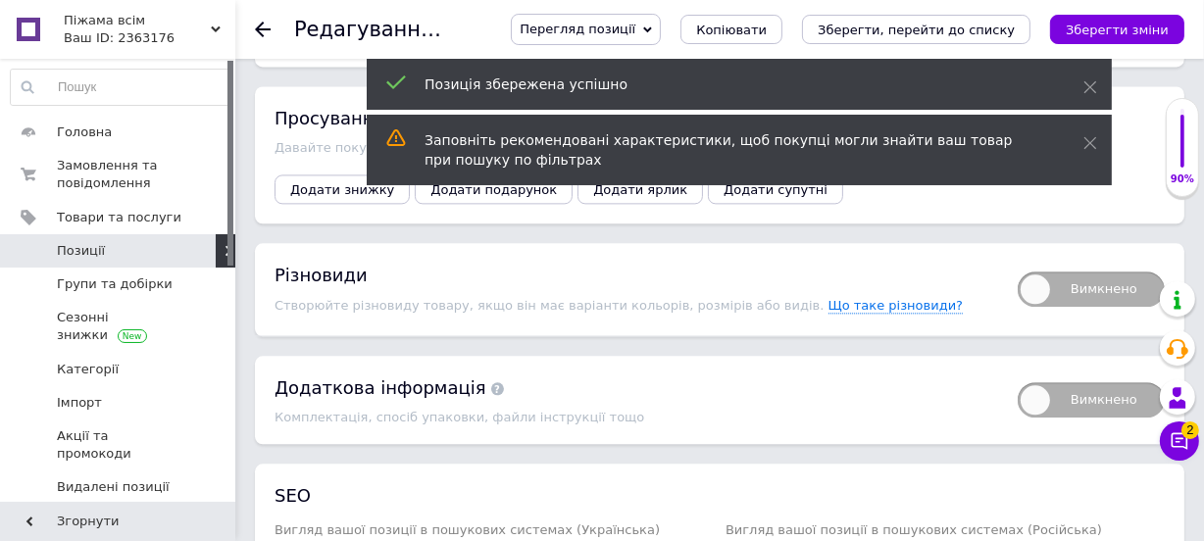
click at [1055, 272] on span "Вимкнено" at bounding box center [1091, 289] width 147 height 35
click at [1018, 259] on input "Вимкнено" at bounding box center [1011, 265] width 13 height 13
checkbox input "true"
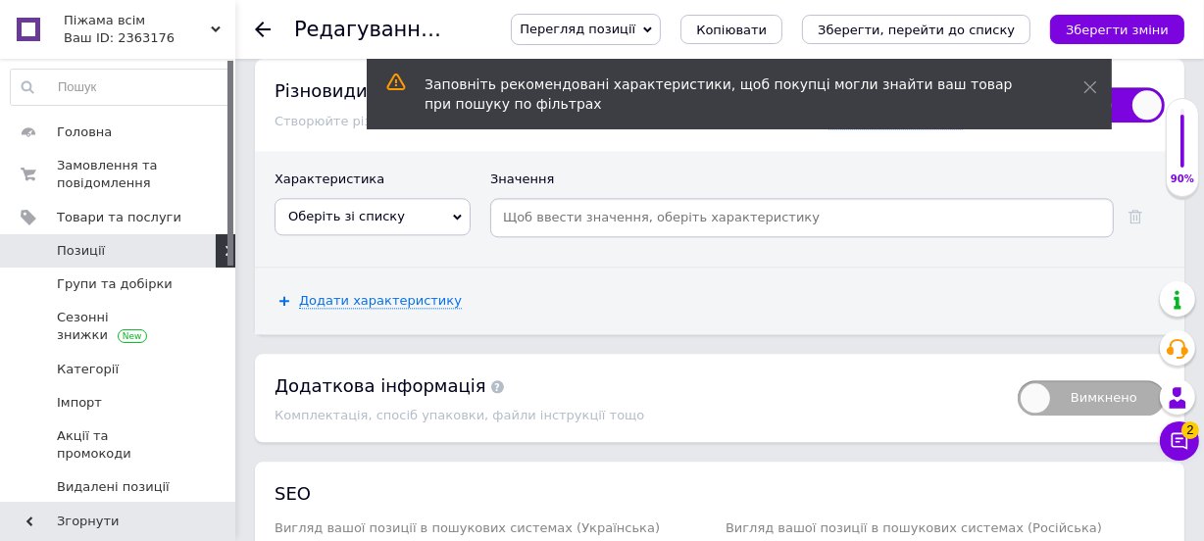
scroll to position [4030, 0]
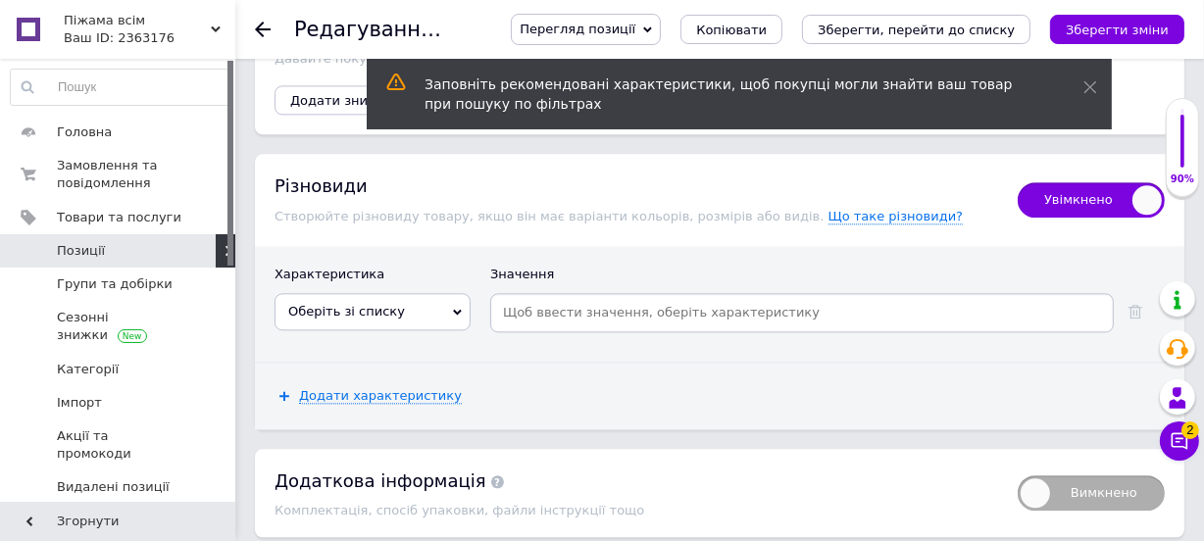
click at [437, 293] on span "Оберіть зі списку" at bounding box center [373, 311] width 196 height 37
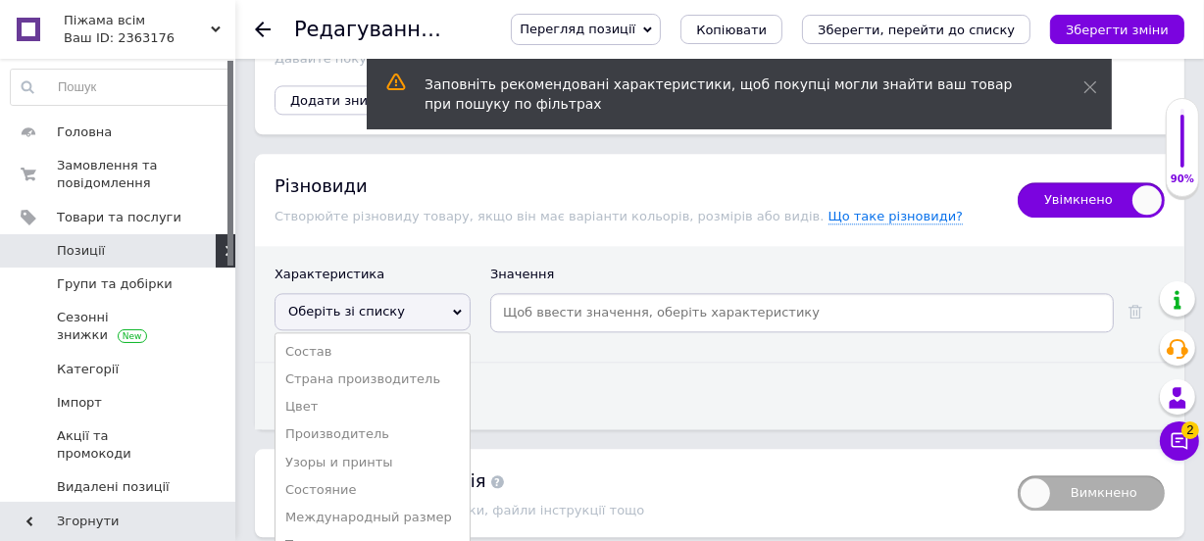
scroll to position [4118, 0]
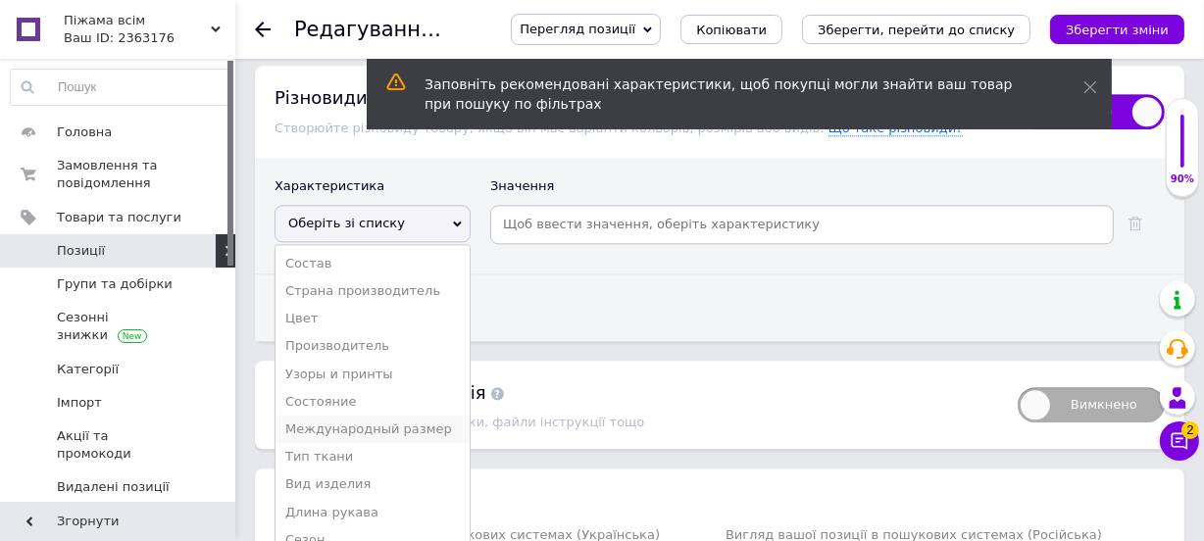
click at [414, 416] on li "Международный размер" at bounding box center [373, 429] width 194 height 27
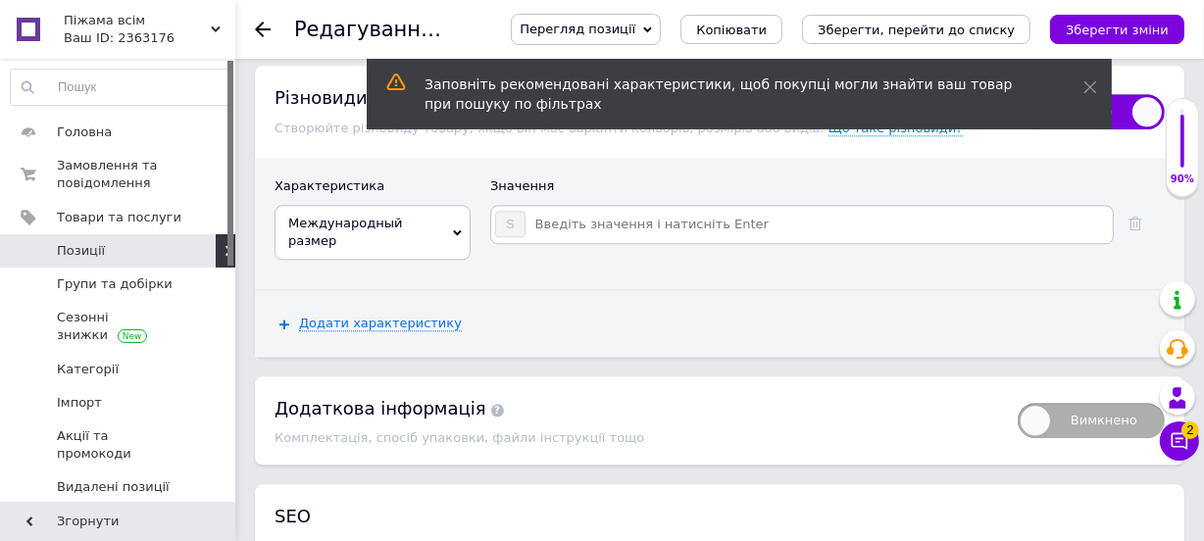
click at [639, 210] on input at bounding box center [818, 224] width 583 height 29
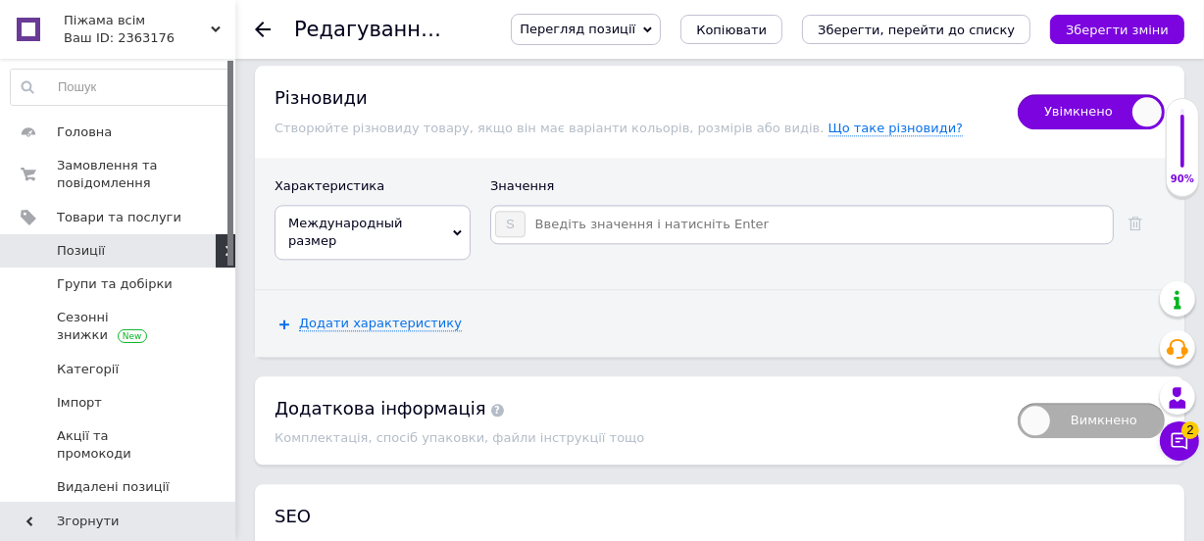
type input "M"
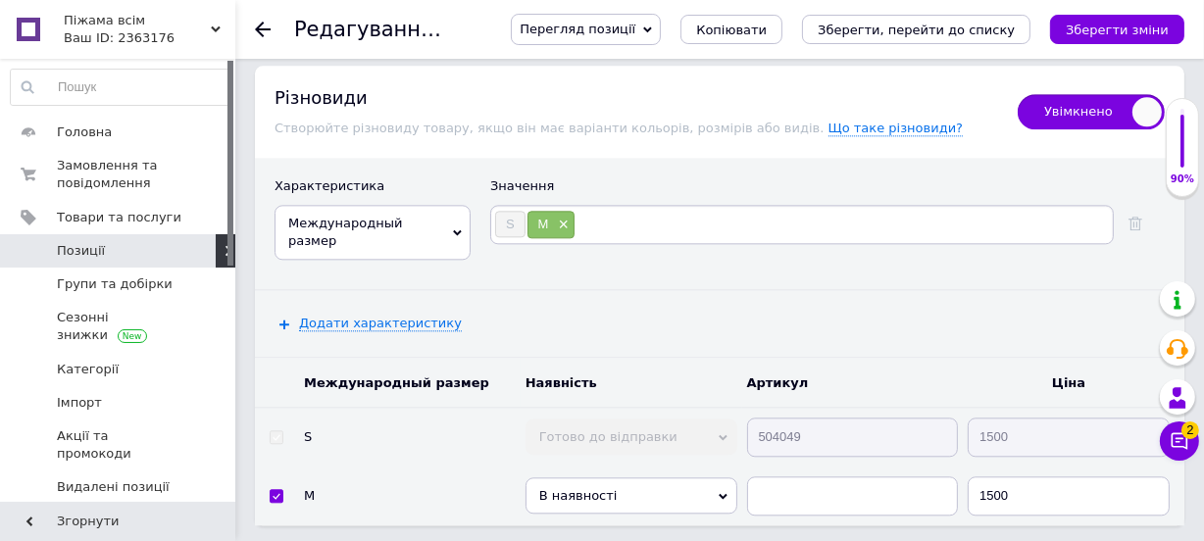
type input "L"
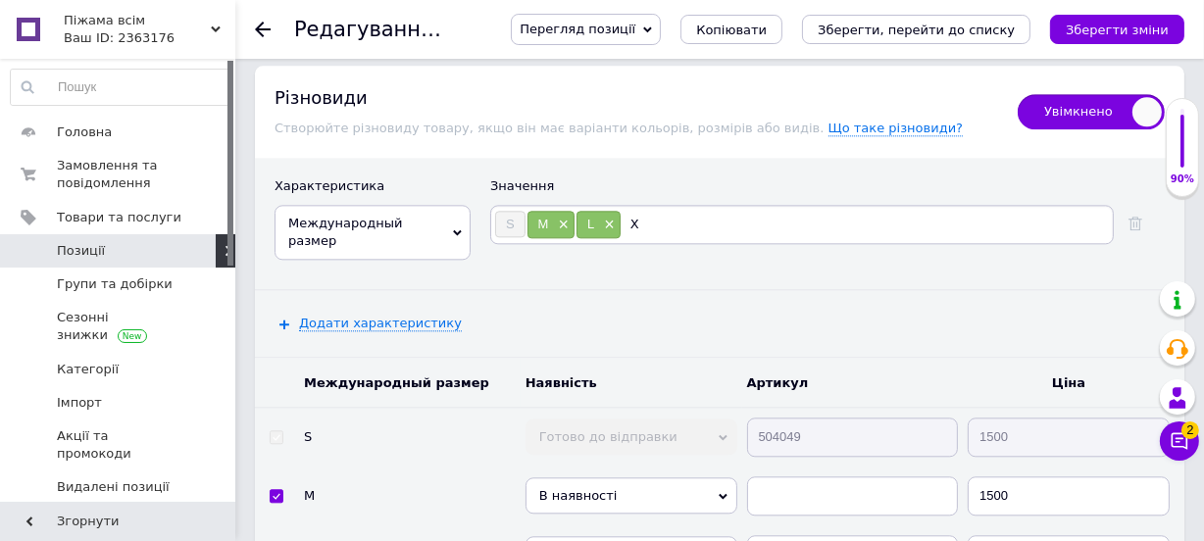
type input "XL"
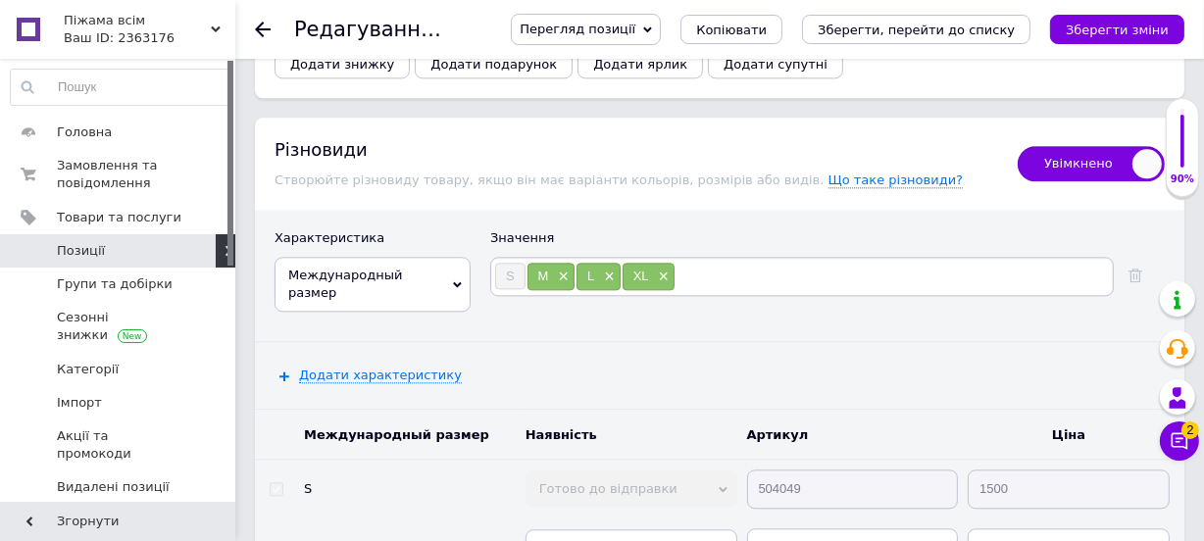
scroll to position [4386, 0]
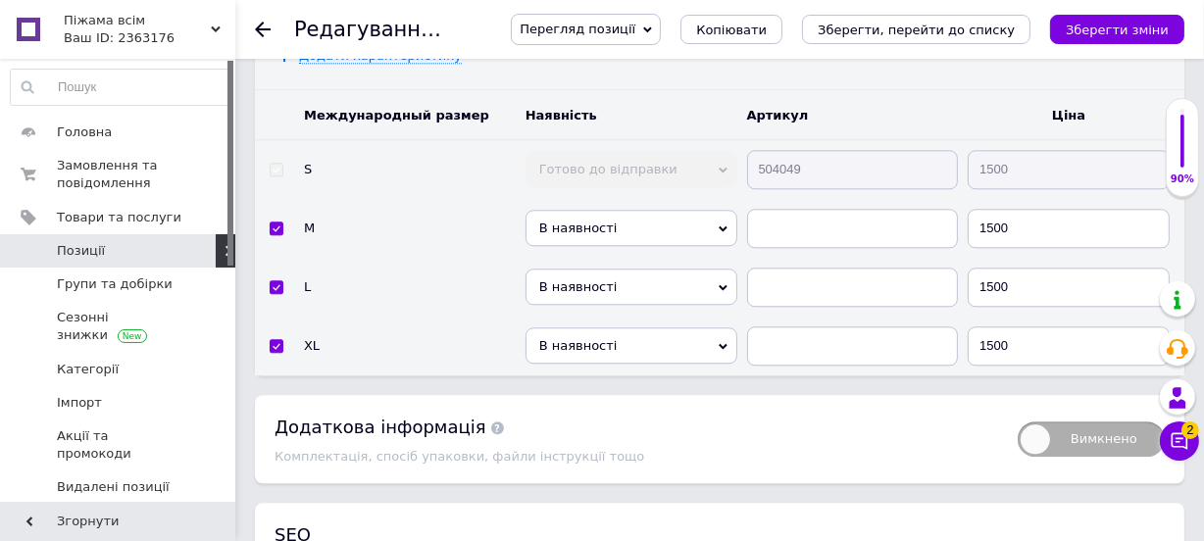
click at [704, 210] on span "В наявності" at bounding box center [632, 228] width 212 height 36
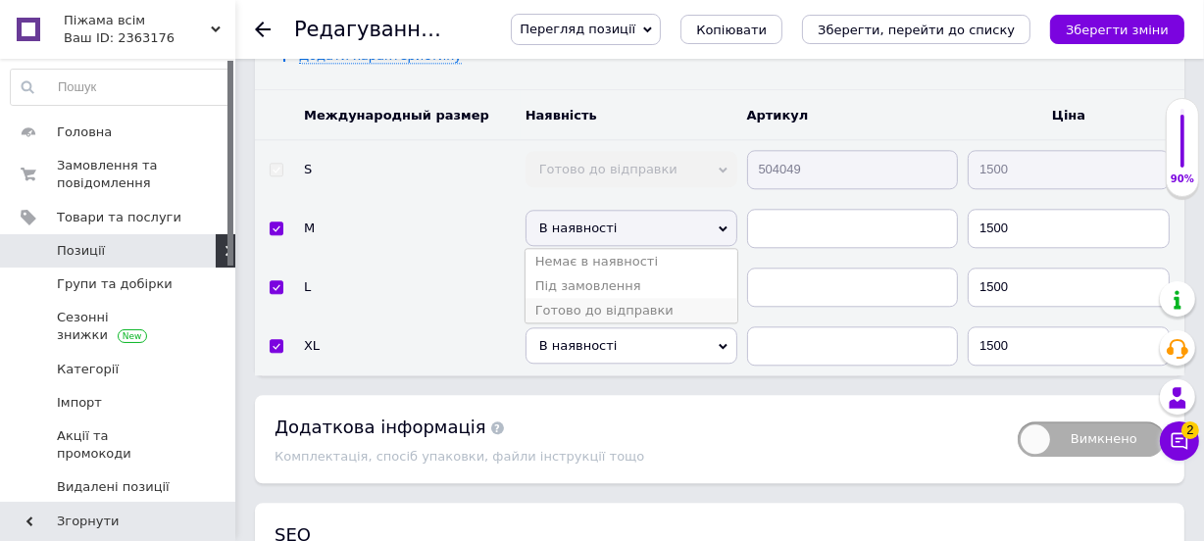
click at [610, 298] on li "Готово до відправки" at bounding box center [632, 310] width 212 height 25
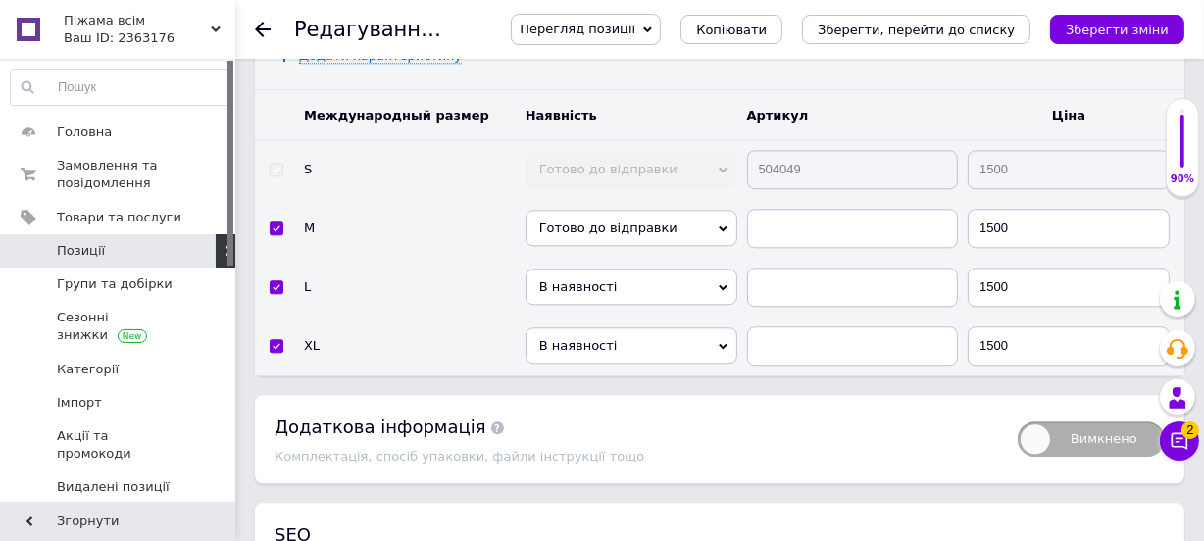
click at [621, 269] on span "В наявності" at bounding box center [632, 287] width 212 height 36
click at [617, 357] on li "Готово до відправки" at bounding box center [632, 369] width 212 height 25
drag, startPoint x: 610, startPoint y: 319, endPoint x: 616, endPoint y: 330, distance: 13.2
click at [610, 327] on span "В наявності" at bounding box center [632, 345] width 212 height 36
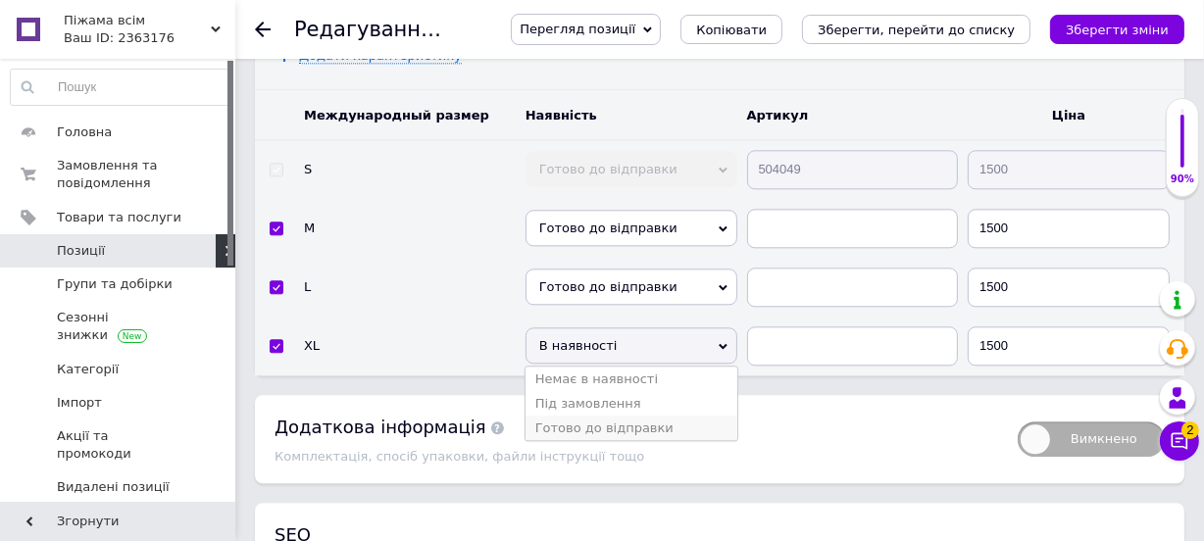
click at [618, 416] on li "Готово до відправки" at bounding box center [632, 428] width 212 height 25
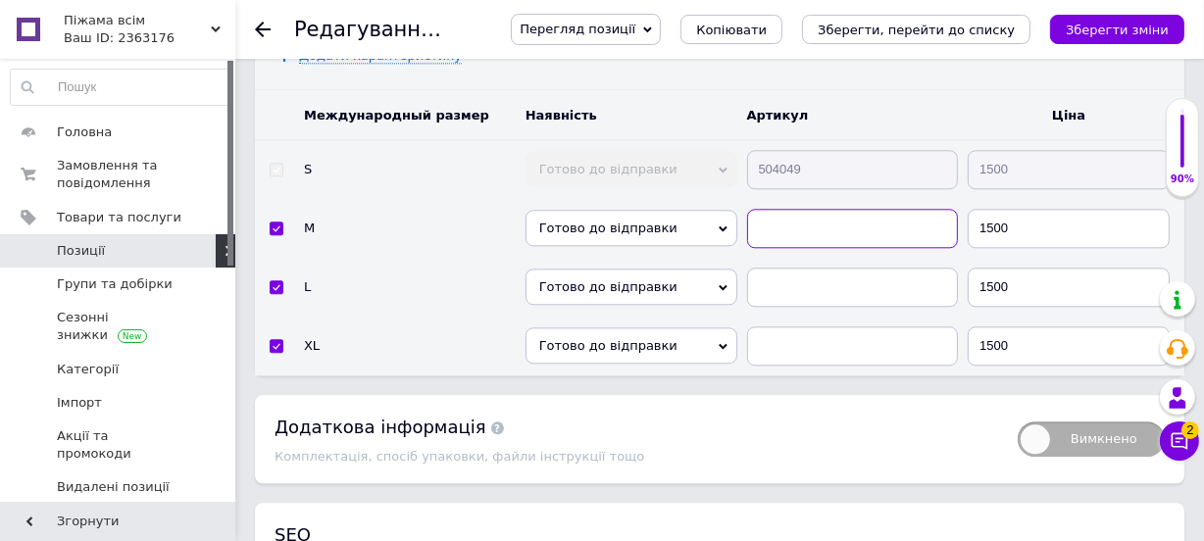
click at [812, 209] on input "text" at bounding box center [853, 228] width 212 height 39
paste input "504049"
type input "504049"
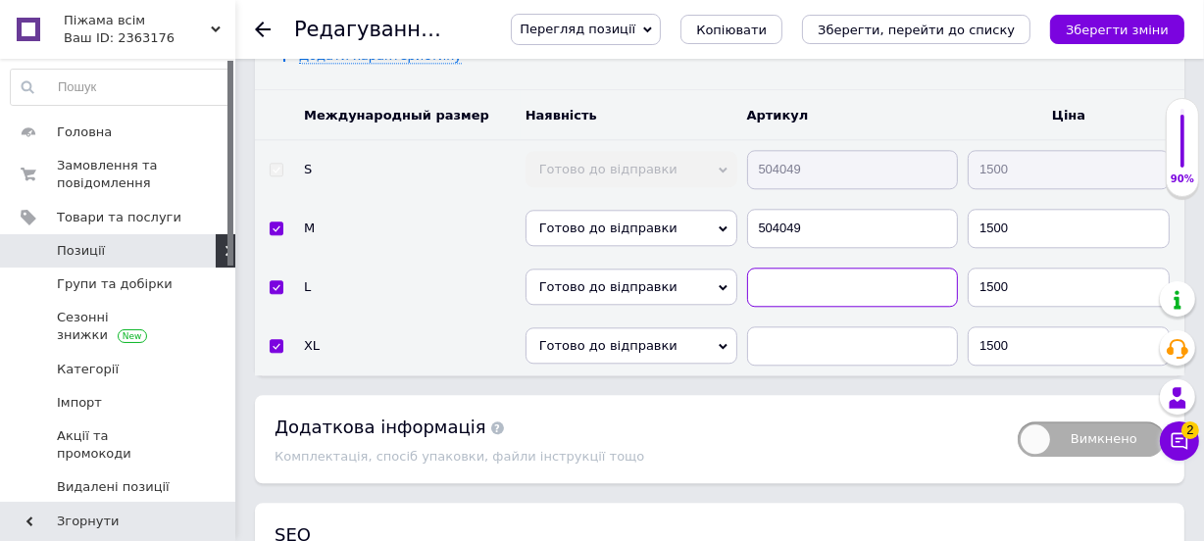
click at [808, 268] on input "text" at bounding box center [853, 287] width 212 height 39
paste input "504049"
type input "504049"
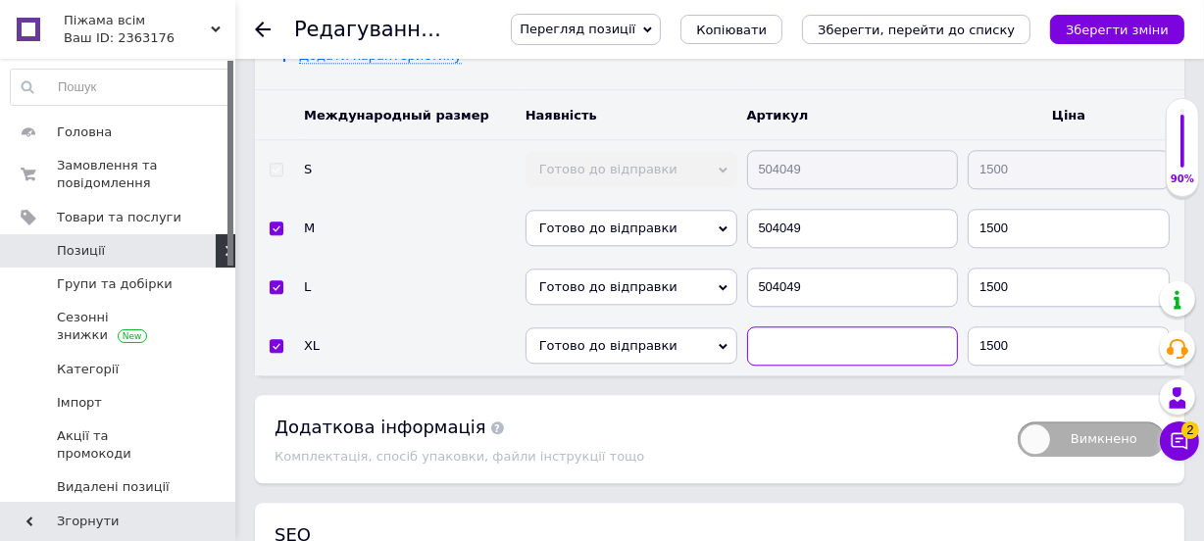
click at [795, 327] on input "text" at bounding box center [853, 346] width 212 height 39
paste input "504049"
type input "504049"
click at [1145, 31] on icon "Зберегти зміни" at bounding box center [1117, 30] width 103 height 15
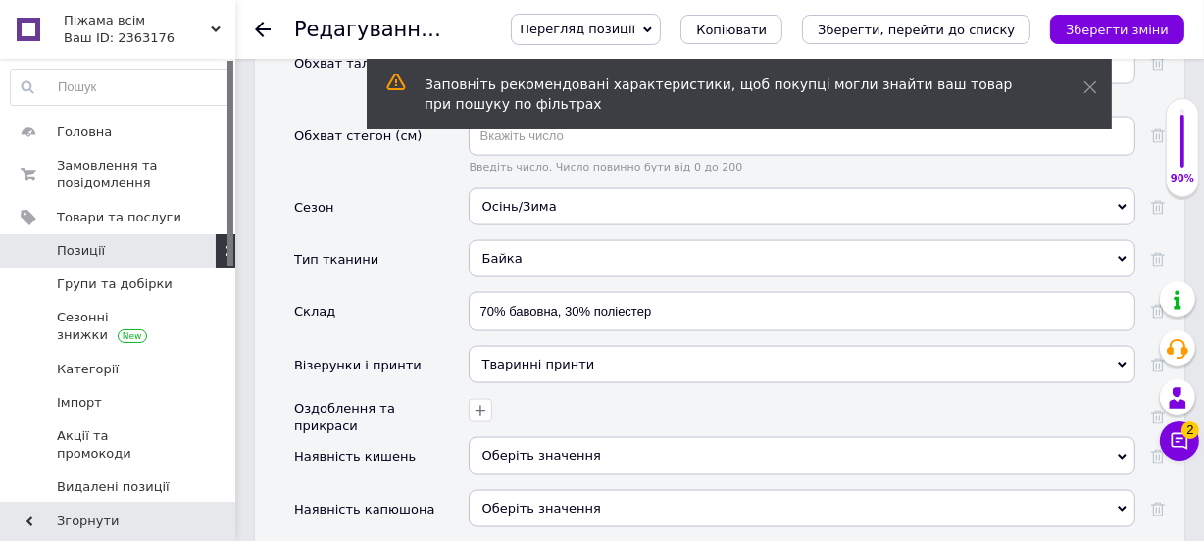
scroll to position [2514, 0]
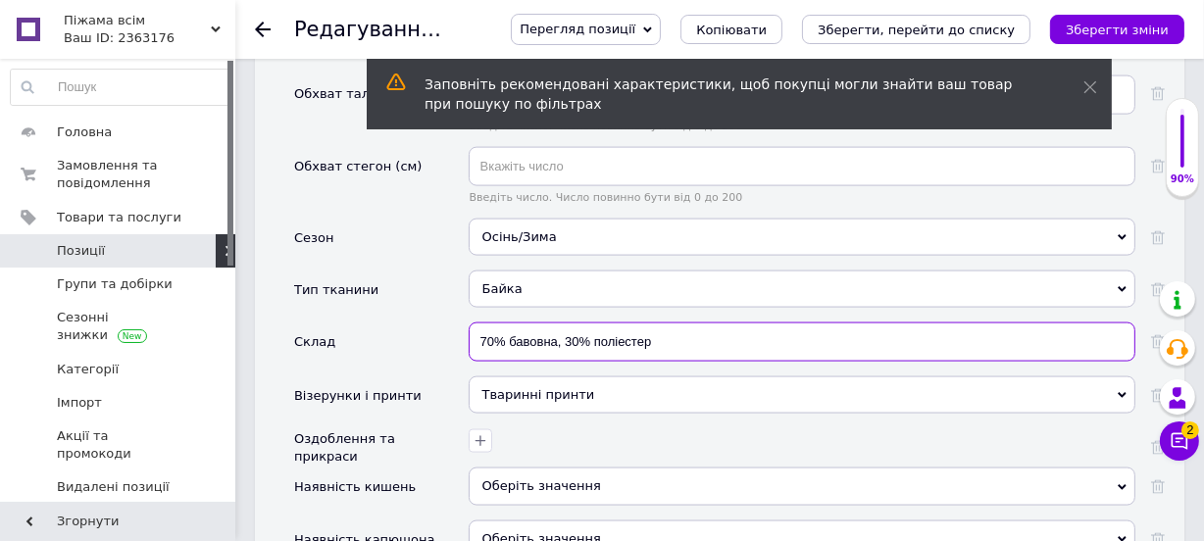
drag, startPoint x: 684, startPoint y: 295, endPoint x: 556, endPoint y: 295, distance: 128.4
click at [556, 323] on input "70% бавовна, 30% поліестер" at bounding box center [802, 342] width 667 height 39
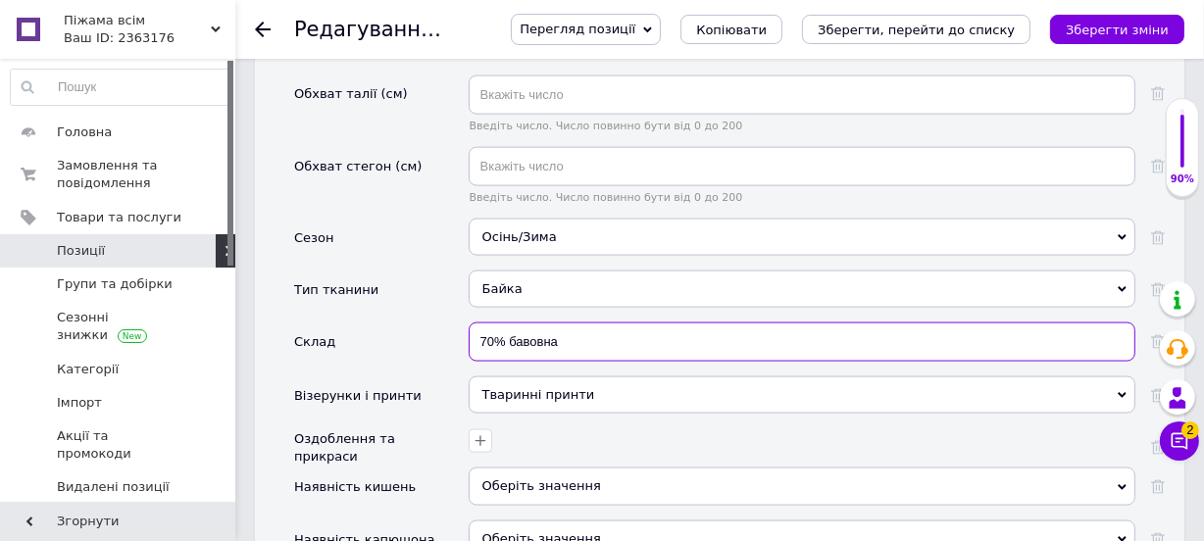
click at [492, 323] on input "70% бавовна" at bounding box center [802, 342] width 667 height 39
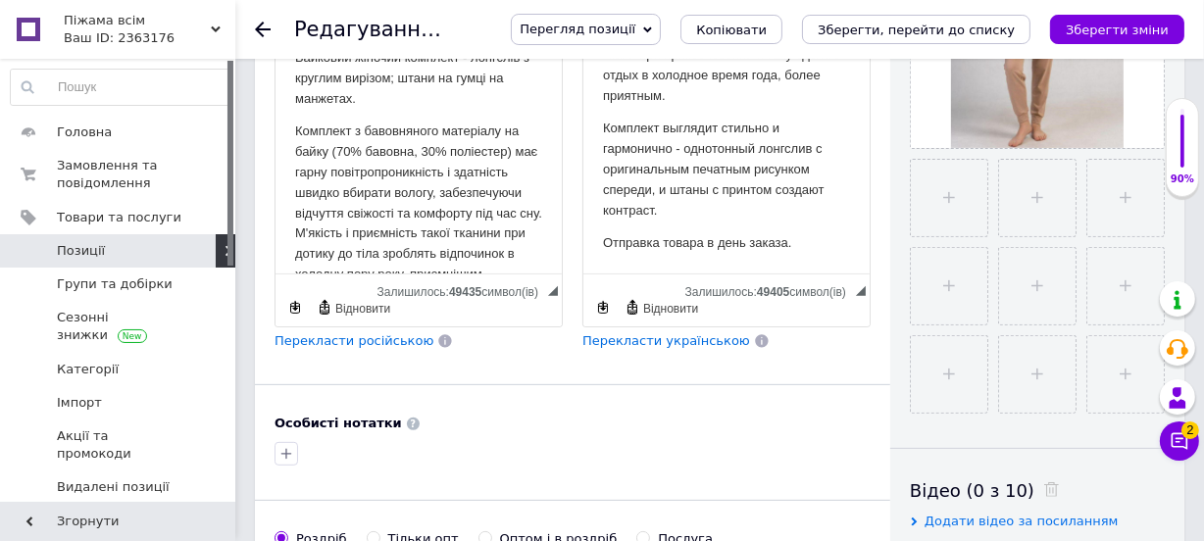
scroll to position [464, 0]
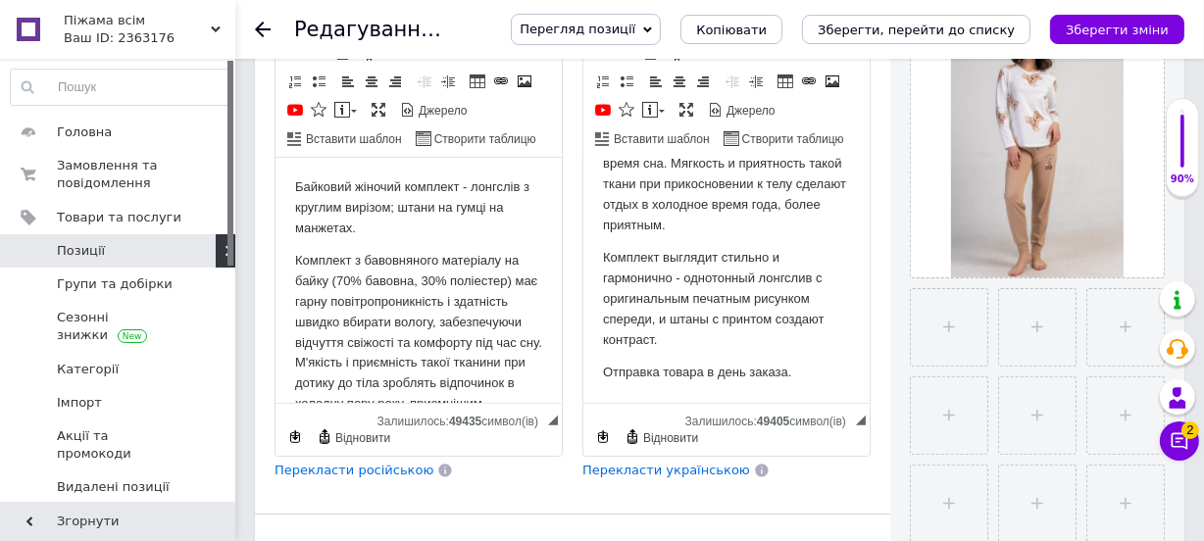
type input "100% бавовна"
drag, startPoint x: 506, startPoint y: 279, endPoint x: 411, endPoint y: 285, distance: 95.3
click at [411, 285] on p "Комплект з бавовняного матеріалу на байку (70% бавовна, 30% поліестер) має гарн…" at bounding box center [417, 331] width 247 height 163
click at [343, 275] on p "Комплект з бавовняного матеріалу на байку (70% бавовна) має гарну повітропроник…" at bounding box center [417, 331] width 247 height 163
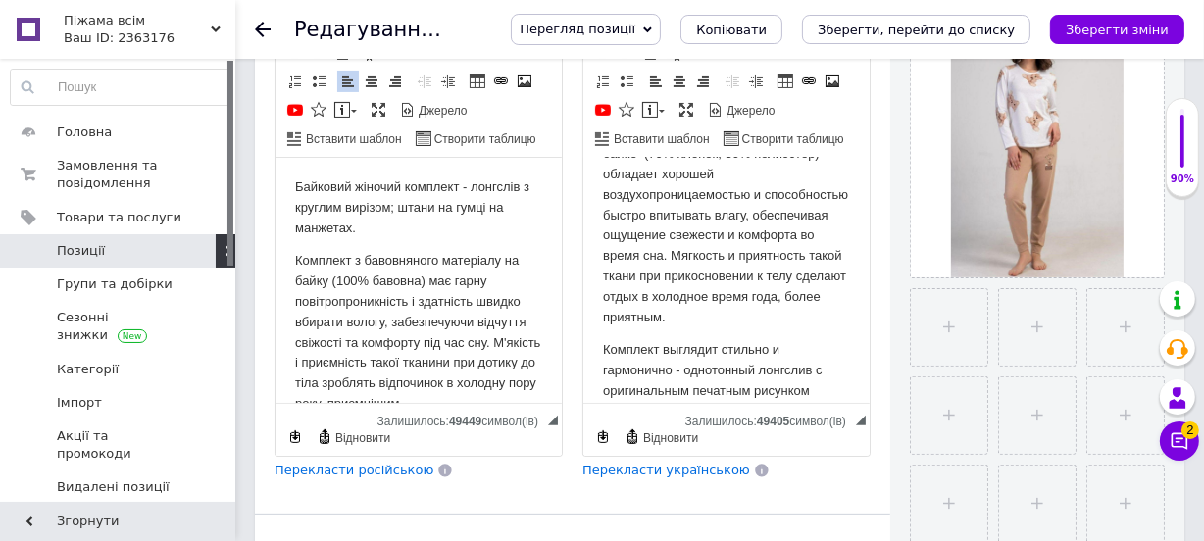
scroll to position [0, 0]
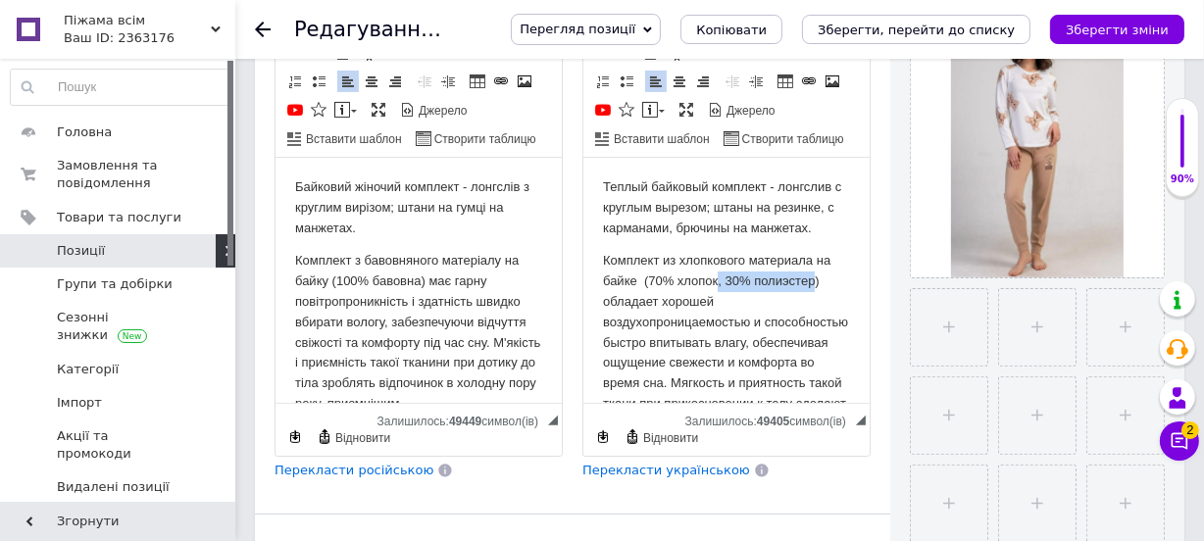
drag, startPoint x: 814, startPoint y: 279, endPoint x: 718, endPoint y: 279, distance: 96.1
click at [718, 279] on p "Комплект из хлопкового материала на байке (70% хлопок, 30% полиэстер) обладает …" at bounding box center [725, 352] width 247 height 204
click at [650, 286] on p "Комплект из хлопкового материала на байке (70% хлопок) обладает хорошей воздухо…" at bounding box center [725, 341] width 247 height 183
click at [654, 286] on p "Комплект из хлопкового материала на байке (70% хлопок) обладает хорошей воздухо…" at bounding box center [725, 341] width 247 height 183
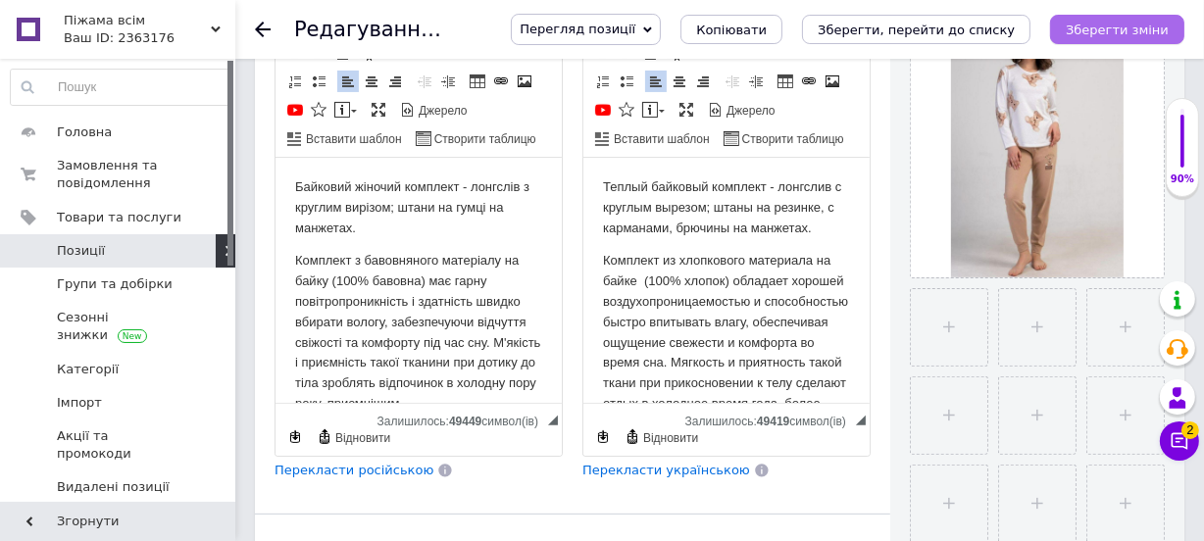
click at [1148, 30] on icon "Зберегти зміни" at bounding box center [1117, 30] width 103 height 15
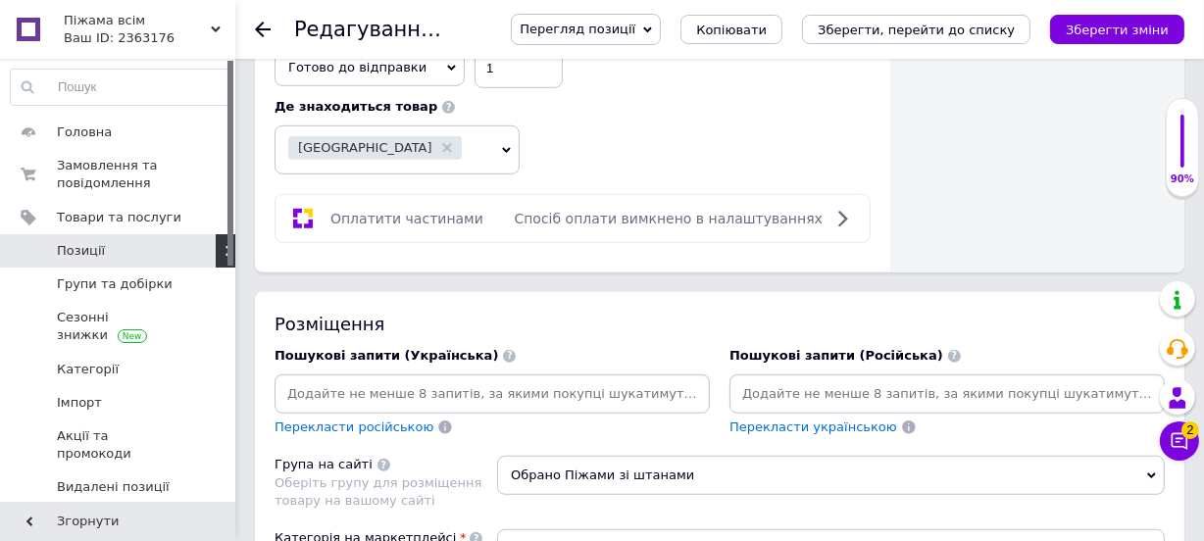
scroll to position [1266, 0]
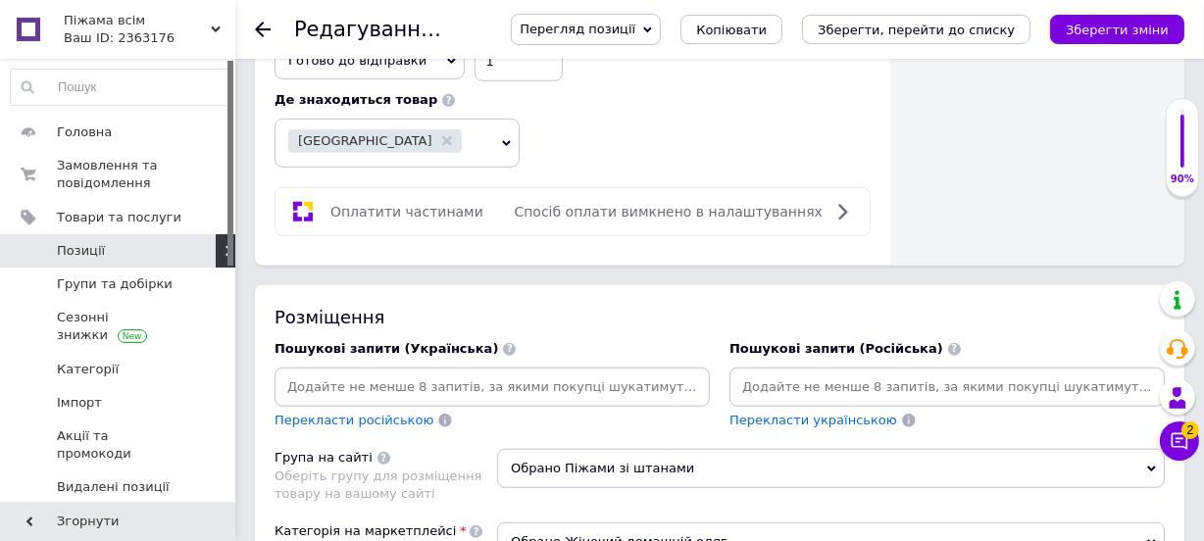
click at [595, 373] on input at bounding box center [491, 387] width 427 height 29
type input "байкова жіноча піжама"
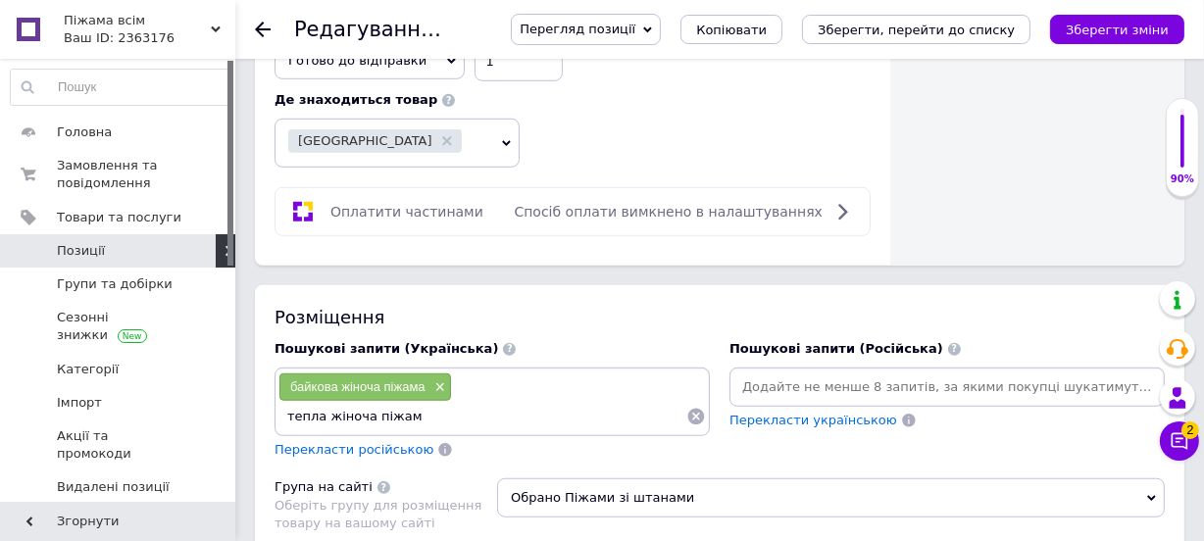
type input "тепла жіноча піжама"
type input "жіноча піжама на байці"
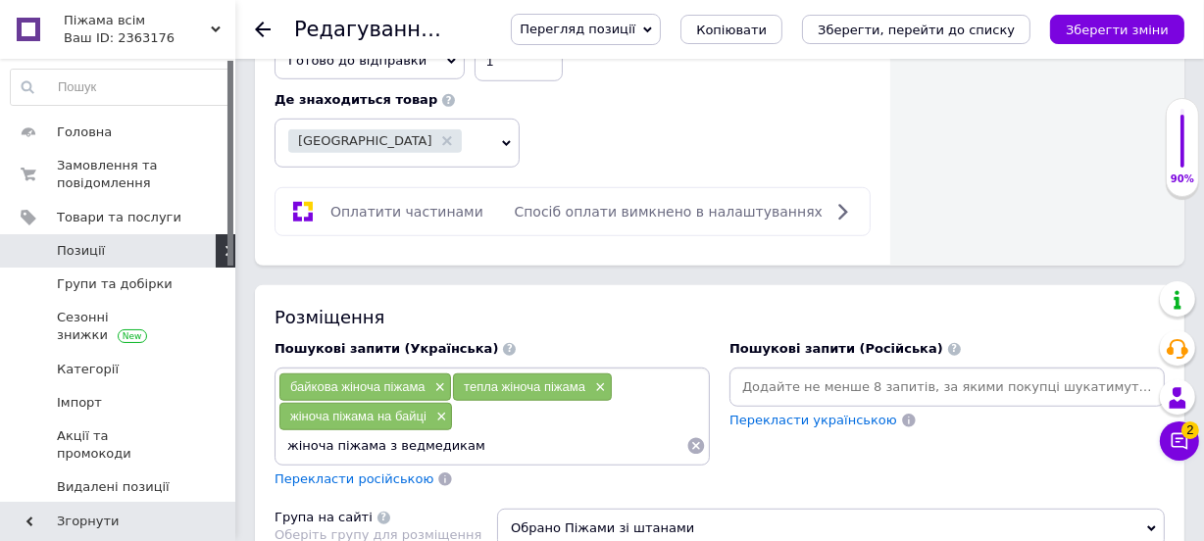
type input "жіноча піжама з ведмедиками"
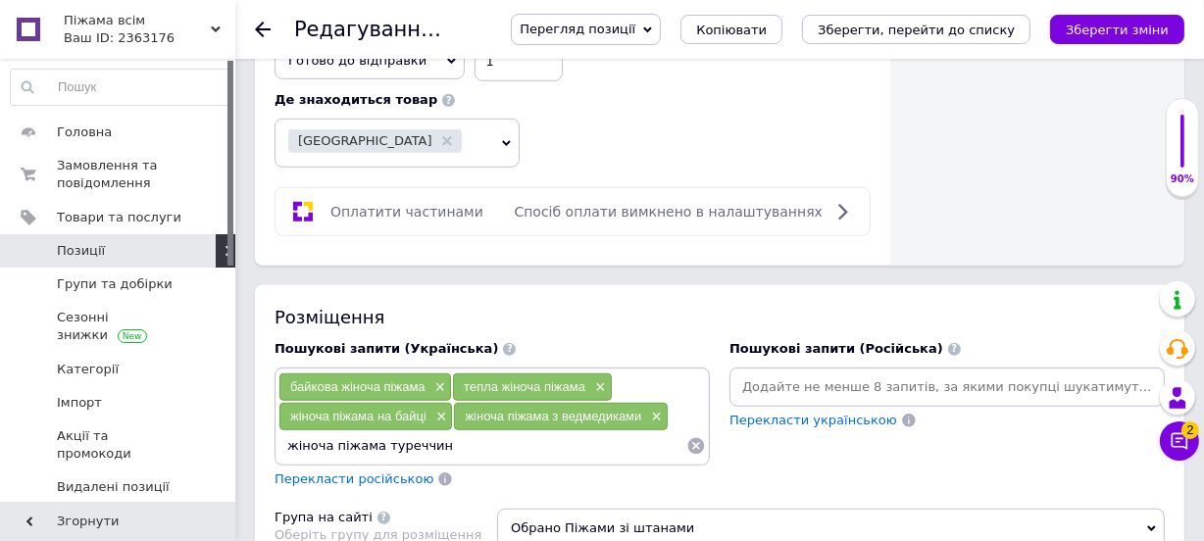
type input "жіноча піжама туреччина"
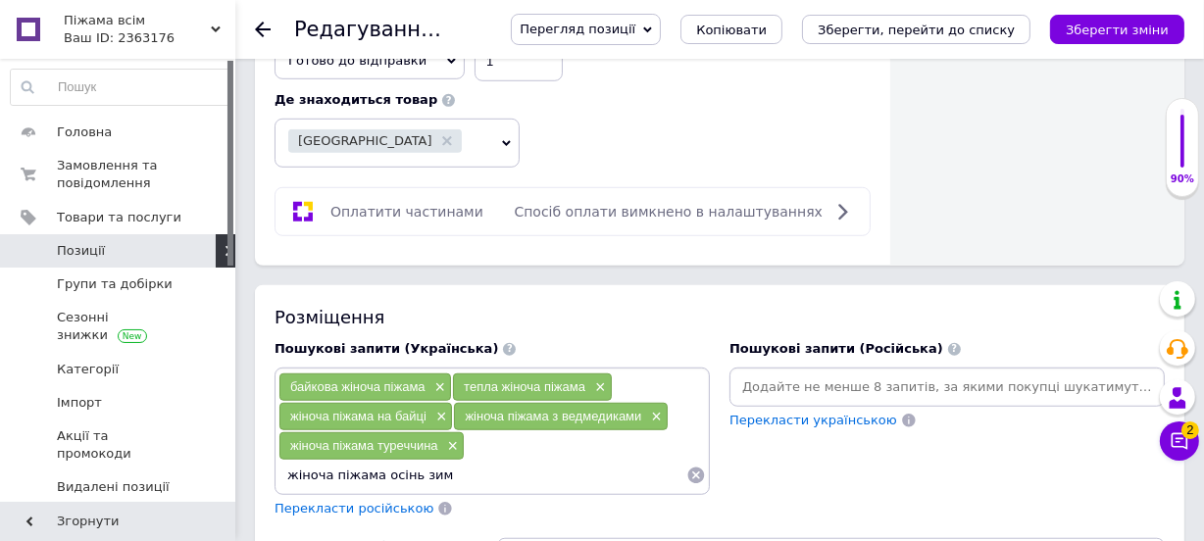
type input "жіноча піжама осінь зима"
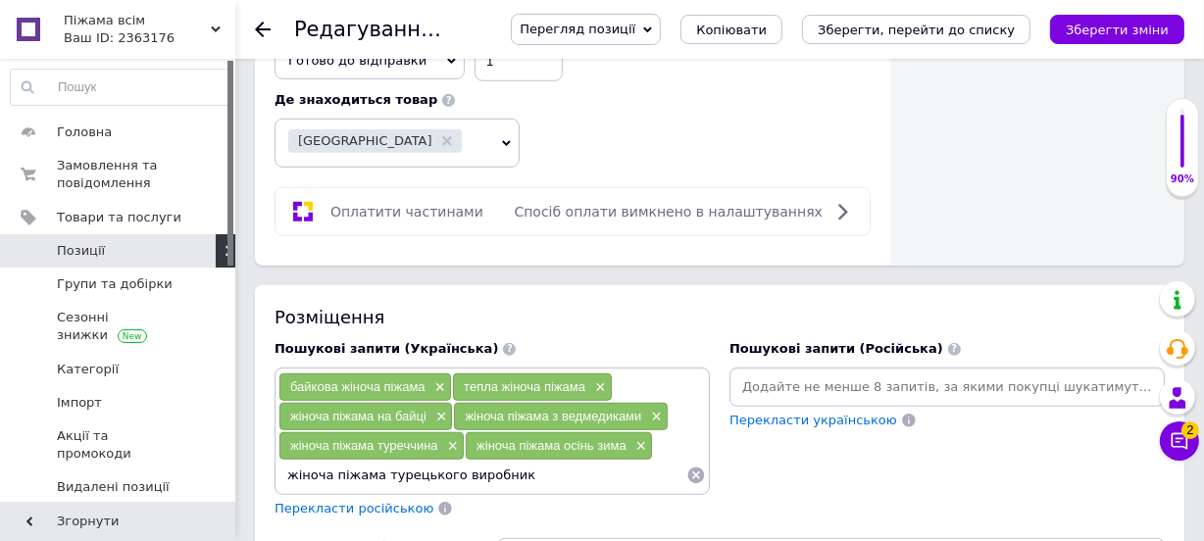
type input "жіноча піжама турецького виробника"
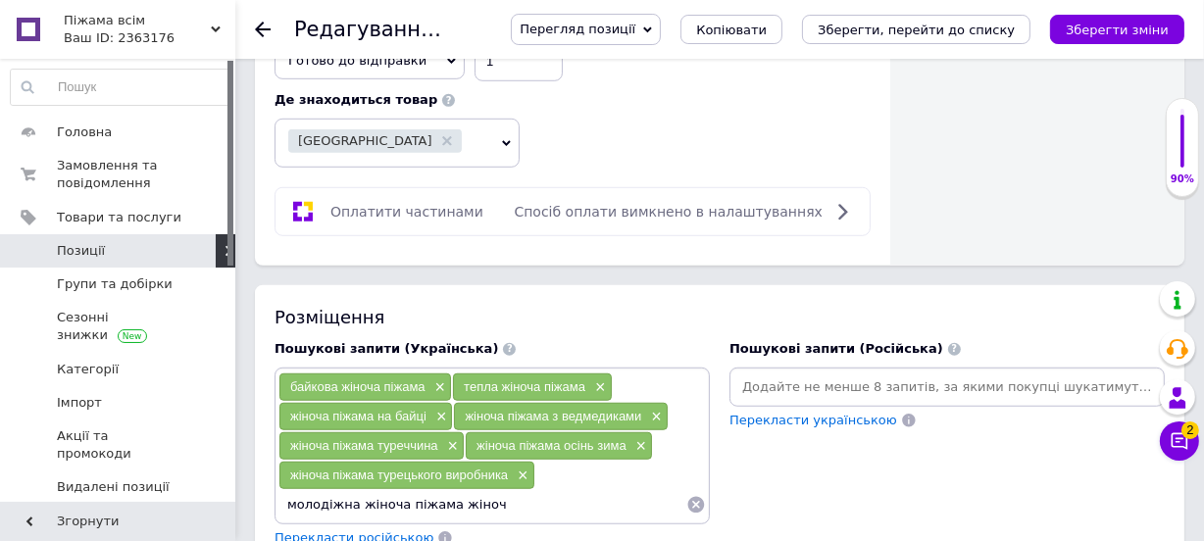
type input "молодіжна жіноча піжама жіноча"
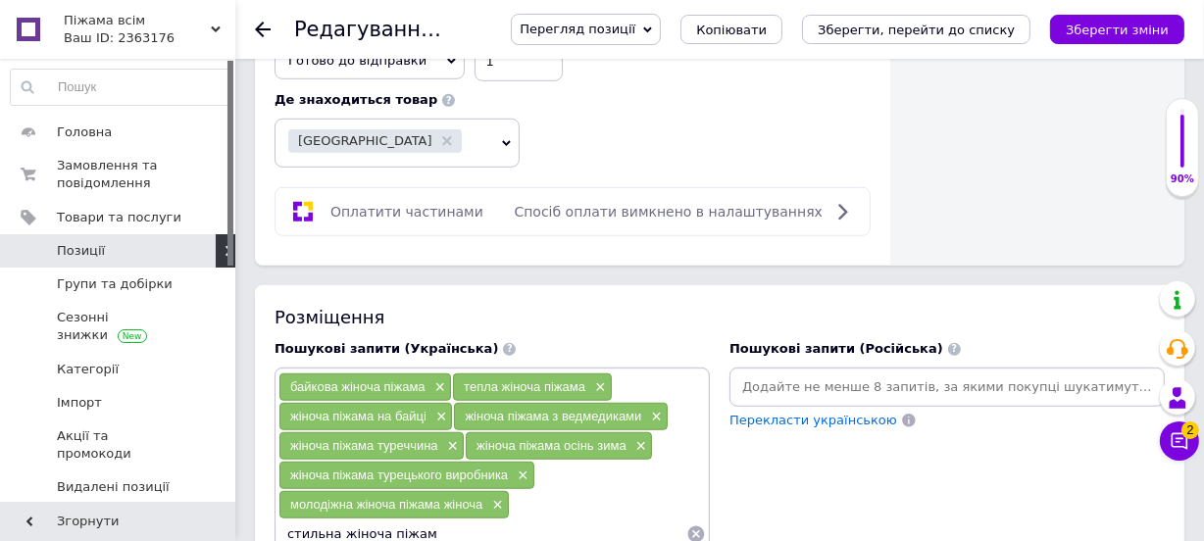
type input "стильна жіноча піжама"
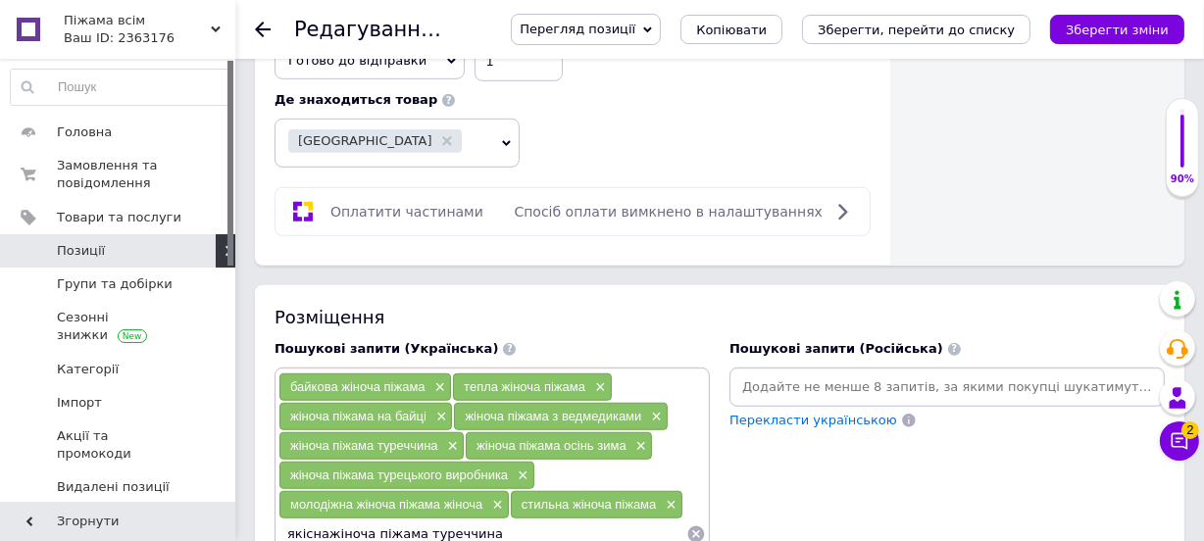
click at [327, 520] on input "якіснажіноча піжама туреччина" at bounding box center [482, 534] width 408 height 29
click at [479, 520] on input "якісна жіноча піжама туреччина" at bounding box center [482, 534] width 408 height 29
type input "якісна жіноча піжама тепла"
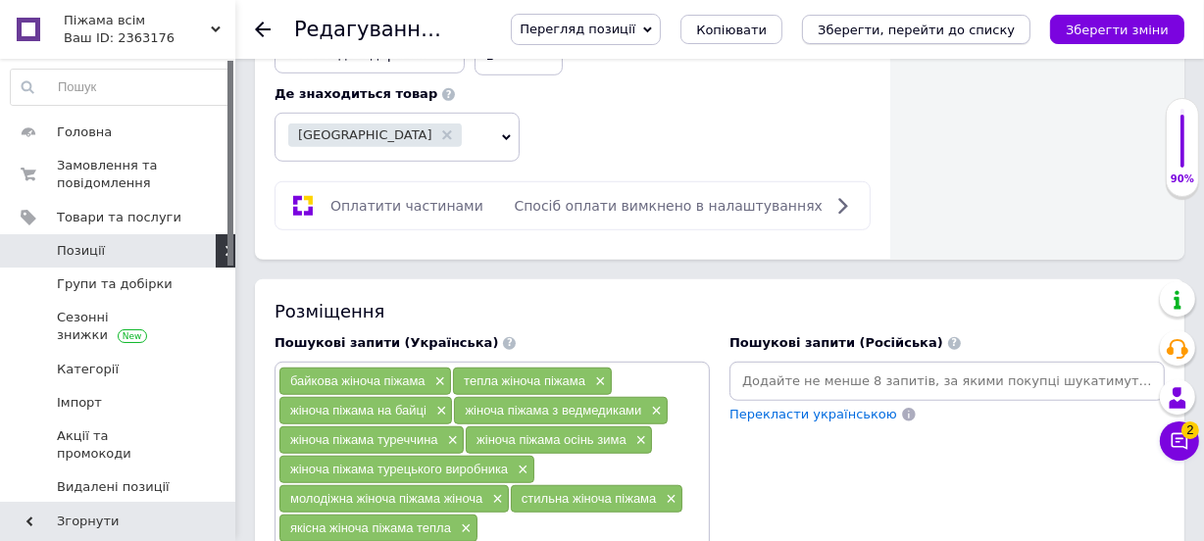
click at [908, 25] on icon "Зберегти, перейти до списку" at bounding box center [916, 30] width 197 height 15
